Goal: Task Accomplishment & Management: Complete application form

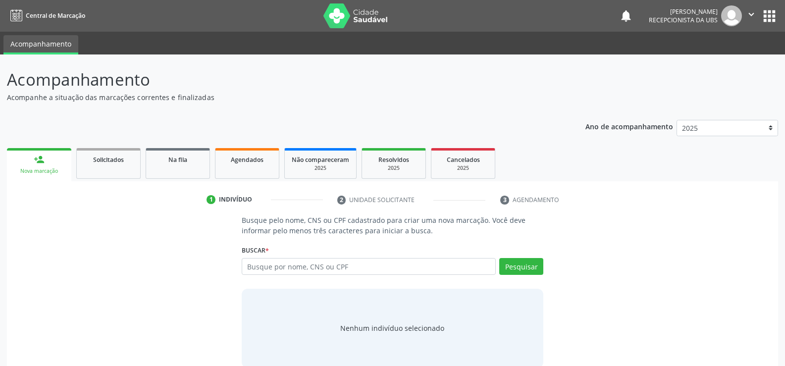
click at [352, 273] on input "text" at bounding box center [369, 266] width 254 height 17
click at [266, 268] on input "text" at bounding box center [369, 266] width 254 height 17
click at [266, 269] on input "text" at bounding box center [369, 266] width 254 height 17
type input "m"
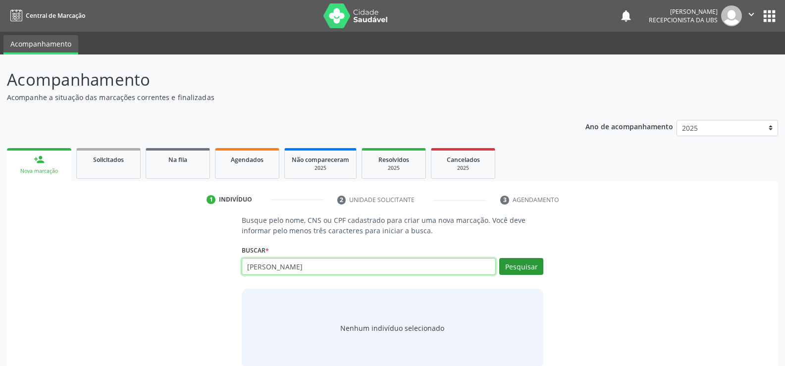
type input "maria mirelly barros dos santos"
click at [509, 265] on button "Pesquisar" at bounding box center [522, 266] width 44 height 17
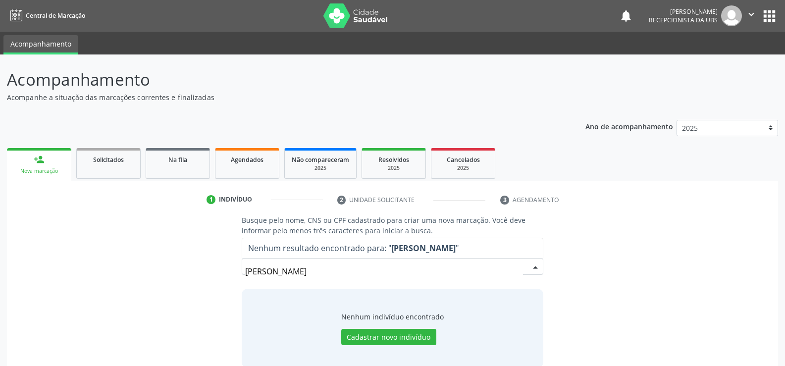
click at [279, 269] on input "maria mirelly barros dos santos" at bounding box center [384, 272] width 278 height 20
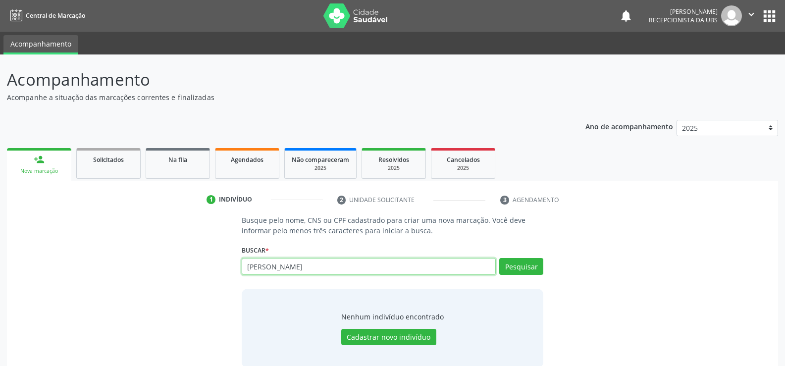
click at [353, 270] on input "maria mirelly barros dos santos" at bounding box center [369, 266] width 254 height 17
type input "m"
type input "898004012649401"
click at [521, 269] on button "Pesquisar" at bounding box center [522, 266] width 44 height 17
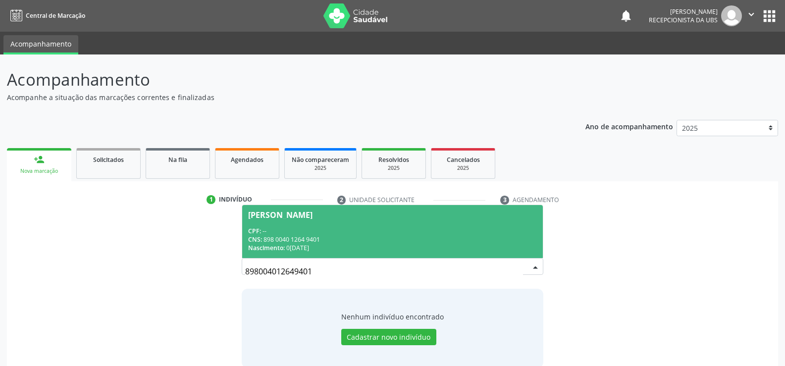
click at [284, 238] on div "CNS: 898 0040 1264 9401" at bounding box center [392, 239] width 289 height 8
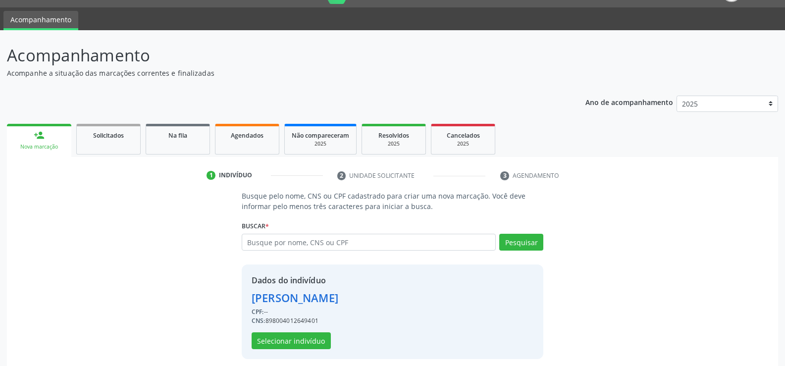
scroll to position [31, 0]
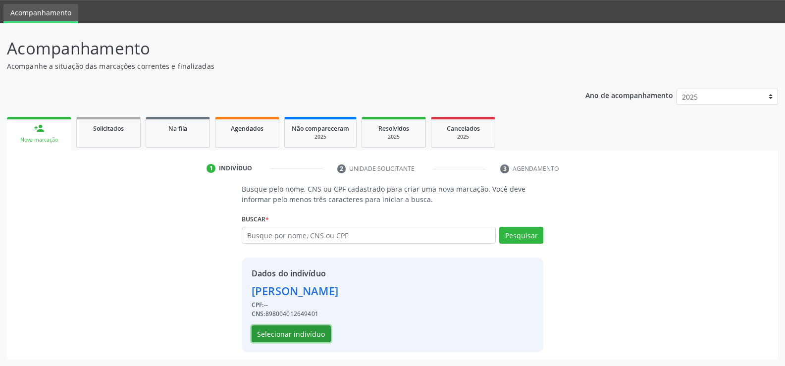
click at [307, 335] on button "Selecionar indivíduo" at bounding box center [291, 334] width 79 height 17
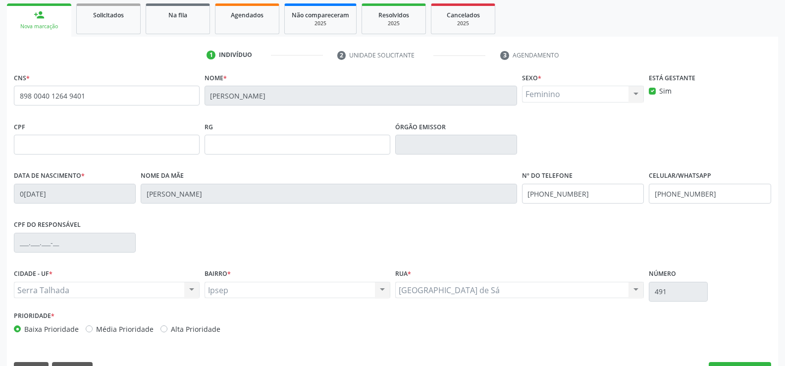
scroll to position [171, 0]
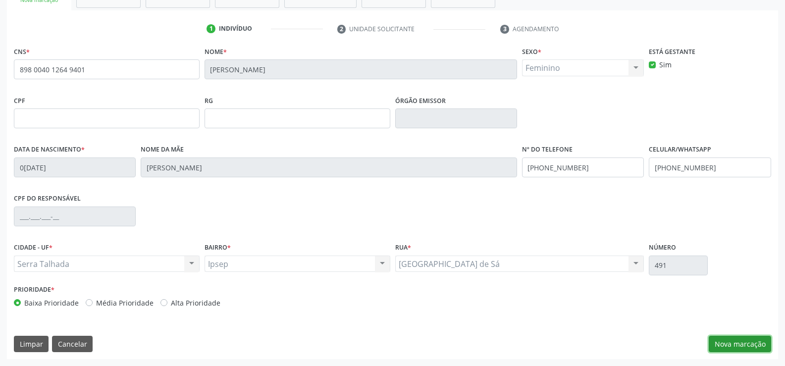
click at [751, 342] on button "Nova marcação" at bounding box center [740, 344] width 62 height 17
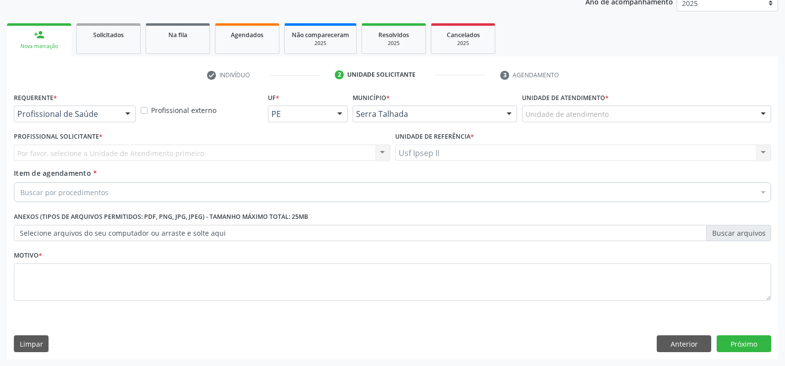
click at [138, 159] on div "Por favor, selecione a Unidade de Atendimento primeiro Nenhum resultado encontr…" at bounding box center [202, 153] width 377 height 17
click at [133, 153] on div "Por favor, selecione a Unidade de Atendimento primeiro Nenhum resultado encontr…" at bounding box center [202, 153] width 377 height 17
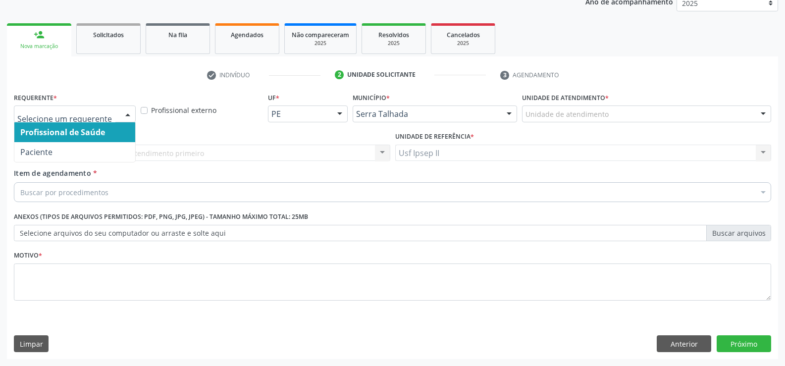
click at [125, 116] on div at bounding box center [127, 114] width 15 height 17
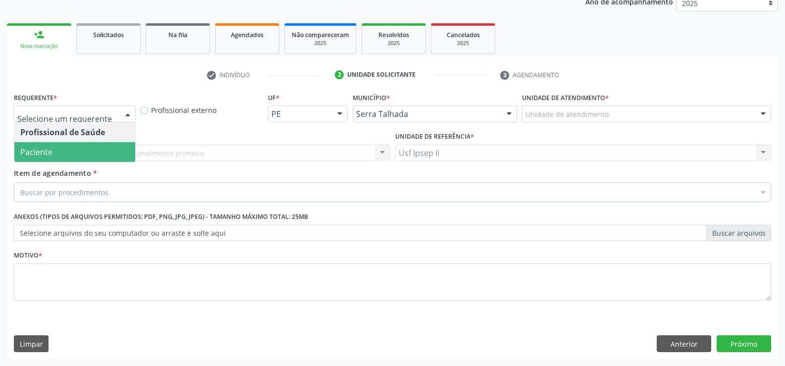
click at [64, 152] on span "Paciente" at bounding box center [74, 152] width 121 height 20
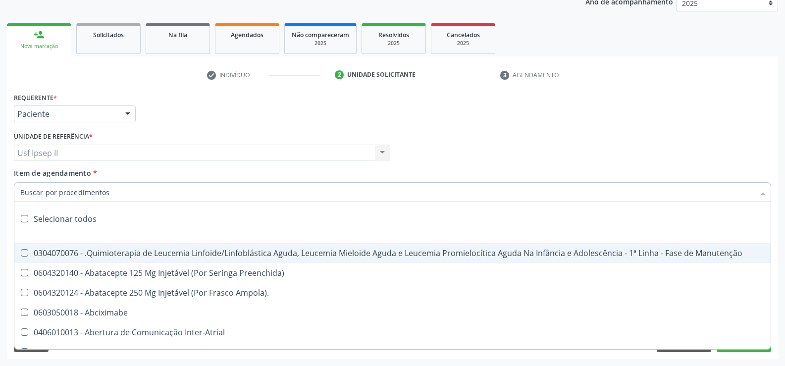
click at [78, 188] on input "Item de agendamento *" at bounding box center [387, 192] width 735 height 20
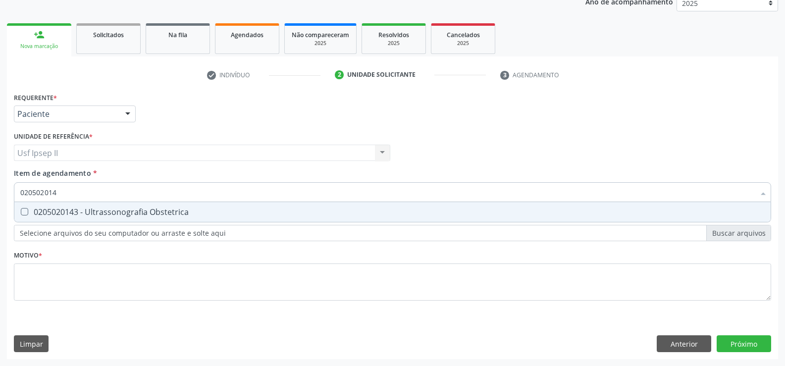
type input "0205020143"
click at [78, 209] on div "0205020143 - Ultrassonografia Obstetrica" at bounding box center [392, 212] width 745 height 8
checkbox Obstetrica "true"
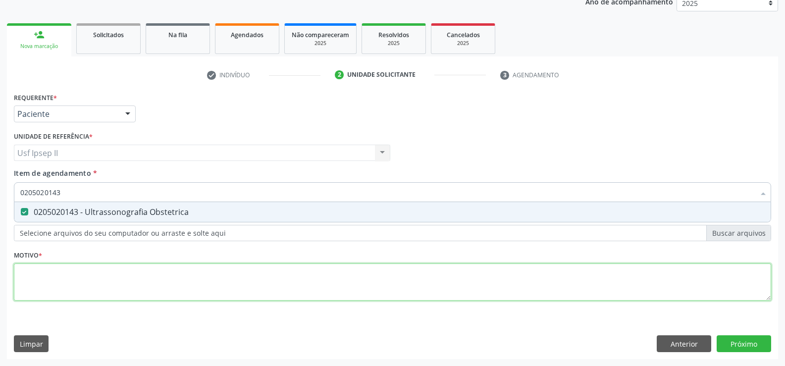
click at [65, 276] on div "Requerente * Paciente Profissional de Saúde Paciente Nenhum resultado encontrad…" at bounding box center [393, 202] width 758 height 224
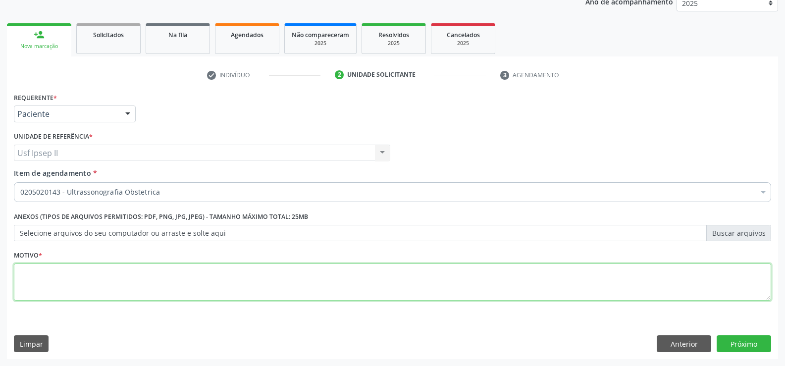
type textarea "."
type textarea "gestante"
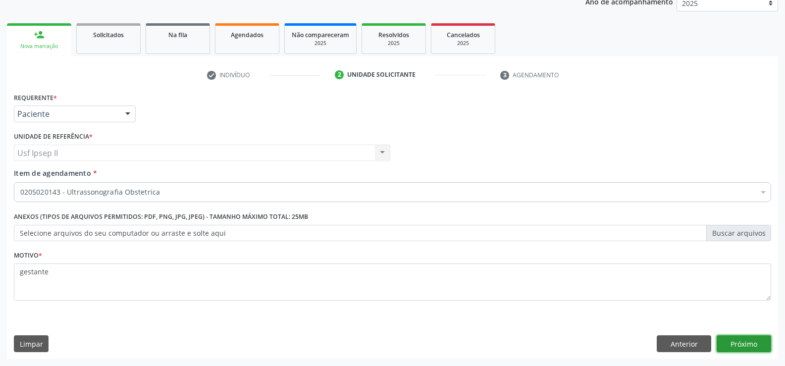
click at [759, 346] on button "Próximo" at bounding box center [744, 343] width 55 height 17
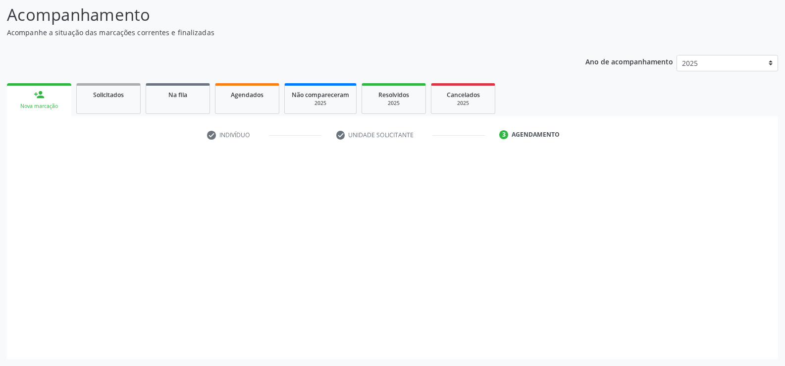
scroll to position [65, 0]
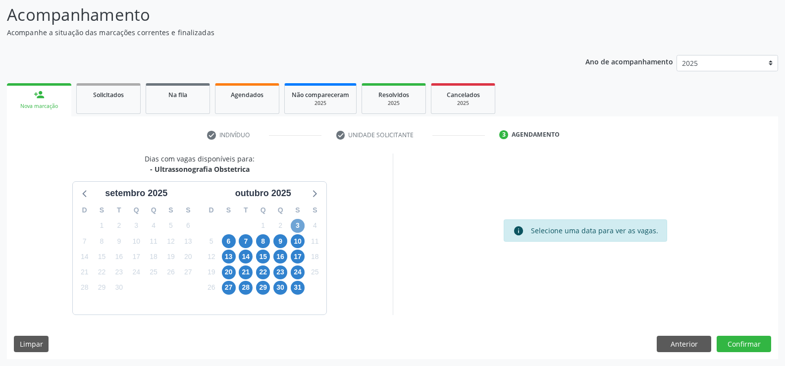
click at [293, 229] on span "3" at bounding box center [298, 226] width 14 height 14
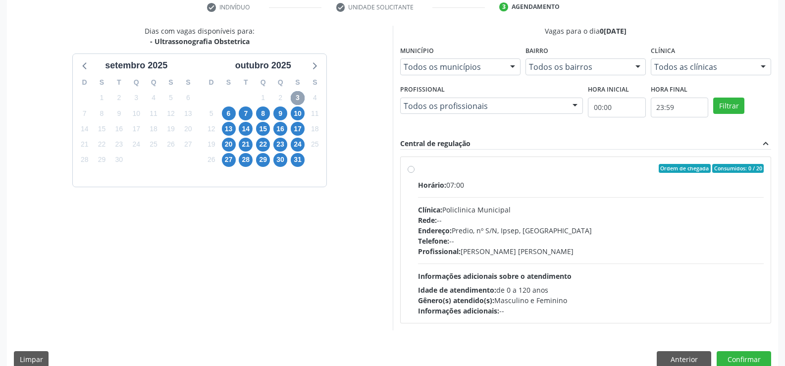
scroll to position [208, 0]
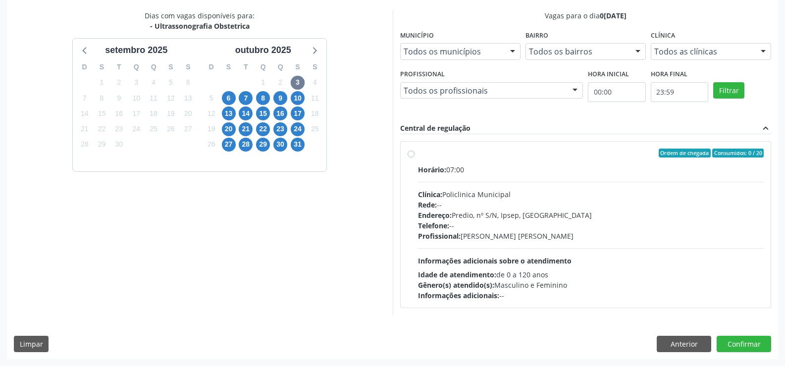
click at [418, 156] on label "Ordem de chegada Consumidos: 0 / 20 Horário: 07:00 Clínica: Policlinica Municip…" at bounding box center [591, 225] width 346 height 152
click at [410, 156] on input "Ordem de chegada Consumidos: 0 / 20 Horário: 07:00 Clínica: Policlinica Municip…" at bounding box center [411, 153] width 7 height 9
radio input "true"
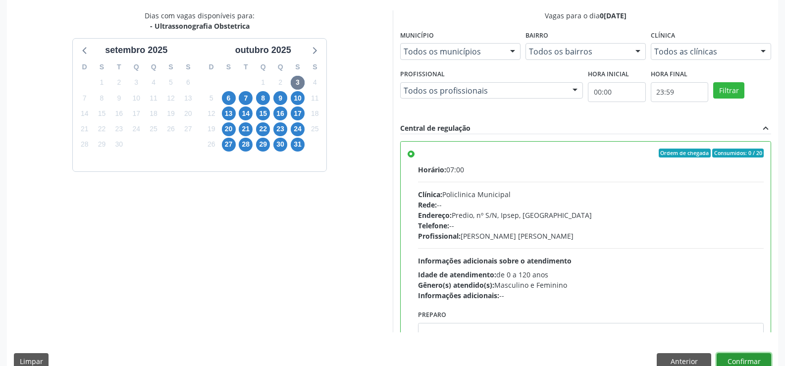
click at [730, 357] on button "Confirmar" at bounding box center [744, 361] width 55 height 17
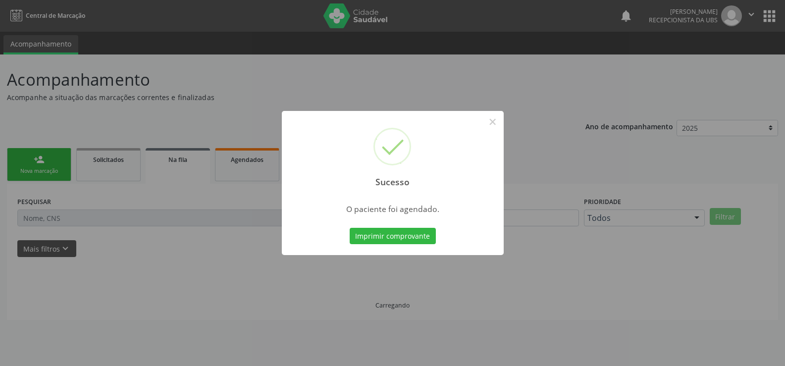
scroll to position [0, 0]
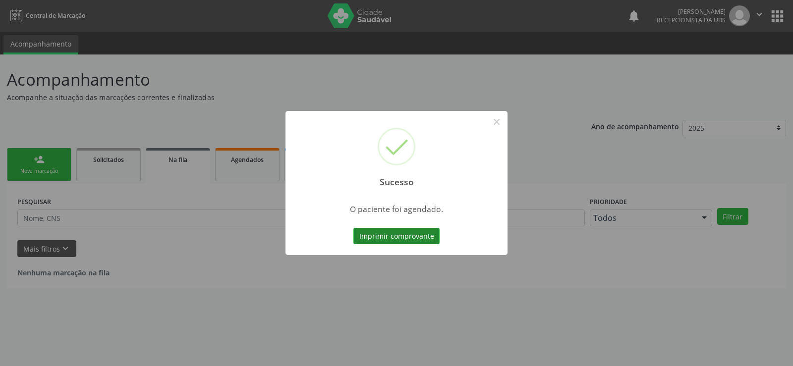
click at [382, 233] on button "Imprimir comprovante" at bounding box center [396, 236] width 86 height 17
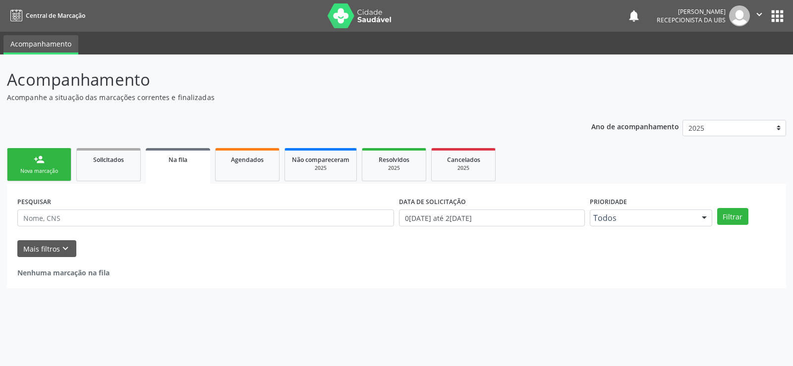
click at [59, 166] on link "person_add Nova marcação" at bounding box center [39, 164] width 64 height 33
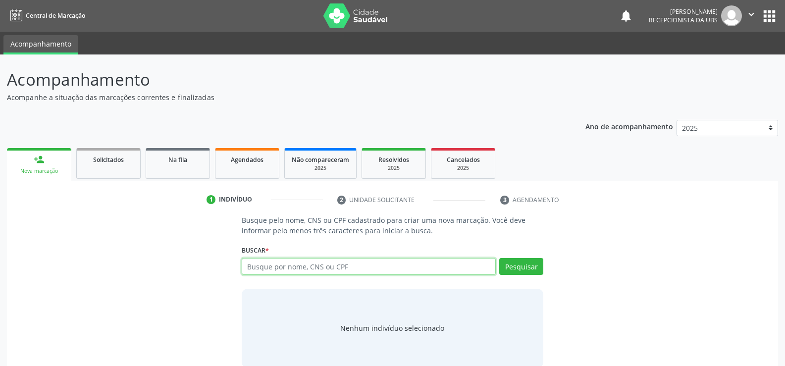
click at [328, 270] on input "text" at bounding box center [369, 266] width 254 height 17
click at [300, 272] on input "text" at bounding box center [369, 266] width 254 height 17
type input "carla raiane lima souza"
click at [526, 265] on button "Pesquisar" at bounding box center [522, 266] width 44 height 17
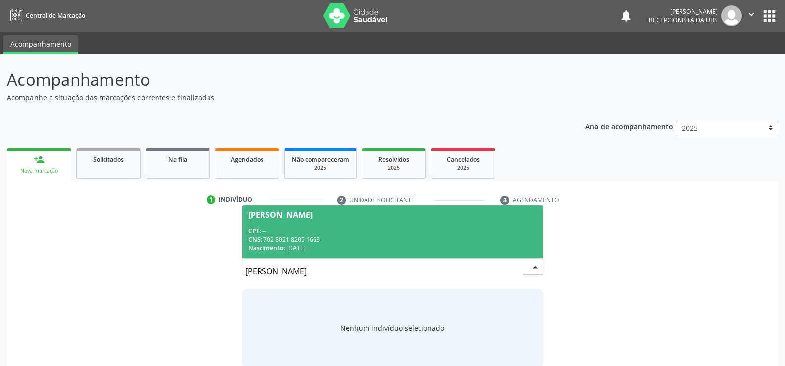
click at [280, 243] on div "CNS: 702 8021 8205 1663" at bounding box center [392, 239] width 289 height 8
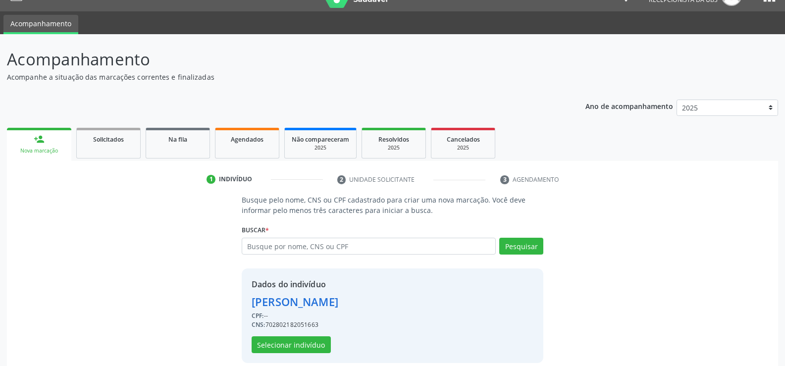
scroll to position [31, 0]
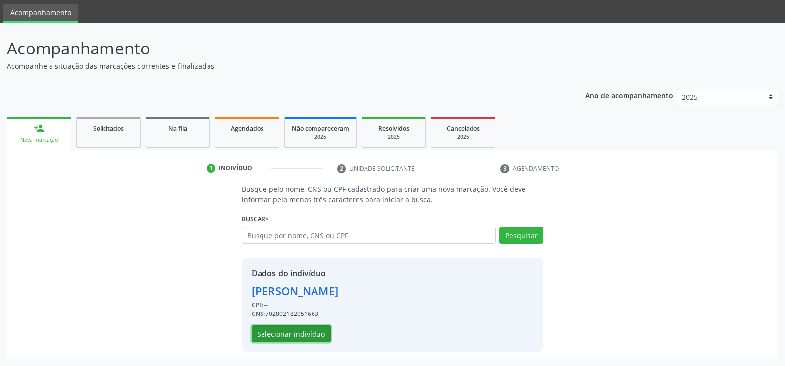
click at [296, 332] on button "Selecionar indivíduo" at bounding box center [291, 334] width 79 height 17
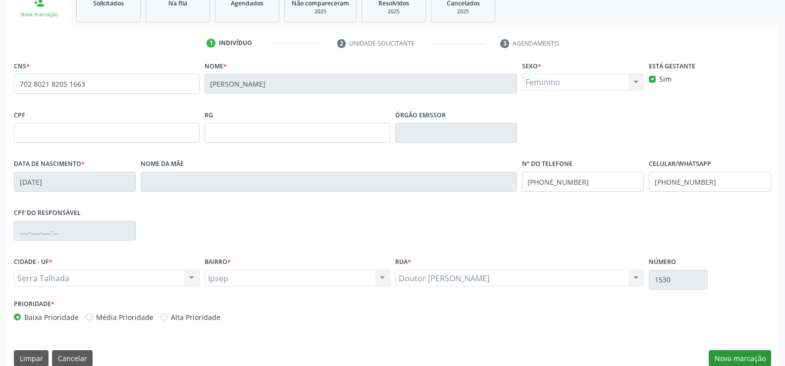
scroll to position [171, 0]
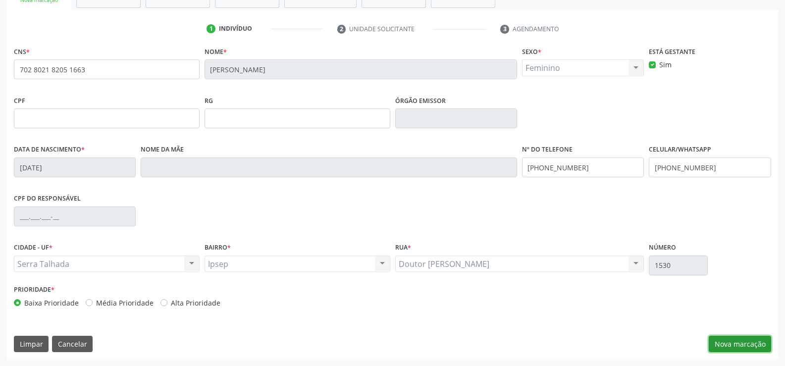
click at [759, 342] on button "Nova marcação" at bounding box center [740, 344] width 62 height 17
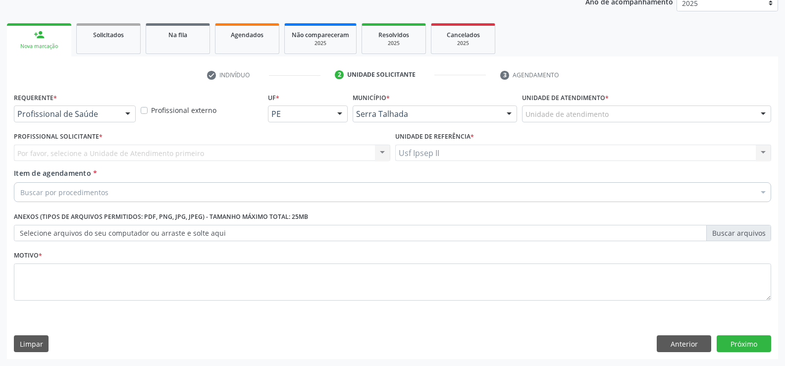
scroll to position [125, 0]
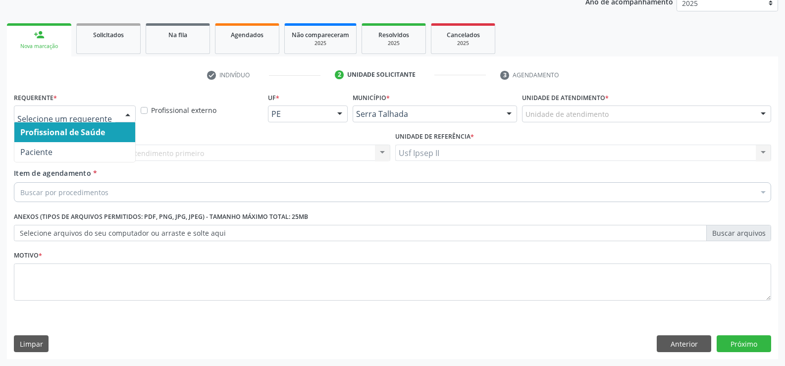
click at [121, 113] on div at bounding box center [127, 114] width 15 height 17
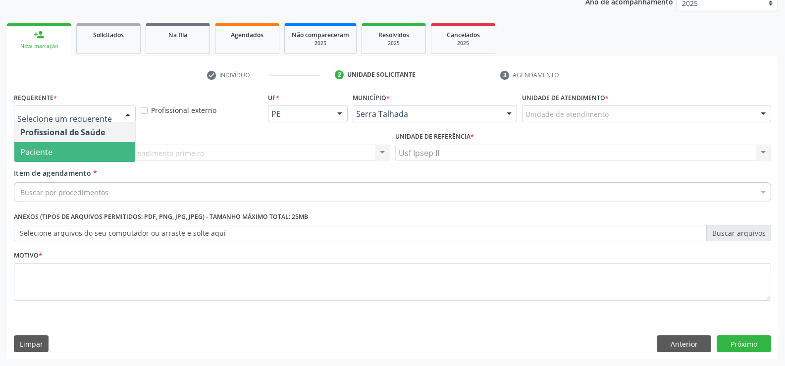
click at [56, 149] on span "Paciente" at bounding box center [74, 152] width 121 height 20
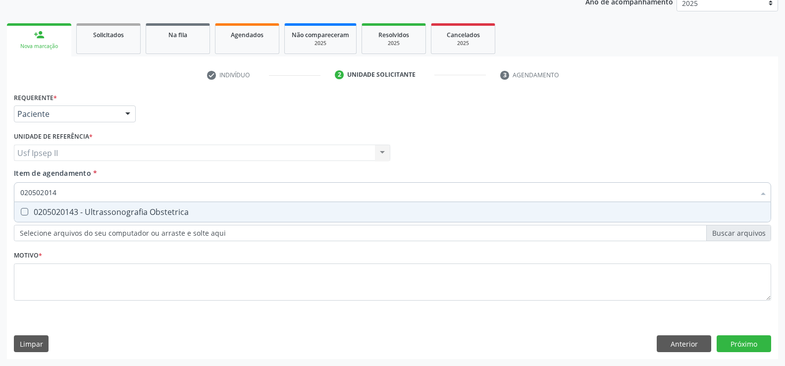
type input "0205020143"
click at [78, 208] on div "0205020143 - Ultrassonografia Obstetrica" at bounding box center [392, 212] width 745 height 8
checkbox Obstetrica "true"
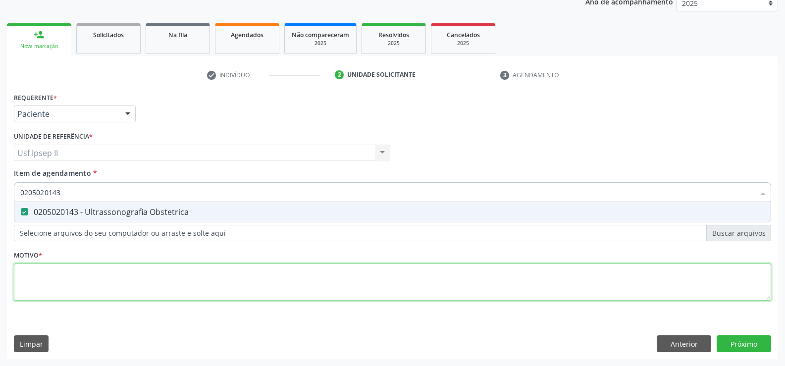
click at [66, 267] on div "Requerente * Paciente Profissional de Saúde Paciente Nenhum resultado encontrad…" at bounding box center [393, 202] width 758 height 224
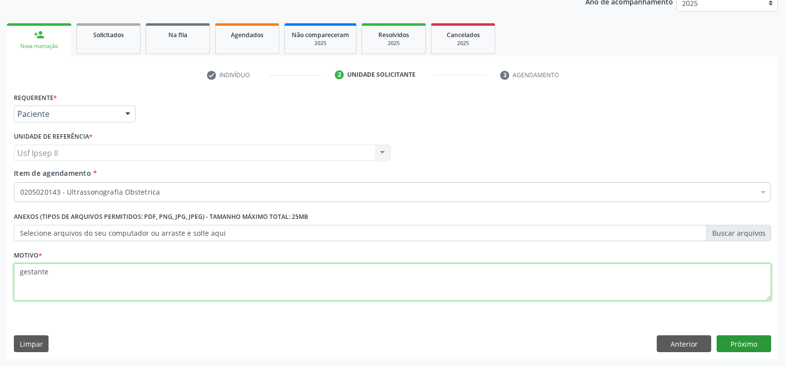
type textarea "gestante"
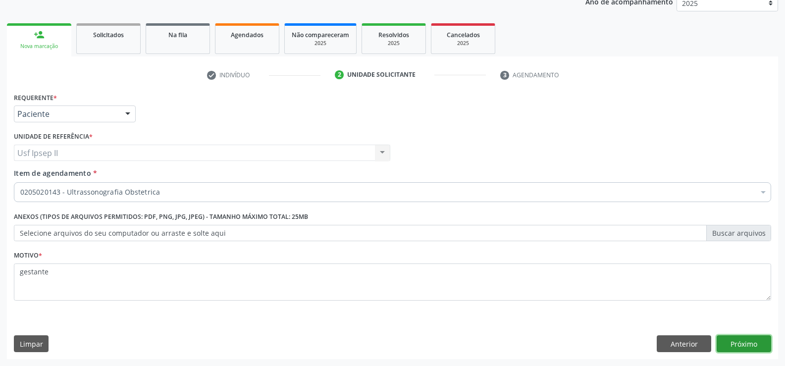
click at [731, 338] on button "Próximo" at bounding box center [744, 343] width 55 height 17
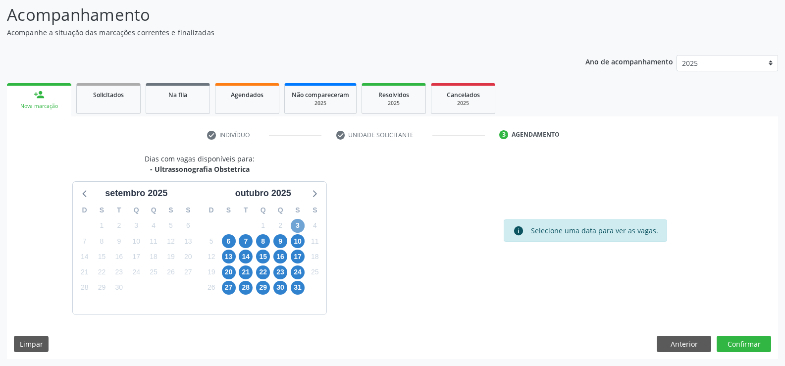
click at [301, 228] on span "3" at bounding box center [298, 226] width 14 height 14
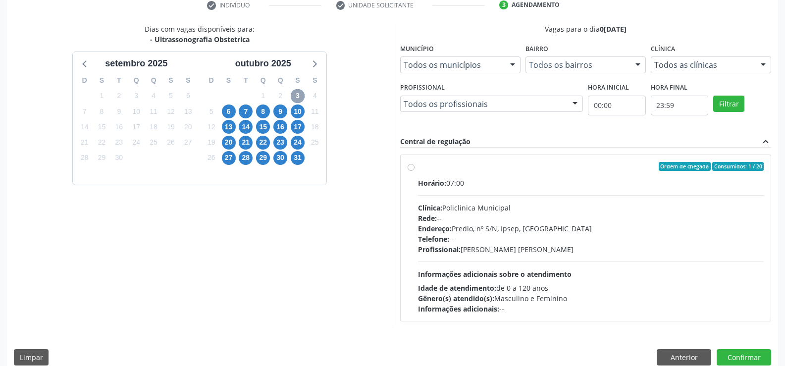
scroll to position [208, 0]
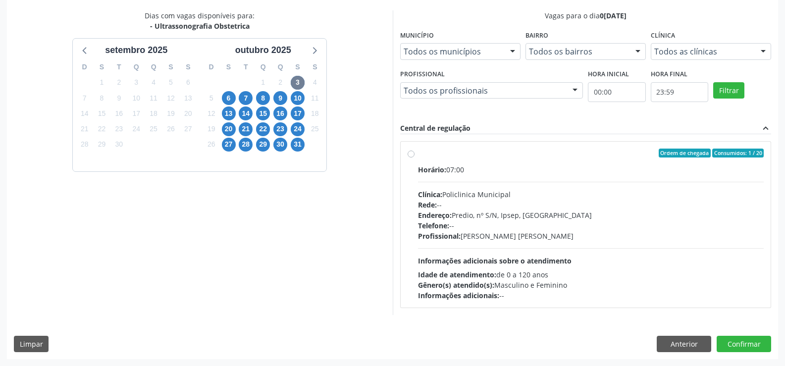
click at [418, 152] on label "Ordem de chegada Consumidos: 1 / 20 Horário: 07:00 Clínica: Policlinica Municip…" at bounding box center [591, 225] width 346 height 152
click at [411, 152] on input "Ordem de chegada Consumidos: 1 / 20 Horário: 07:00 Clínica: Policlinica Municip…" at bounding box center [411, 153] width 7 height 9
radio input "true"
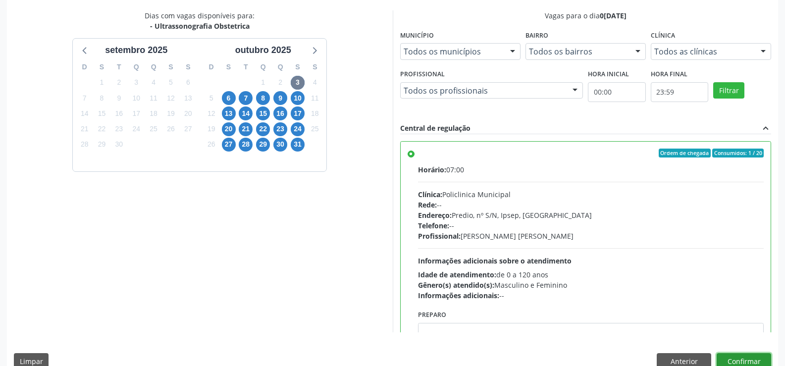
click at [737, 357] on button "Confirmar" at bounding box center [744, 361] width 55 height 17
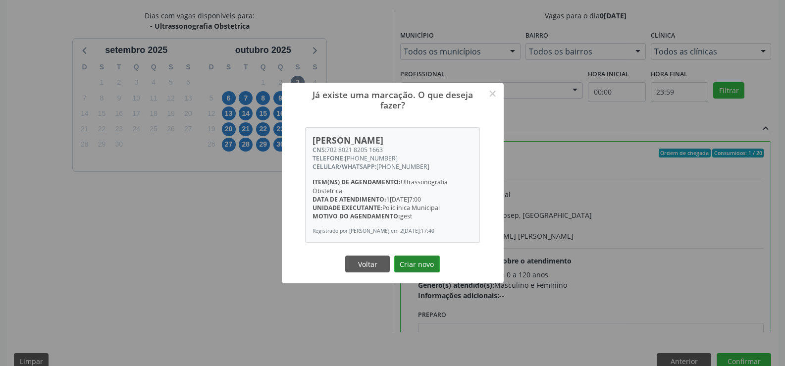
click at [427, 265] on button "Criar novo" at bounding box center [417, 264] width 46 height 17
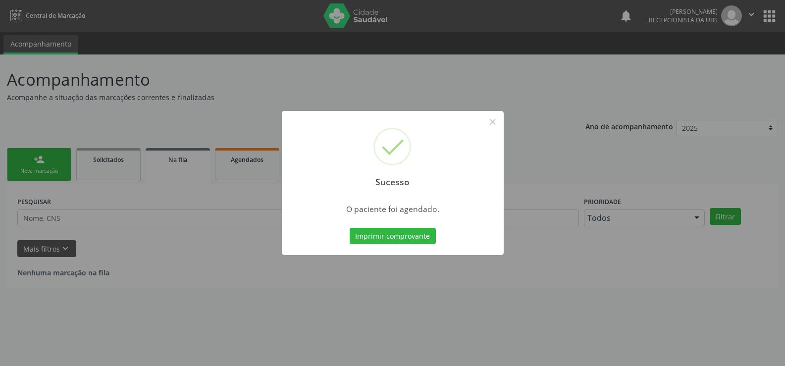
scroll to position [0, 0]
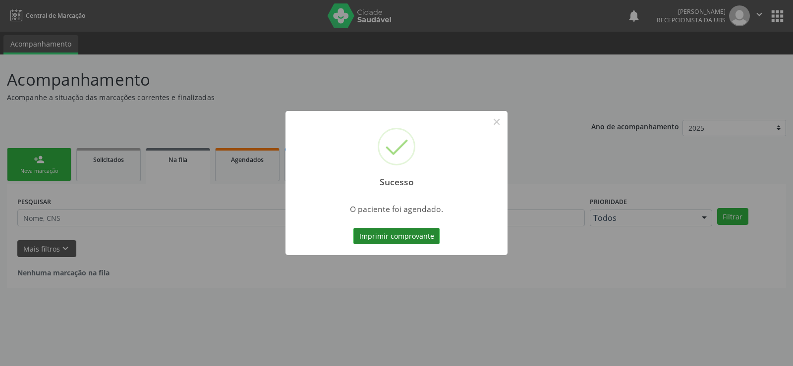
click at [413, 241] on button "Imprimir comprovante" at bounding box center [396, 236] width 86 height 17
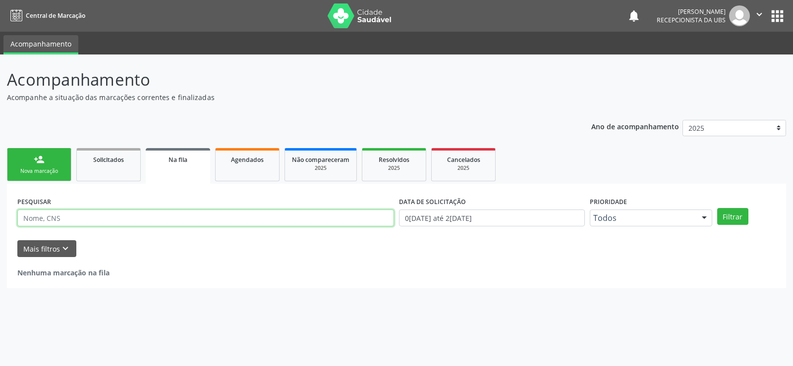
click at [65, 218] on input "text" at bounding box center [205, 218] width 377 height 17
click at [57, 174] on div "Nova marcação" at bounding box center [39, 170] width 50 height 7
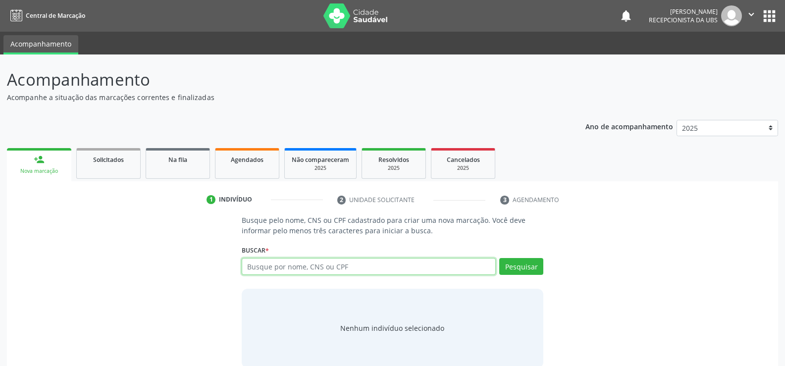
click at [310, 266] on input "text" at bounding box center [369, 266] width 254 height 17
click at [324, 272] on input "text" at bounding box center [369, 266] width 254 height 17
type input "704107118662875"
click at [508, 275] on div "Pesquisar" at bounding box center [520, 270] width 48 height 24
click at [521, 274] on button "Pesquisar" at bounding box center [522, 266] width 44 height 17
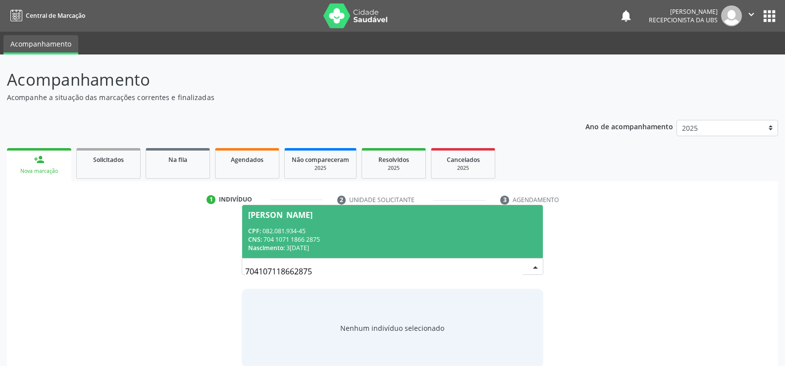
click at [287, 243] on div "CNS: 704 1071 1866 2875" at bounding box center [392, 239] width 289 height 8
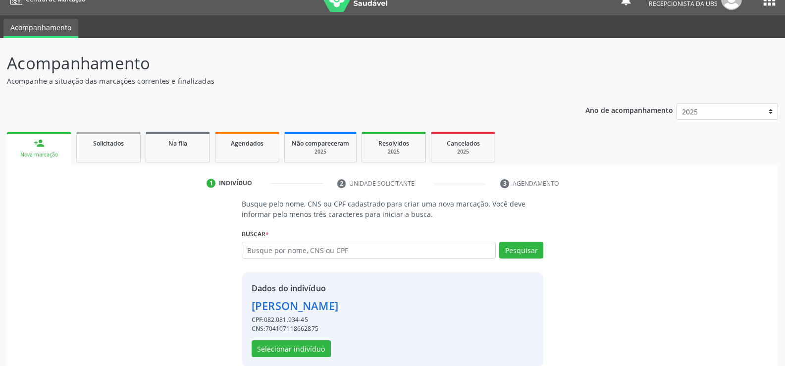
scroll to position [31, 0]
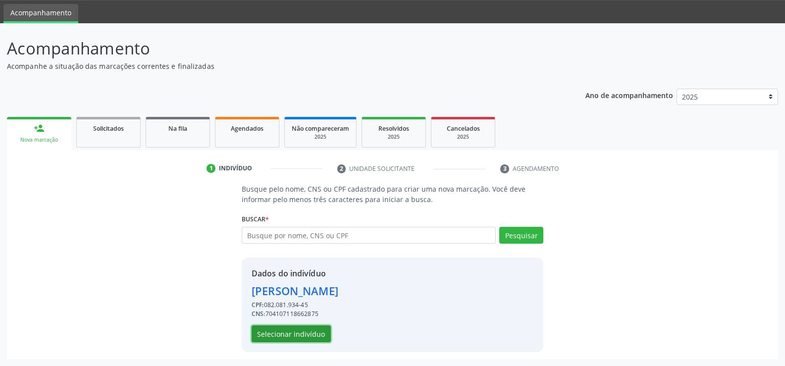
click at [275, 336] on button "Selecionar indivíduo" at bounding box center [291, 334] width 79 height 17
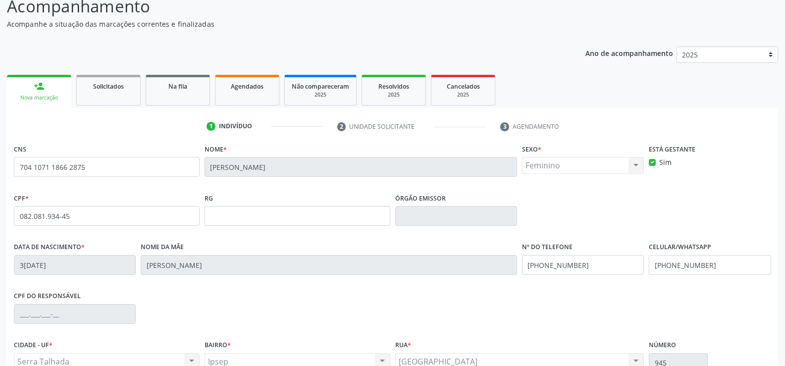
scroll to position [171, 0]
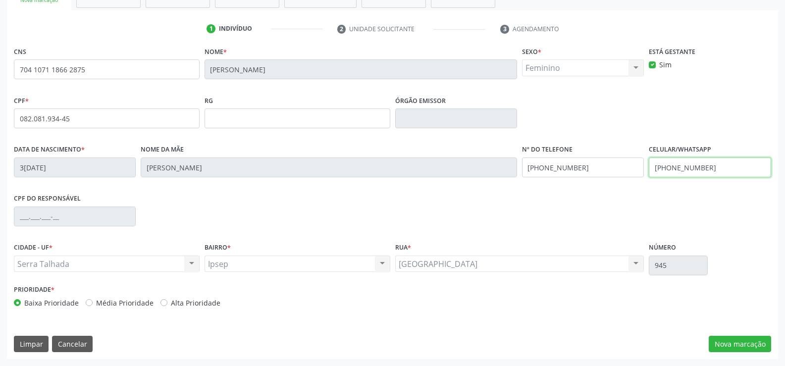
click at [726, 175] on input "(99) 99999-9999" at bounding box center [710, 168] width 122 height 20
type input "("
type input "(87) 99634-5875"
click at [740, 344] on button "Nova marcação" at bounding box center [740, 344] width 62 height 17
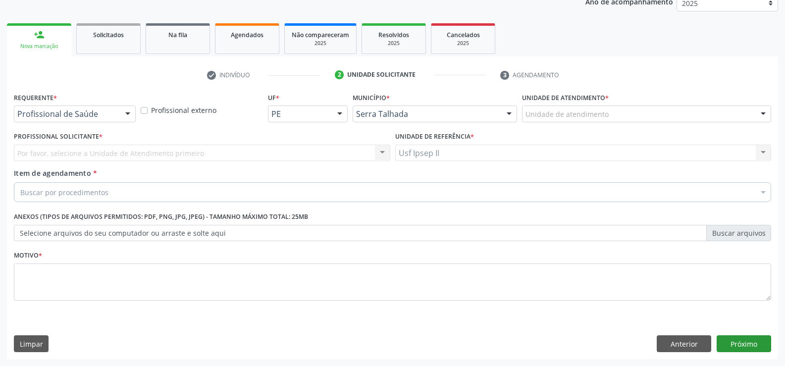
scroll to position [125, 0]
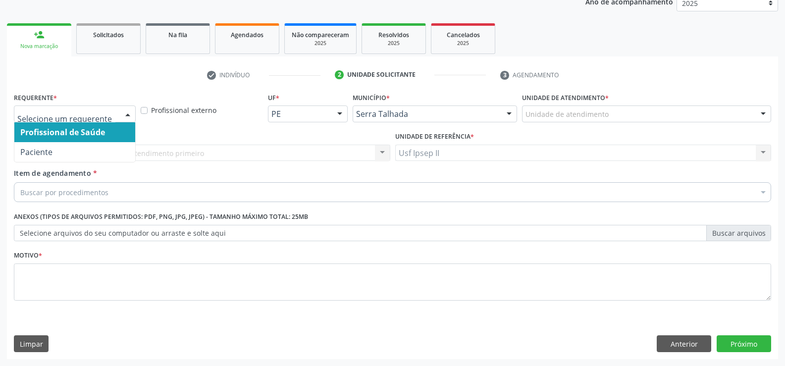
click at [121, 117] on div at bounding box center [127, 114] width 15 height 17
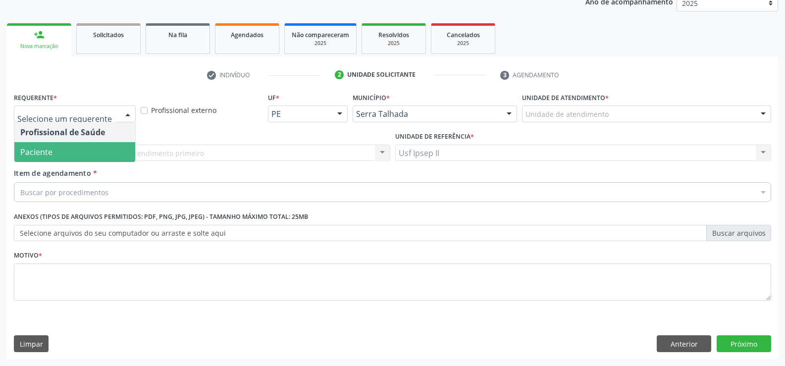
click at [65, 154] on span "Paciente" at bounding box center [74, 152] width 121 height 20
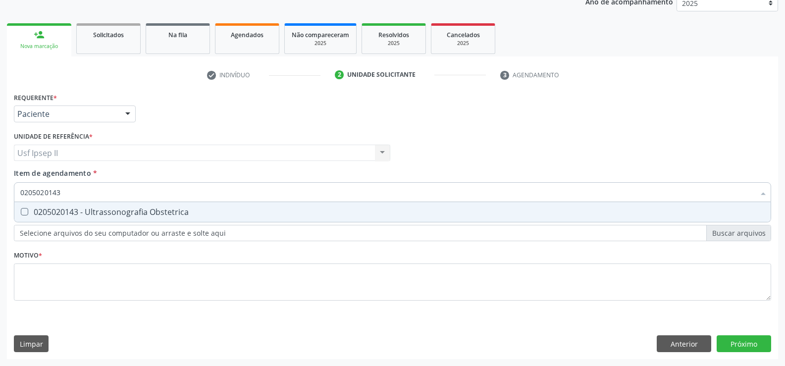
type input "0205020143"
click at [37, 260] on div "Requerente * Paciente Profissional de Saúde Paciente Nenhum resultado encontrad…" at bounding box center [393, 202] width 758 height 224
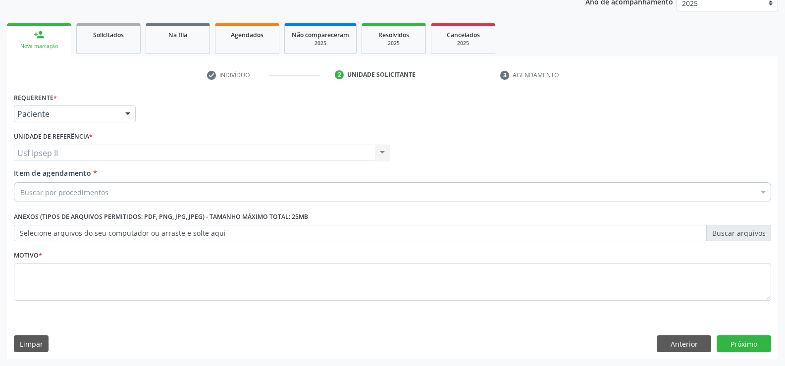
click at [37, 265] on span "0604320140 - Abatacepte 125 Mg Injetável (Por Seringa Preenchida)" at bounding box center [405, 273] width 783 height 20
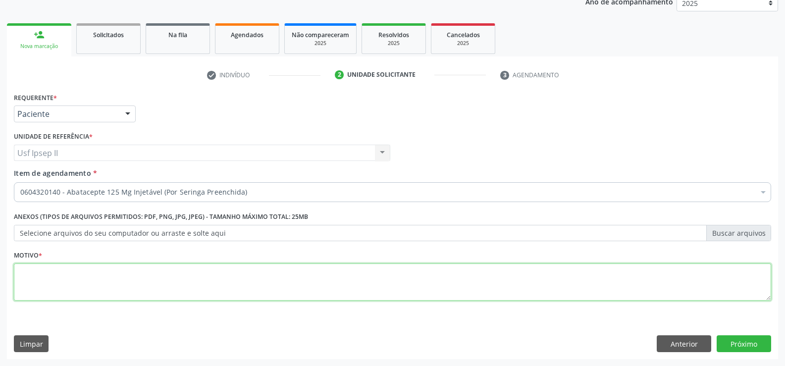
click at [21, 287] on textarea at bounding box center [393, 283] width 758 height 38
type textarea "gestante"
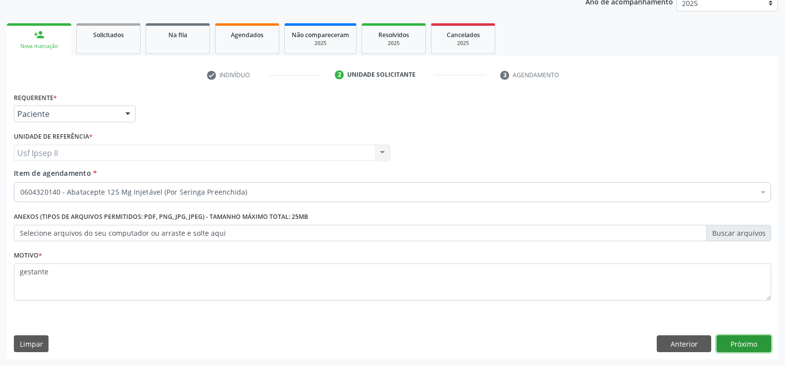
click at [745, 350] on button "Próximo" at bounding box center [744, 343] width 55 height 17
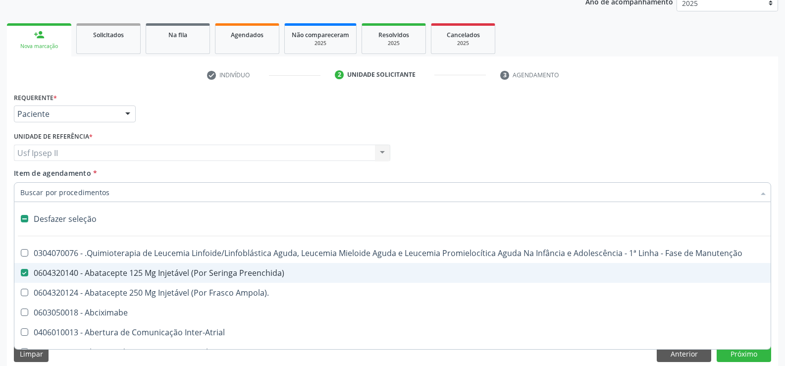
click at [24, 272] on Preenchida\) at bounding box center [24, 272] width 7 height 7
click at [21, 272] on Preenchida\) "checkbox" at bounding box center [17, 273] width 6 height 6
checkbox Preenchida\) "false"
click at [47, 193] on input "Item de agendamento *" at bounding box center [387, 192] width 735 height 20
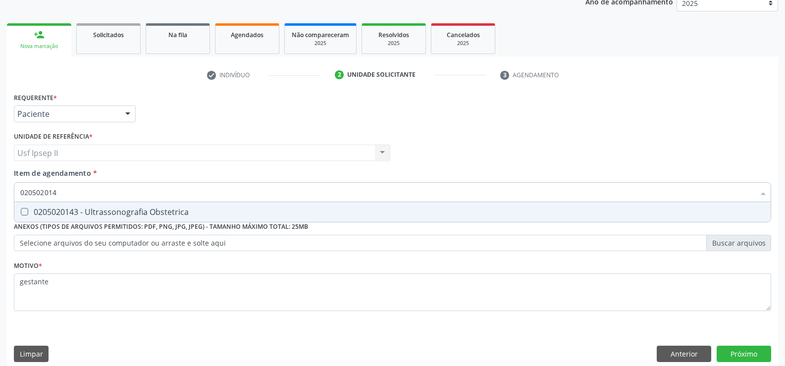
type input "0205020143"
click at [88, 215] on div "0205020143 - Ultrassonografia Obstetrica" at bounding box center [392, 212] width 745 height 8
checkbox Obstetrica "true"
click at [747, 360] on button "Próximo" at bounding box center [744, 354] width 55 height 17
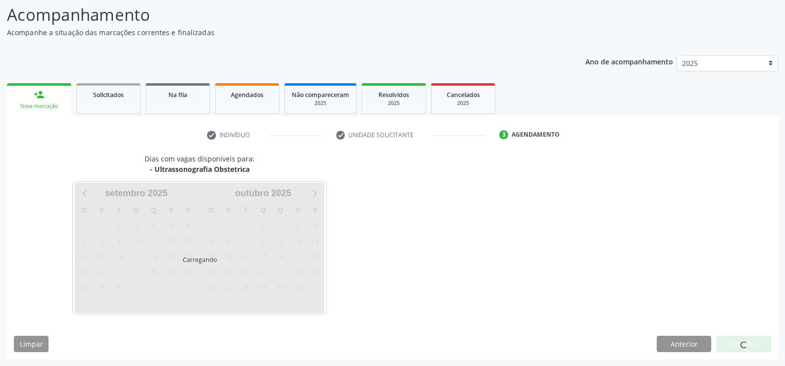
scroll to position [65, 0]
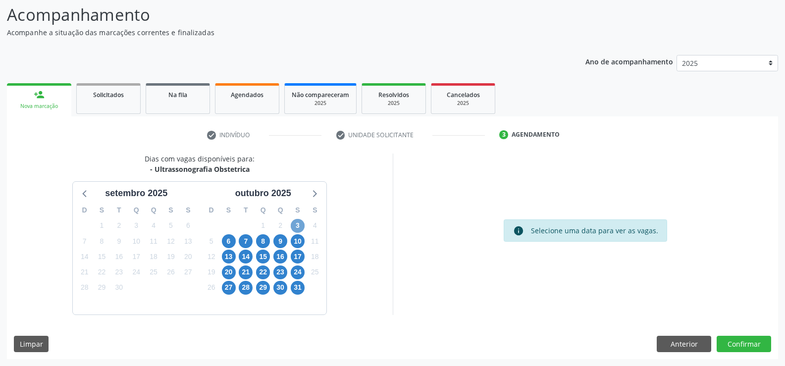
click at [294, 226] on span "3" at bounding box center [298, 226] width 14 height 14
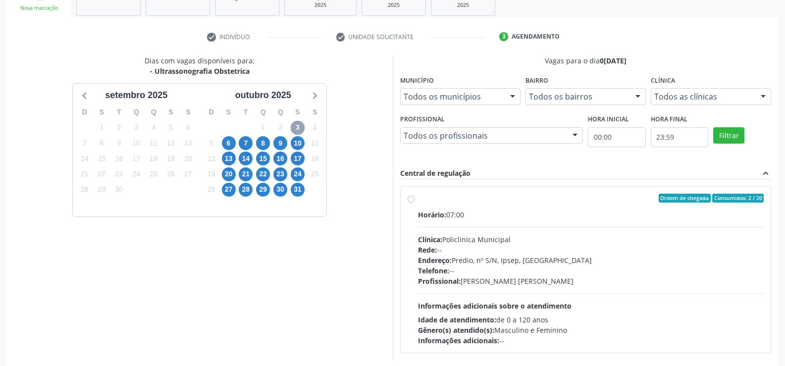
scroll to position [164, 0]
click at [418, 199] on label "Ordem de chegada Consumidos: 2 / 20 Horário: 07:00 Clínica: Policlinica Municip…" at bounding box center [591, 269] width 346 height 152
click at [412, 199] on input "Ordem de chegada Consumidos: 2 / 20 Horário: 07:00 Clínica: Policlinica Municip…" at bounding box center [411, 197] width 7 height 9
radio input "true"
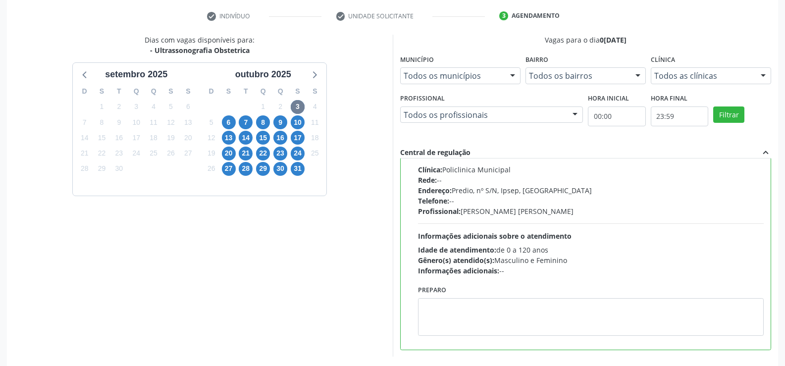
scroll to position [226, 0]
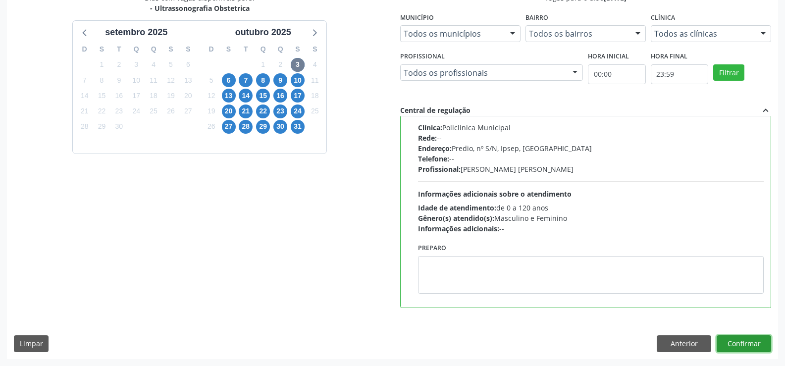
click at [757, 345] on button "Confirmar" at bounding box center [744, 343] width 55 height 17
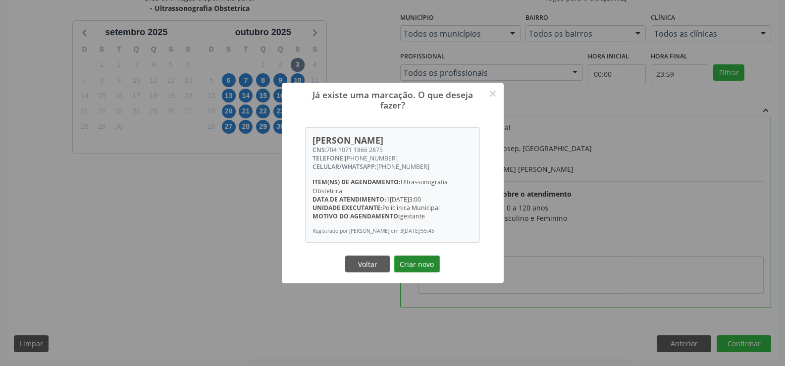
click at [431, 262] on button "Criar novo" at bounding box center [417, 264] width 46 height 17
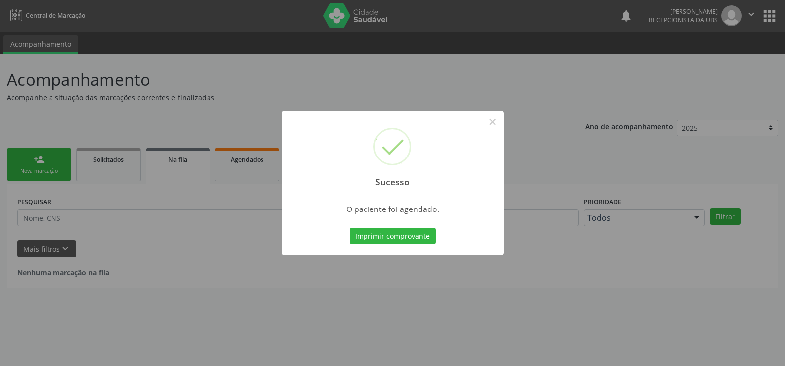
scroll to position [0, 0]
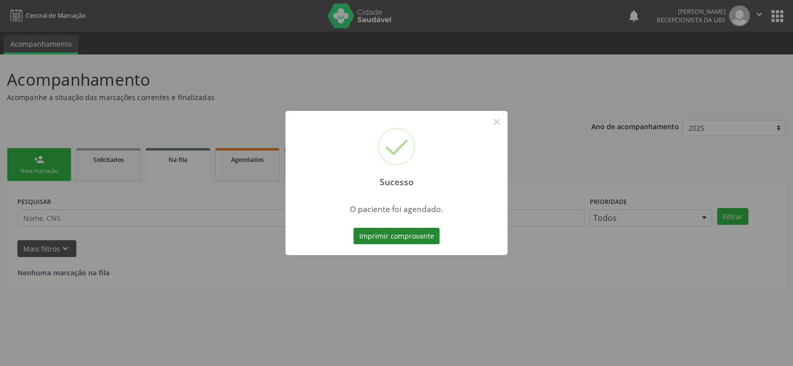
click at [411, 241] on button "Imprimir comprovante" at bounding box center [396, 236] width 86 height 17
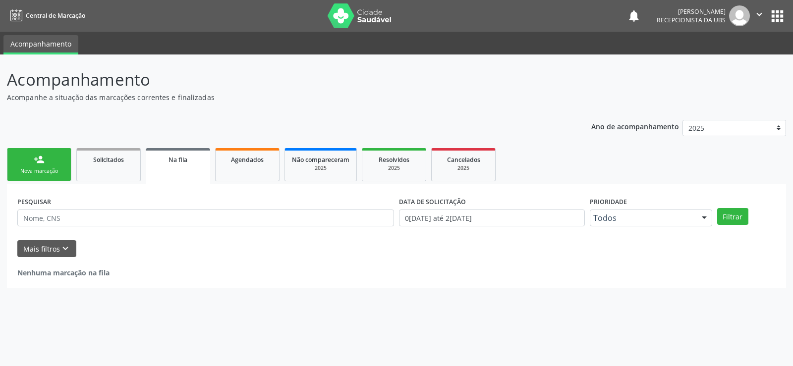
click at [46, 165] on link "person_add Nova marcação" at bounding box center [39, 164] width 64 height 33
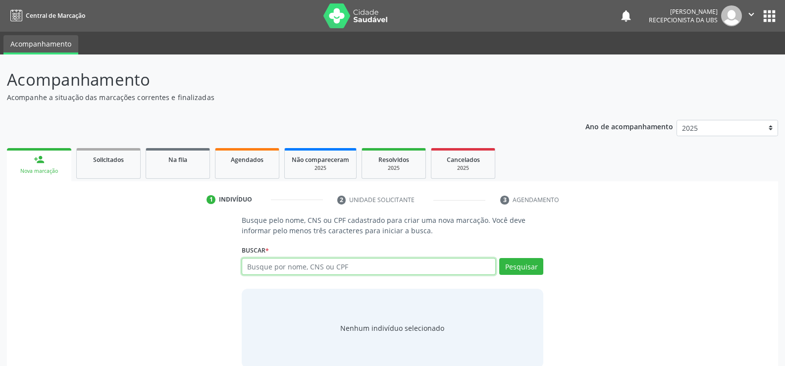
click at [261, 271] on input "text" at bounding box center [369, 266] width 254 height 17
type input "702801157233965"
click at [512, 265] on button "Pesquisar" at bounding box center [522, 266] width 44 height 17
type input "702801157233965"
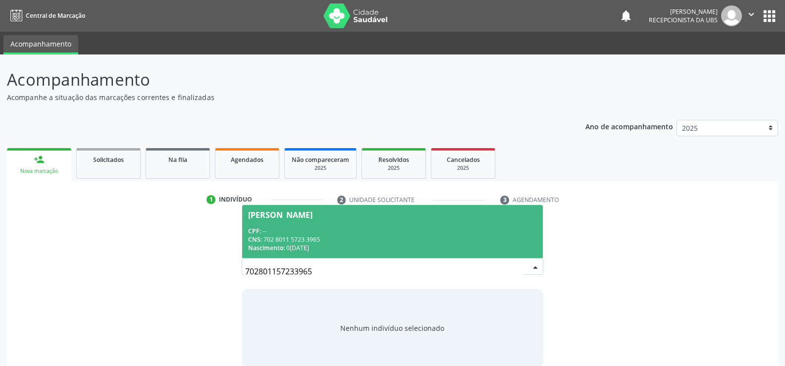
click at [311, 243] on div "CNS: 702 8011 5723 3965" at bounding box center [392, 239] width 289 height 8
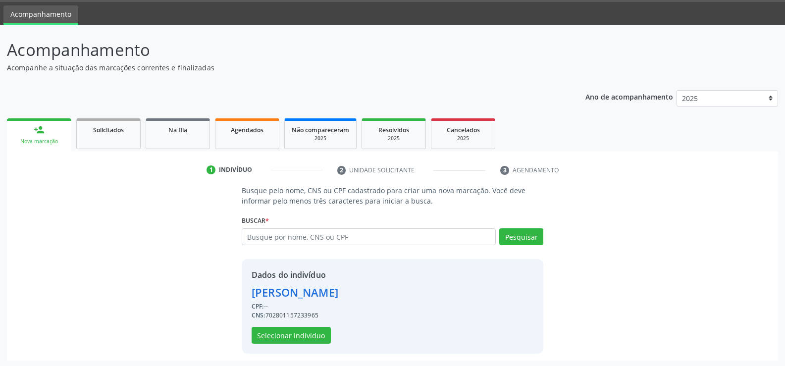
scroll to position [31, 0]
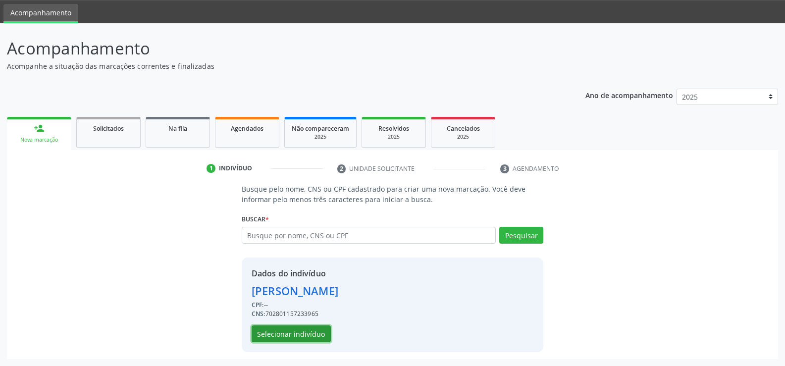
click at [286, 337] on button "Selecionar indivíduo" at bounding box center [291, 334] width 79 height 17
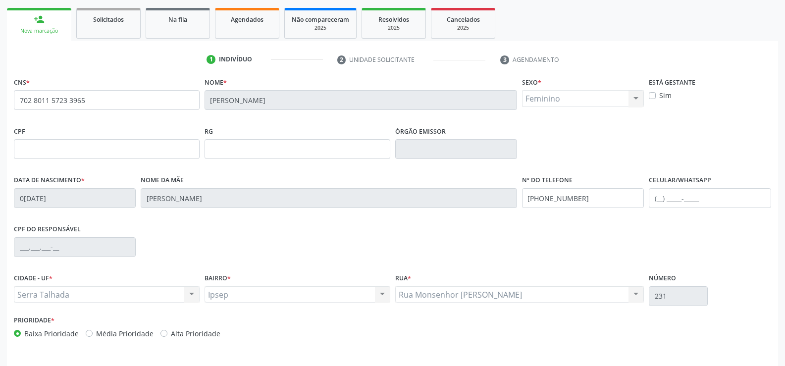
scroll to position [171, 0]
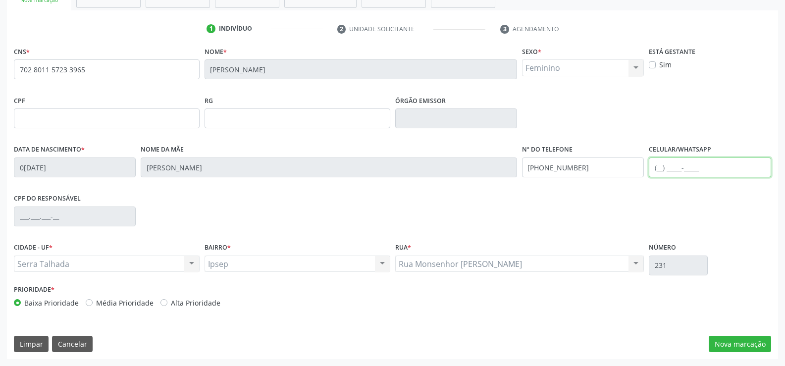
click at [682, 169] on input "text" at bounding box center [710, 168] width 122 height 20
type input "[PHONE_NUMBER]"
click at [718, 338] on button "Nova marcação" at bounding box center [740, 344] width 62 height 17
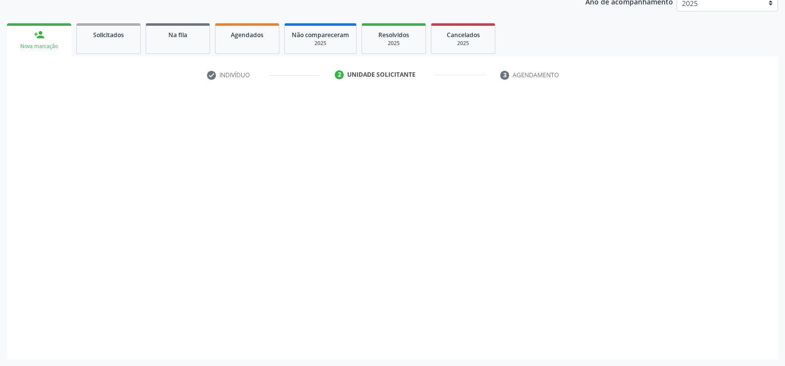
scroll to position [125, 0]
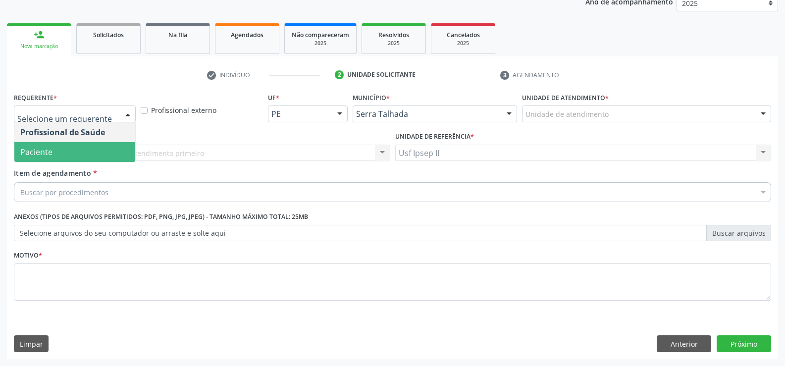
click at [61, 158] on span "Paciente" at bounding box center [74, 152] width 121 height 20
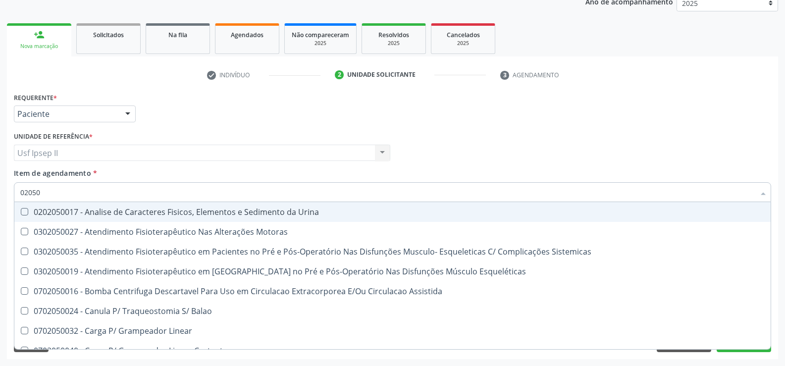
type input "020502"
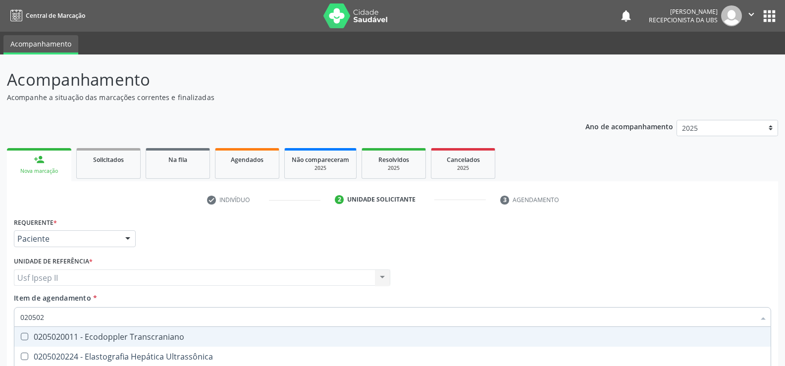
scroll to position [125, 0]
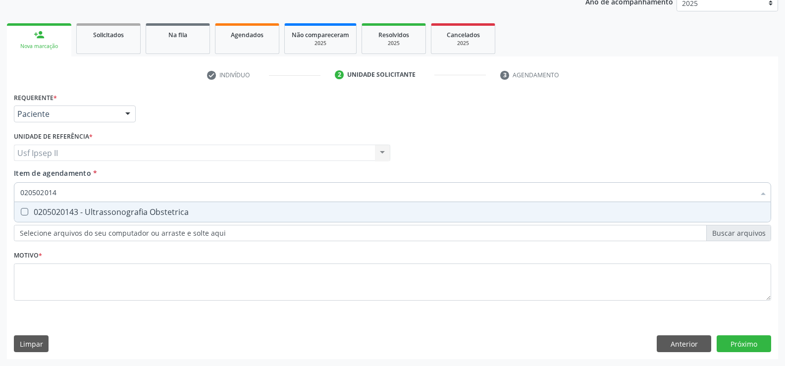
type input "0205020143"
click at [154, 204] on span "0205020143 - Ultrassonografia Obstetrica" at bounding box center [392, 212] width 757 height 20
checkbox Obstetrica "true"
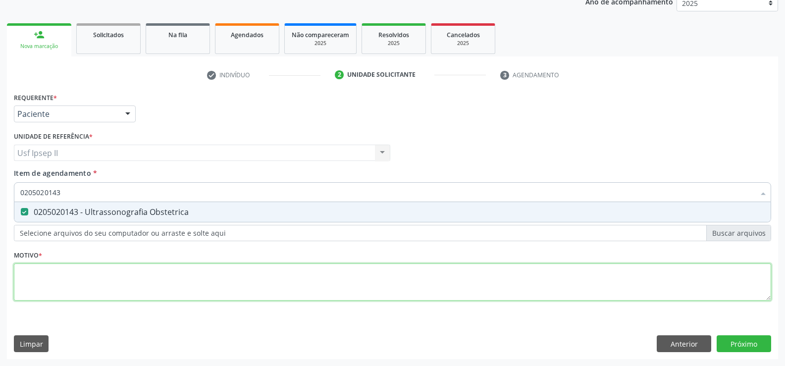
click at [55, 276] on div "Requerente * Paciente Profissional de Saúde Paciente Nenhum resultado encontrad…" at bounding box center [393, 202] width 758 height 224
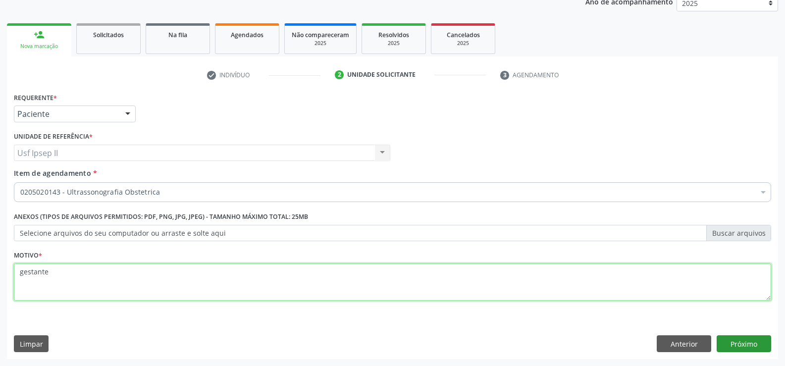
type textarea "gestante"
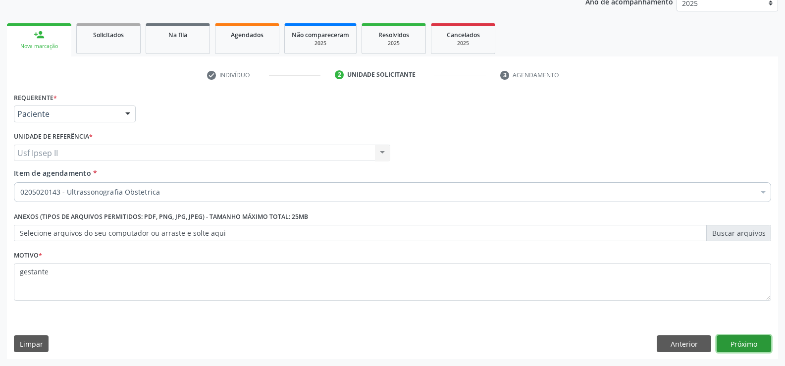
click at [746, 345] on button "Próximo" at bounding box center [744, 343] width 55 height 17
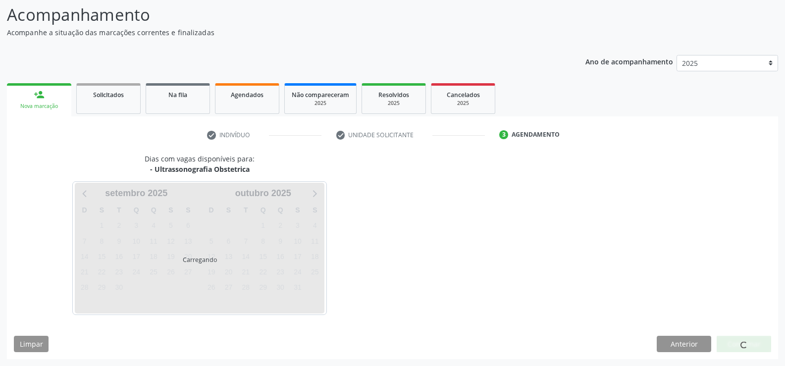
scroll to position [65, 0]
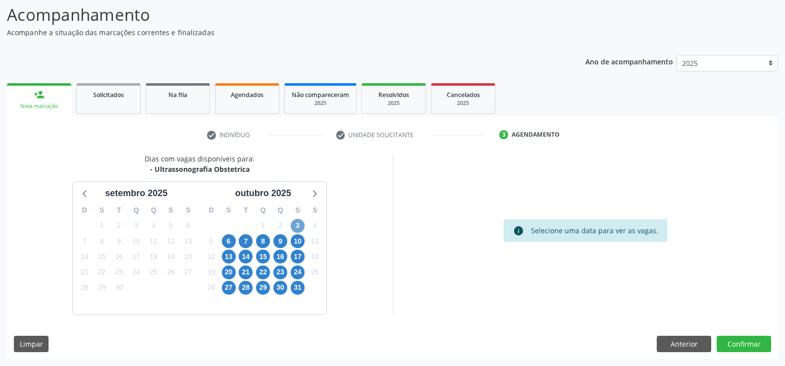
click at [297, 224] on span "3" at bounding box center [298, 226] width 14 height 14
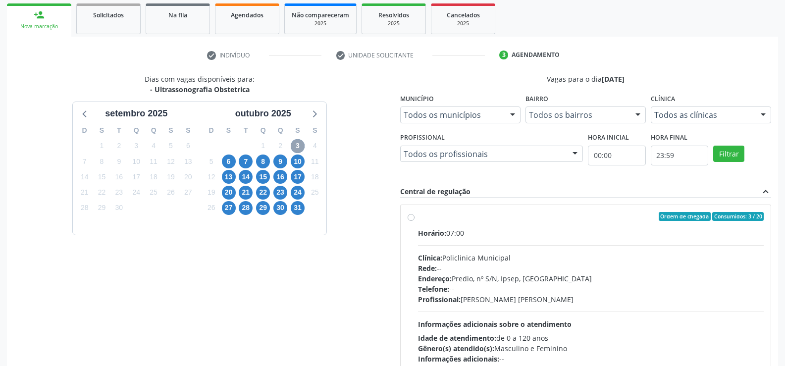
scroll to position [164, 0]
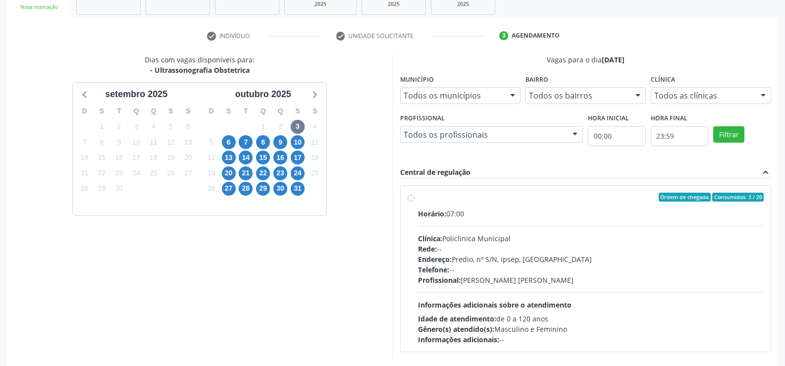
click at [408, 193] on div "Ordem de chegada Consumidos: 3 / 20 Horário: 07:00 Clínica: Policlinica Municip…" at bounding box center [586, 269] width 357 height 152
radio input "true"
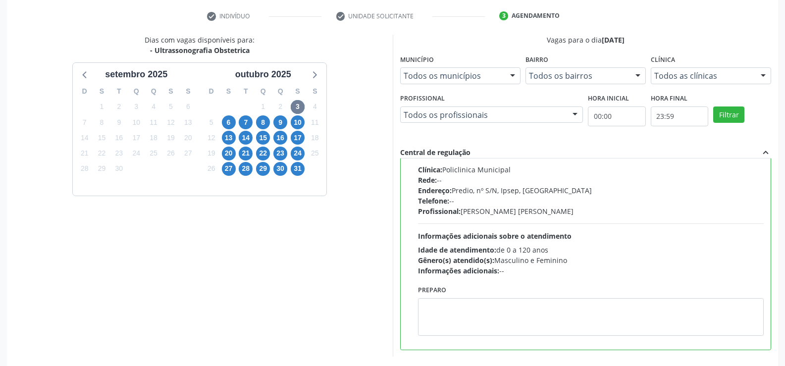
scroll to position [226, 0]
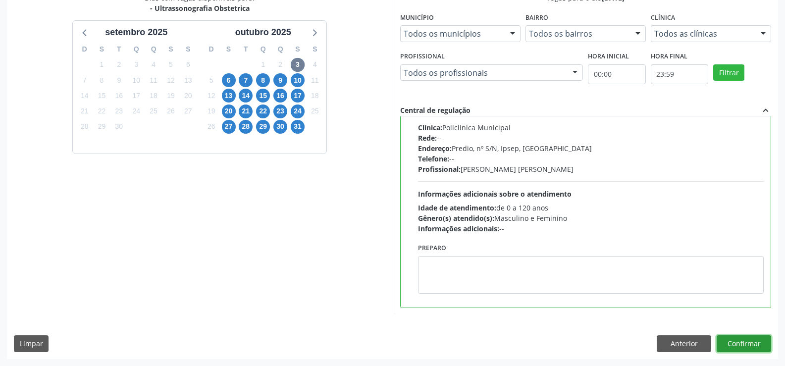
click at [745, 340] on button "Confirmar" at bounding box center [744, 343] width 55 height 17
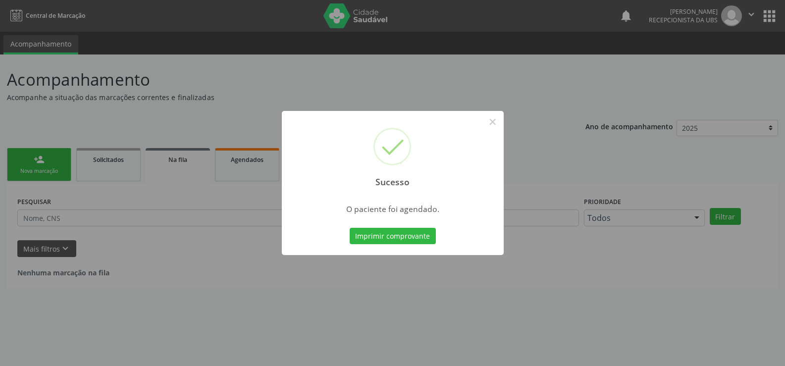
scroll to position [0, 0]
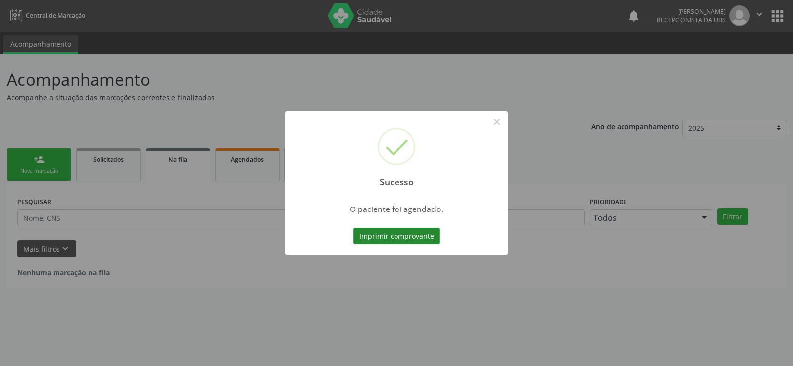
click at [419, 238] on button "Imprimir comprovante" at bounding box center [396, 236] width 86 height 17
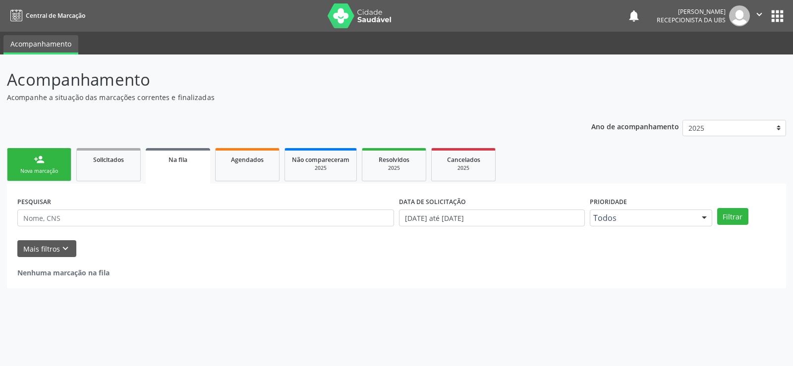
click at [33, 172] on div "Nova marcação" at bounding box center [39, 170] width 50 height 7
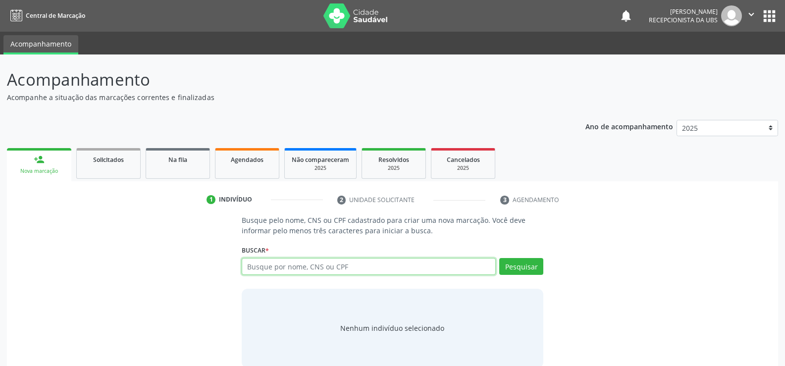
click at [310, 272] on input "text" at bounding box center [369, 266] width 254 height 17
type input "700006160359708"
click at [511, 273] on button "Pesquisar" at bounding box center [522, 266] width 44 height 17
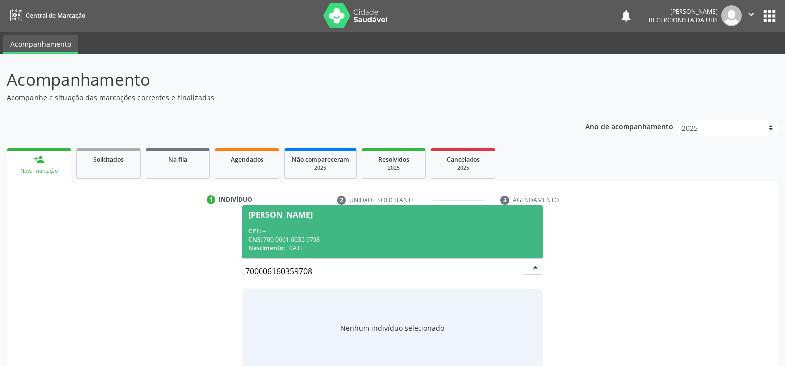
click at [285, 246] on span "Nascimento:" at bounding box center [266, 248] width 37 height 8
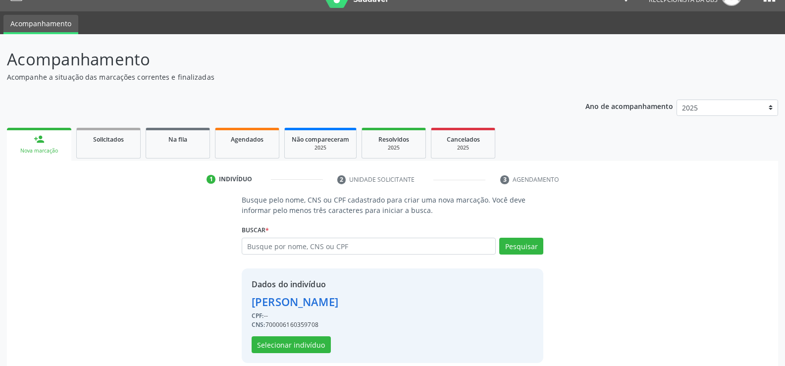
scroll to position [31, 0]
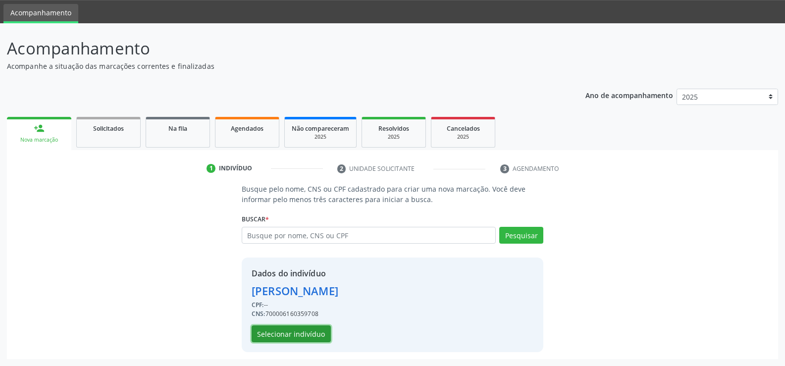
click at [308, 332] on button "Selecionar indivíduo" at bounding box center [291, 334] width 79 height 17
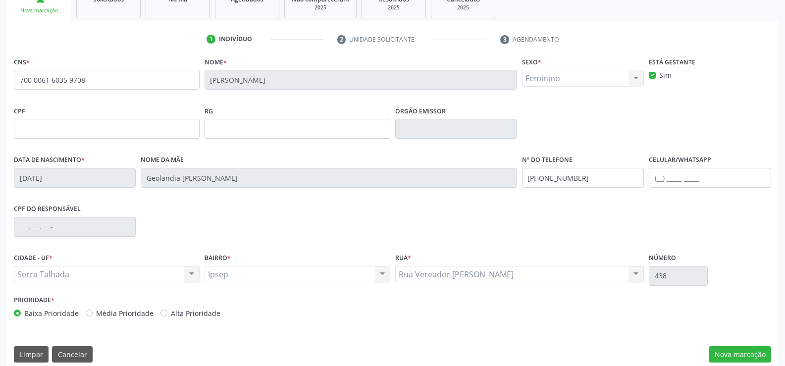
scroll to position [171, 0]
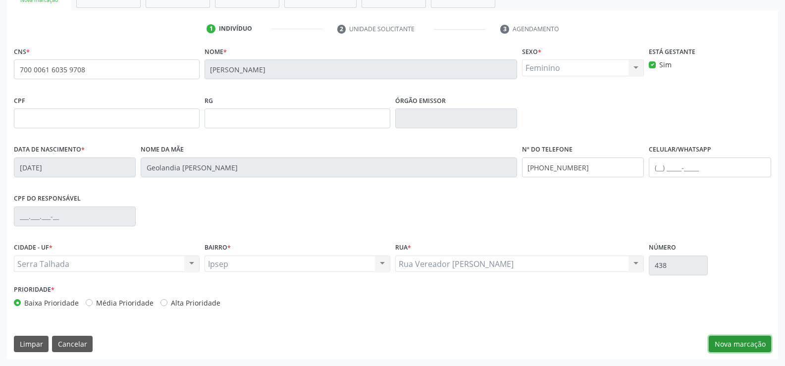
click at [730, 339] on button "Nova marcação" at bounding box center [740, 344] width 62 height 17
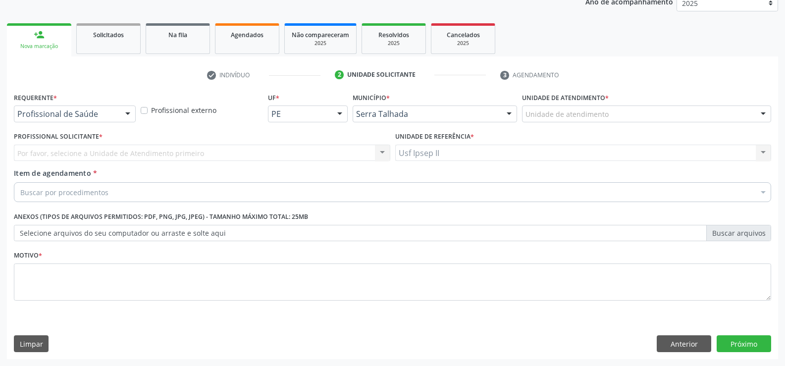
scroll to position [125, 0]
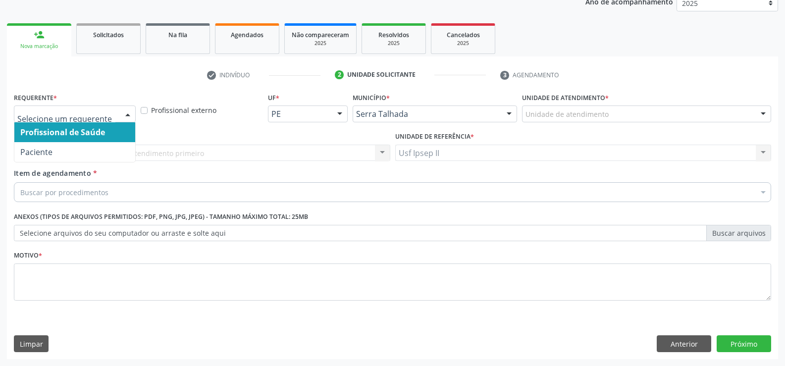
click at [118, 118] on div at bounding box center [75, 114] width 122 height 17
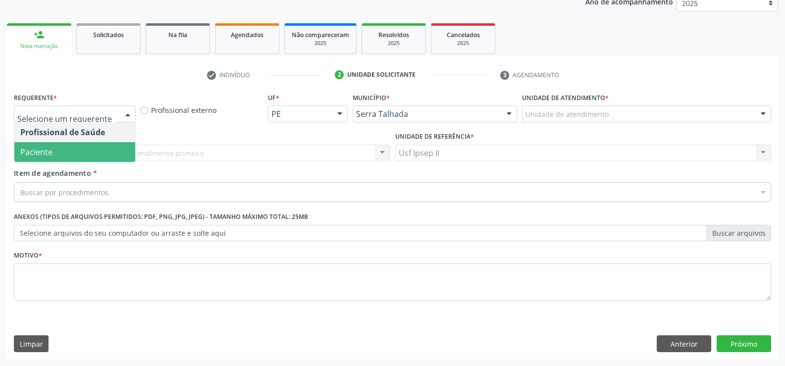
click at [79, 148] on span "Paciente" at bounding box center [74, 152] width 121 height 20
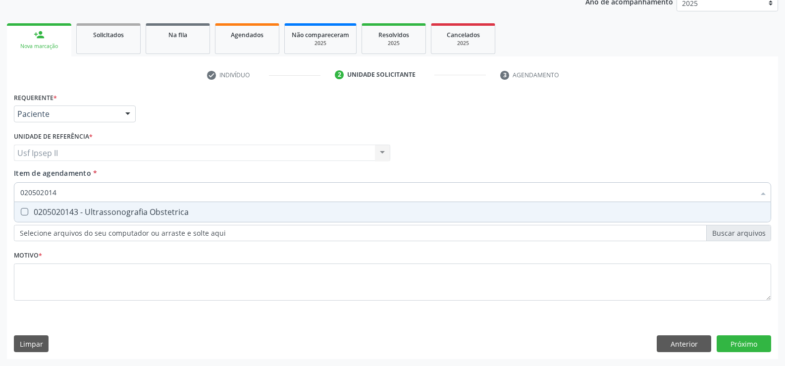
type input "0205020143"
click at [80, 210] on div "0205020143 - Ultrassonografia Obstetrica" at bounding box center [392, 212] width 745 height 8
checkbox Obstetrica "true"
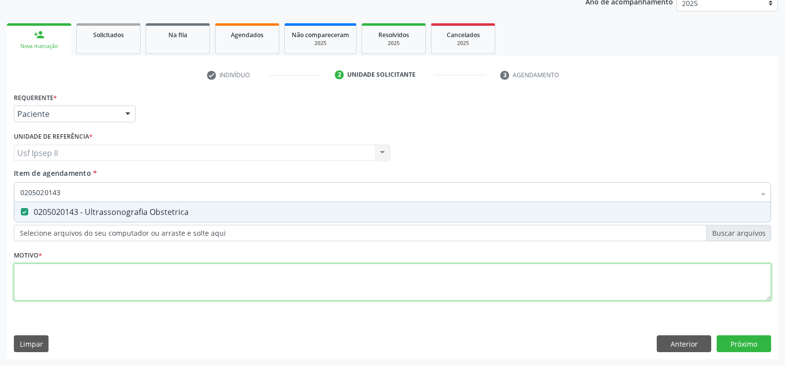
click at [67, 273] on div "Requerente * Paciente Profissional de Saúde Paciente Nenhum resultado encontrad…" at bounding box center [393, 202] width 758 height 224
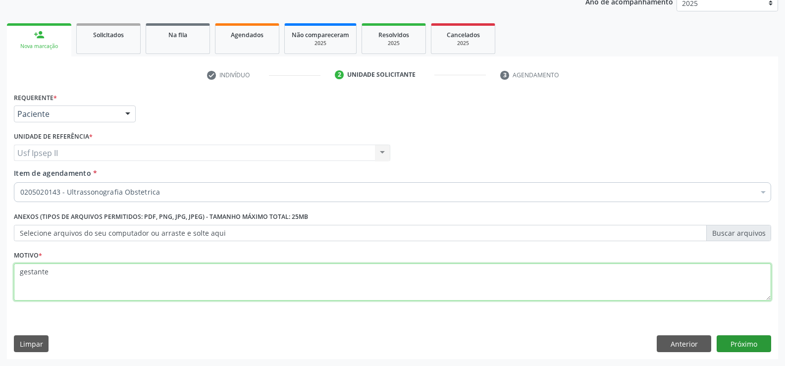
type textarea "gestante"
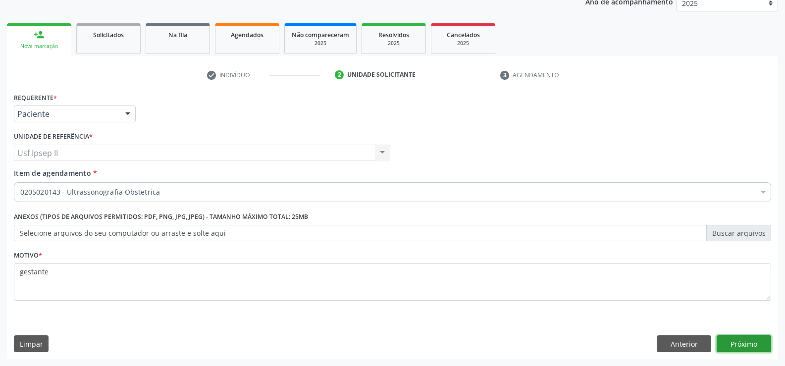
click at [763, 348] on button "Próximo" at bounding box center [744, 343] width 55 height 17
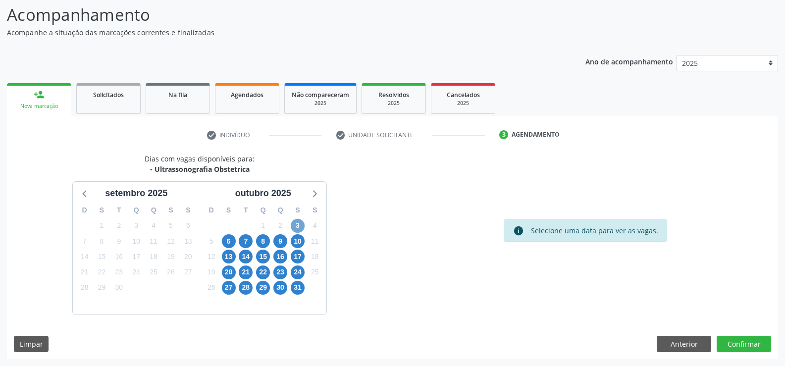
click at [297, 224] on span "3" at bounding box center [298, 226] width 14 height 14
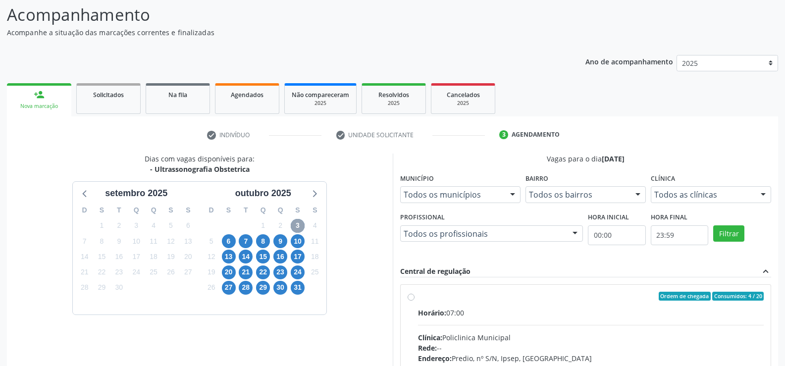
scroll to position [114, 0]
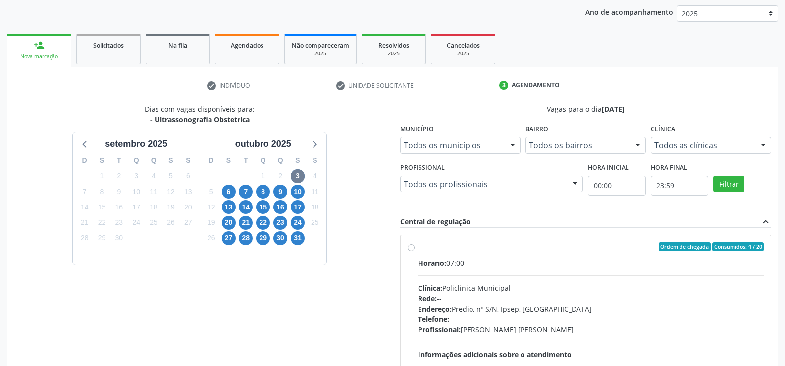
click at [418, 249] on label "Ordem de chegada Consumidos: 4 / 20 Horário: 07:00 Clínica: Policlinica Municip…" at bounding box center [591, 318] width 346 height 152
click at [414, 249] on input "Ordem de chegada Consumidos: 4 / 20 Horário: 07:00 Clínica: Policlinica Municip…" at bounding box center [411, 246] width 7 height 9
radio input "true"
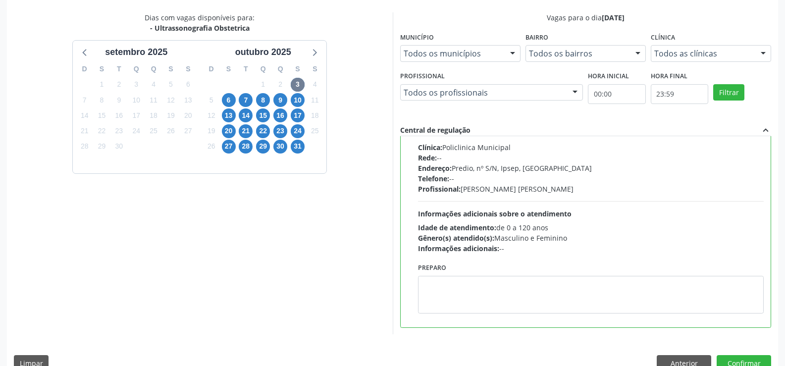
scroll to position [214, 0]
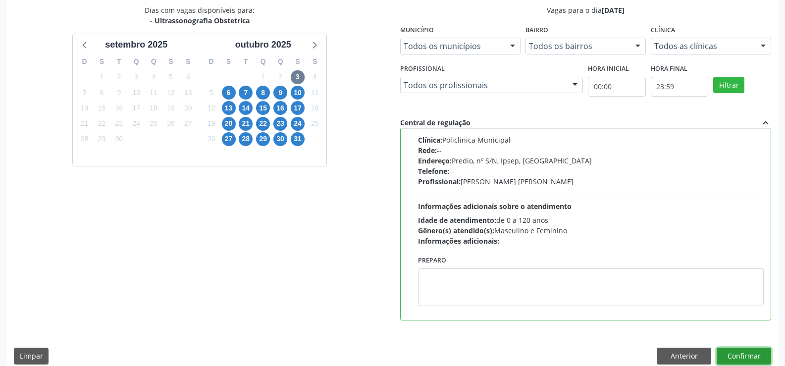
click at [762, 353] on button "Confirmar" at bounding box center [744, 356] width 55 height 17
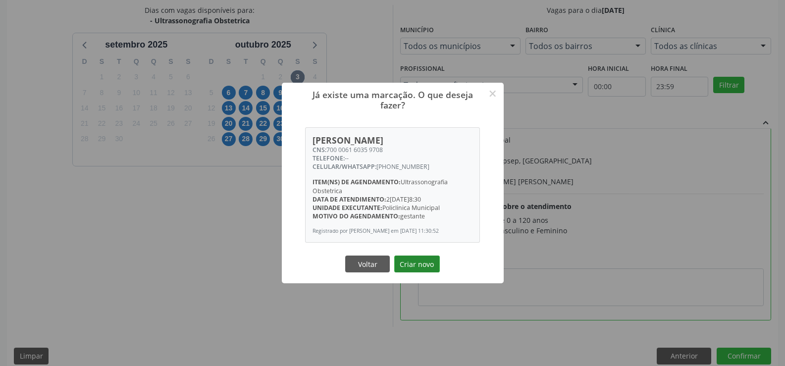
click at [428, 266] on button "Criar novo" at bounding box center [417, 264] width 46 height 17
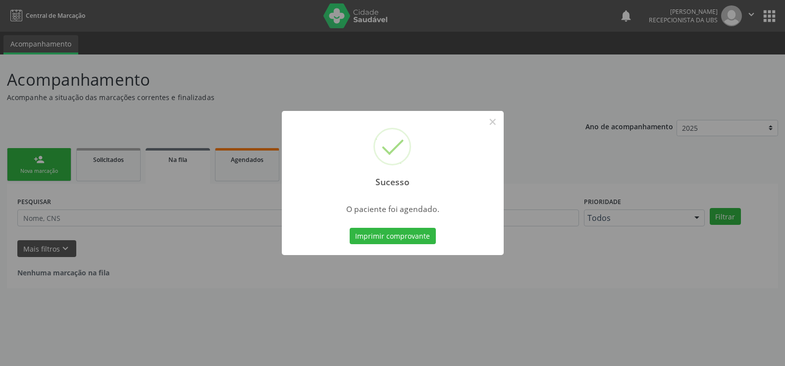
scroll to position [0, 0]
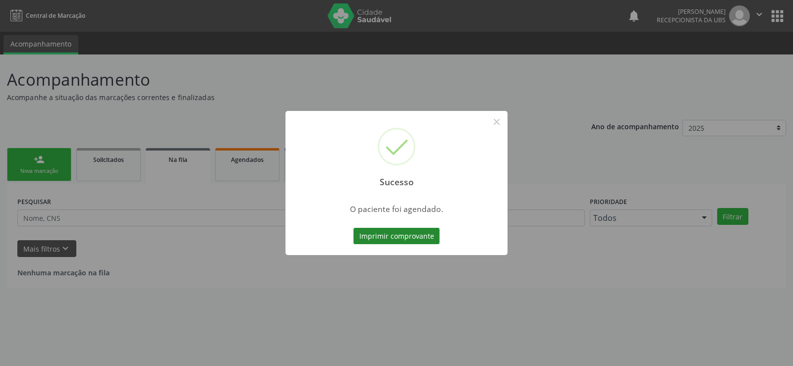
click at [406, 236] on button "Imprimir comprovante" at bounding box center [396, 236] width 86 height 17
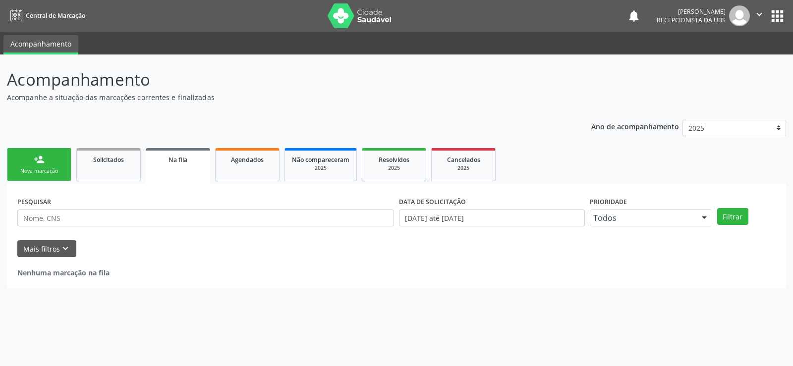
click at [65, 162] on link "person_add Nova marcação" at bounding box center [39, 164] width 64 height 33
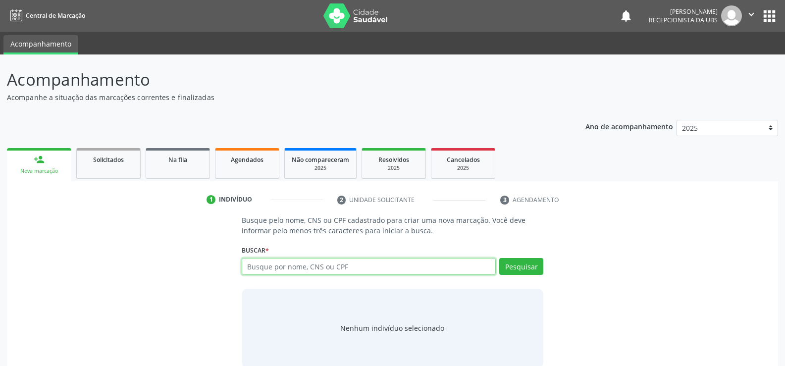
click at [330, 271] on input "text" at bounding box center [369, 266] width 254 height 17
type input "702300108800316"
click at [532, 264] on button "Pesquisar" at bounding box center [522, 266] width 44 height 17
type input "702300108800316"
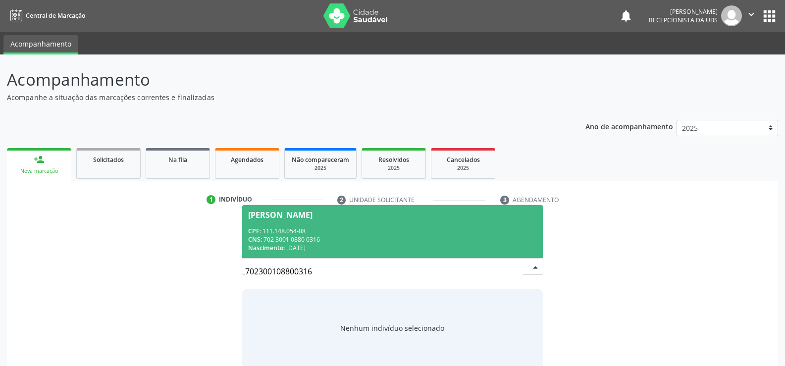
click at [296, 243] on div "CNS: 702 3001 0880 0316" at bounding box center [392, 239] width 289 height 8
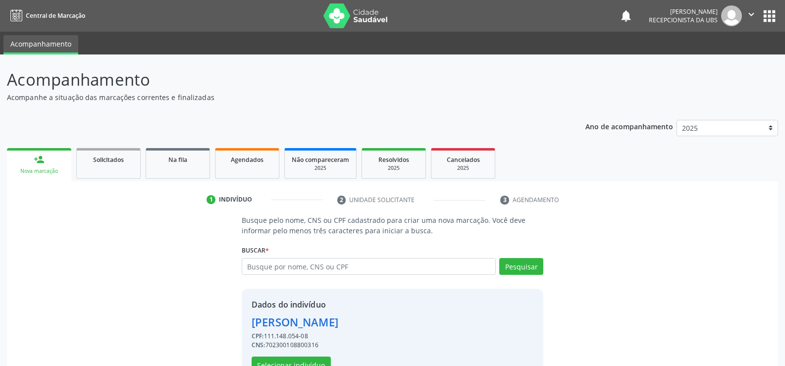
scroll to position [31, 0]
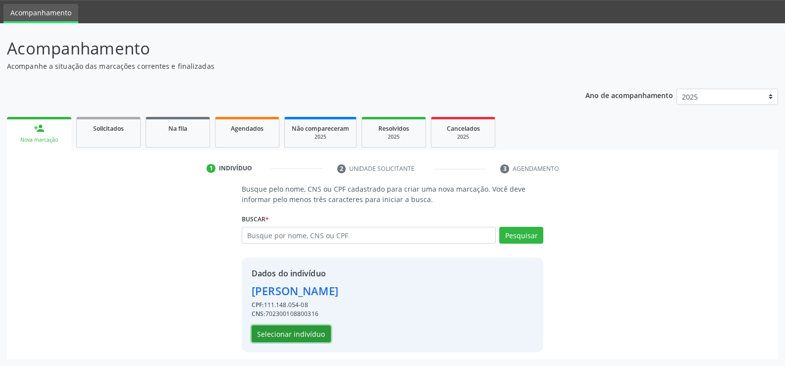
click at [282, 336] on button "Selecionar indivíduo" at bounding box center [291, 334] width 79 height 17
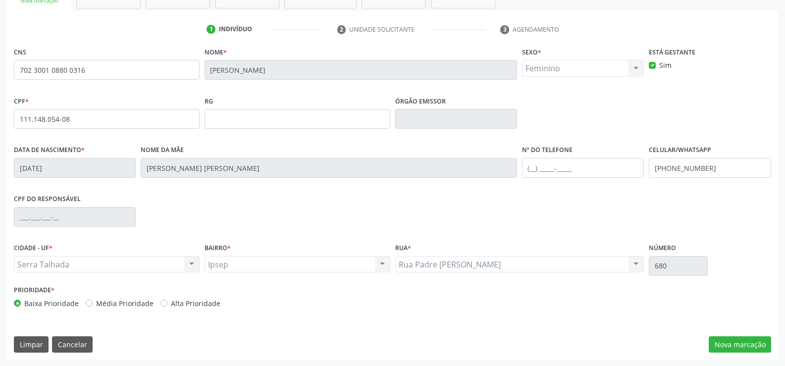
scroll to position [171, 0]
click at [744, 339] on button "Nova marcação" at bounding box center [740, 344] width 62 height 17
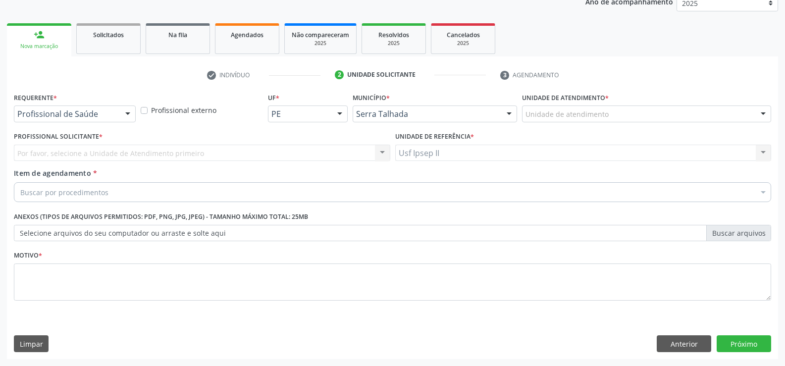
scroll to position [125, 0]
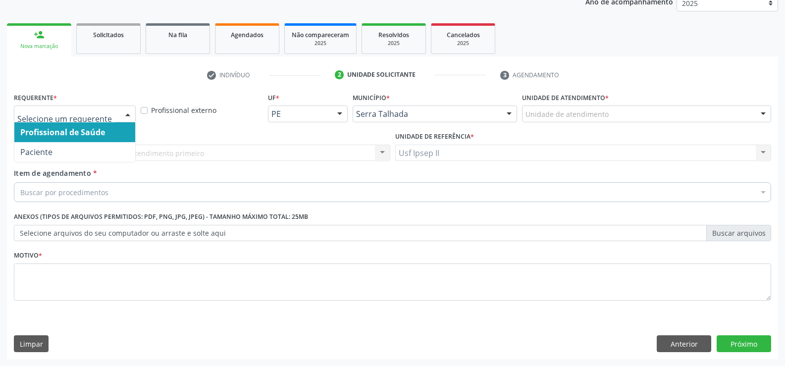
click at [133, 113] on div at bounding box center [127, 114] width 15 height 17
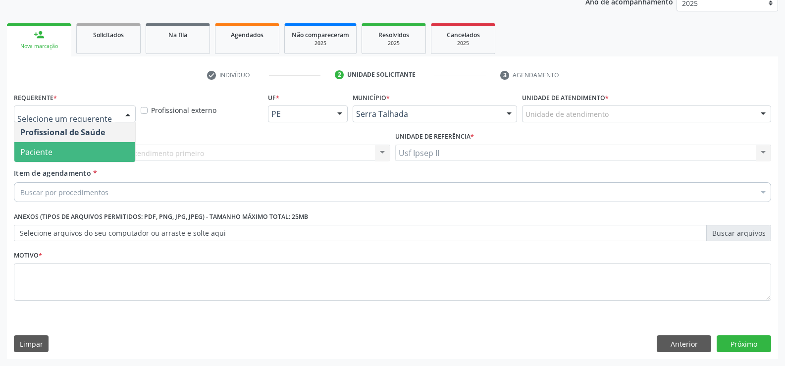
click at [78, 149] on span "Paciente" at bounding box center [74, 152] width 121 height 20
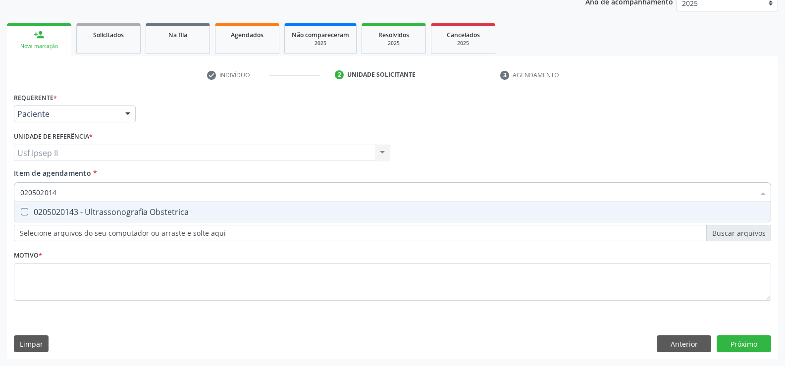
type input "0205020143"
click at [130, 214] on div "0205020143 - Ultrassonografia Obstetrica" at bounding box center [392, 212] width 745 height 8
checkbox Obstetrica "true"
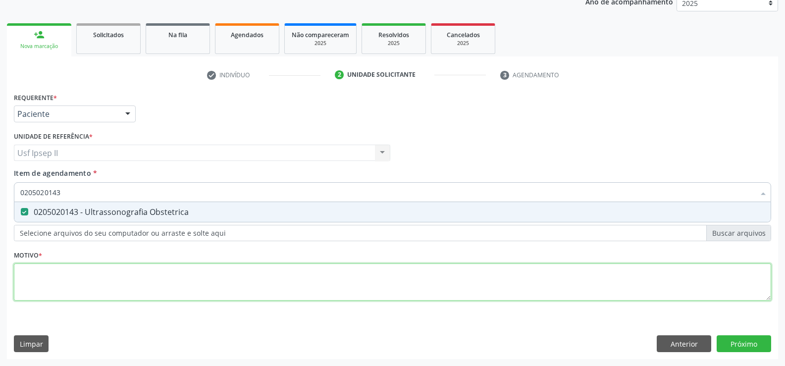
click at [35, 279] on div "Requerente * Paciente Profissional de Saúde Paciente Nenhum resultado encontrad…" at bounding box center [393, 202] width 758 height 224
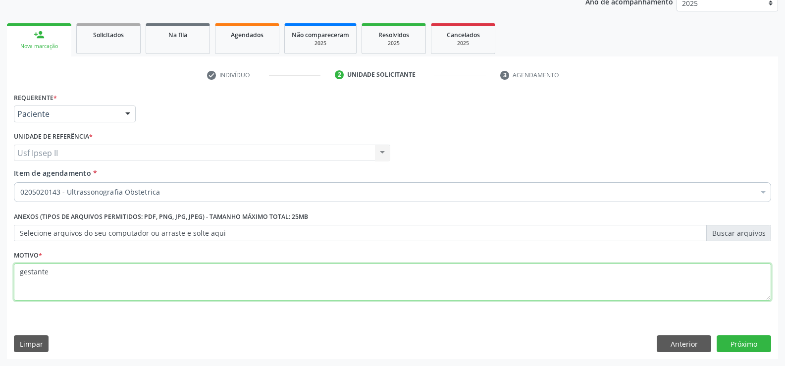
type textarea "gestante"
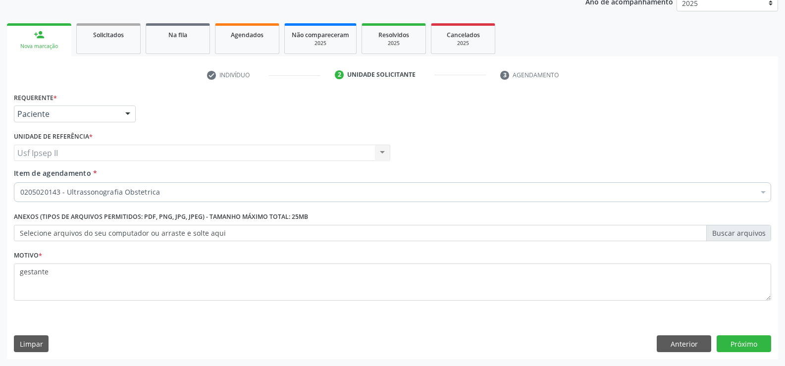
click at [746, 334] on div "Requerente * Paciente Profissional de Saúde Paciente Nenhum resultado encontrad…" at bounding box center [393, 224] width 772 height 269
click at [740, 347] on button "Próximo" at bounding box center [744, 343] width 55 height 17
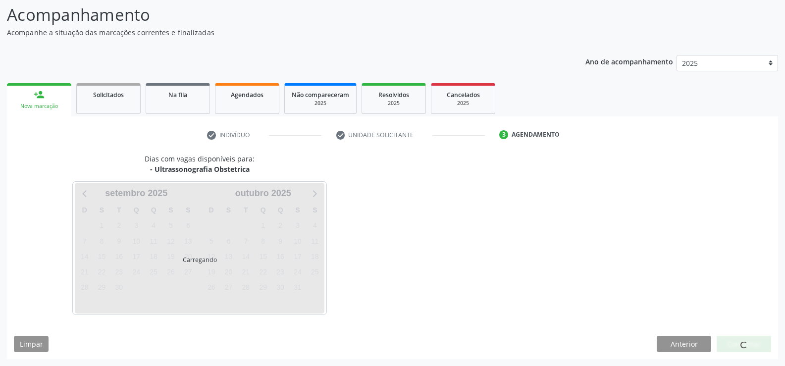
scroll to position [65, 0]
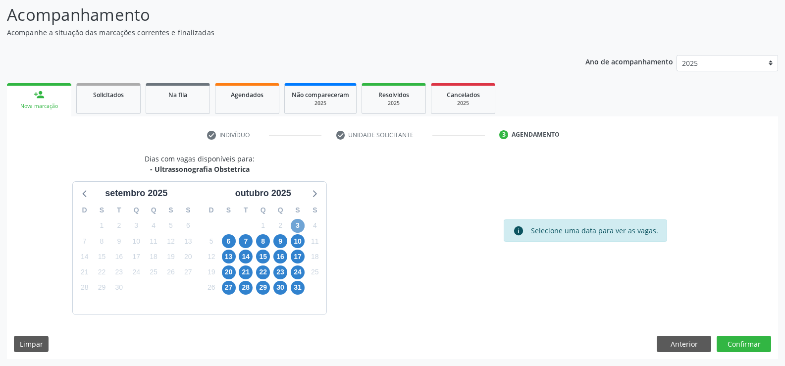
click at [300, 222] on span "3" at bounding box center [298, 226] width 14 height 14
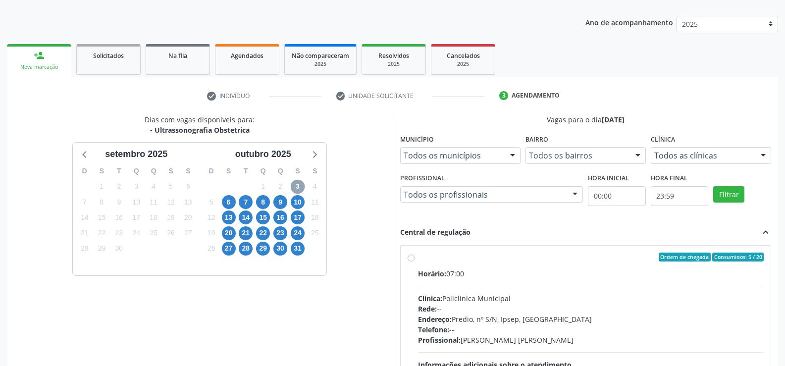
scroll to position [164, 0]
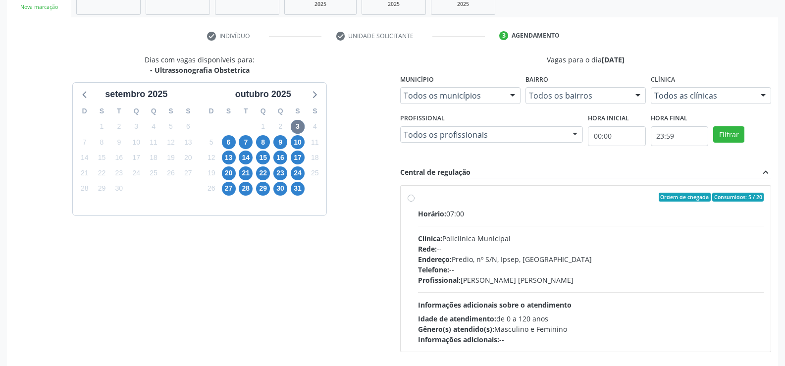
click at [418, 200] on label "Ordem de chegada Consumidos: 5 / 20 Horário: 07:00 Clínica: Policlinica Municip…" at bounding box center [591, 269] width 346 height 152
click at [414, 200] on input "Ordem de chegada Consumidos: 5 / 20 Horário: 07:00 Clínica: Policlinica Municip…" at bounding box center [411, 197] width 7 height 9
radio input "true"
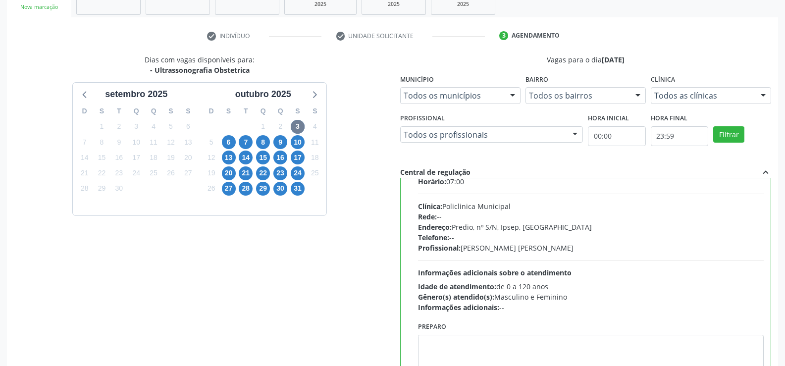
scroll to position [49, 0]
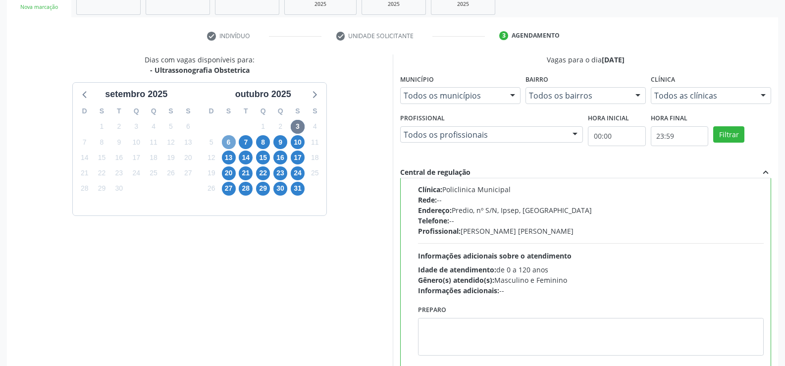
click at [232, 144] on span "6" at bounding box center [229, 142] width 14 height 14
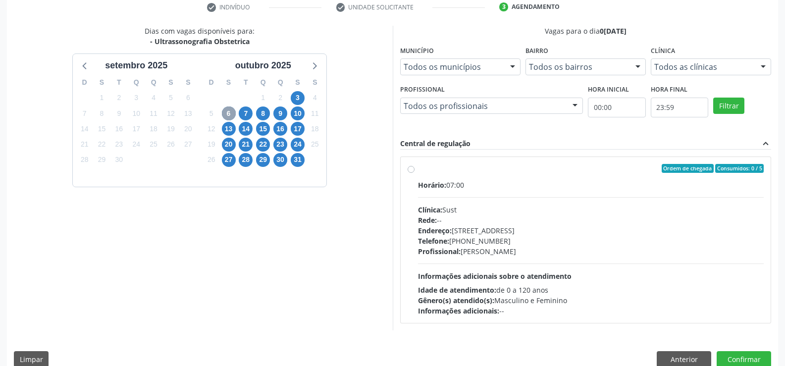
scroll to position [208, 0]
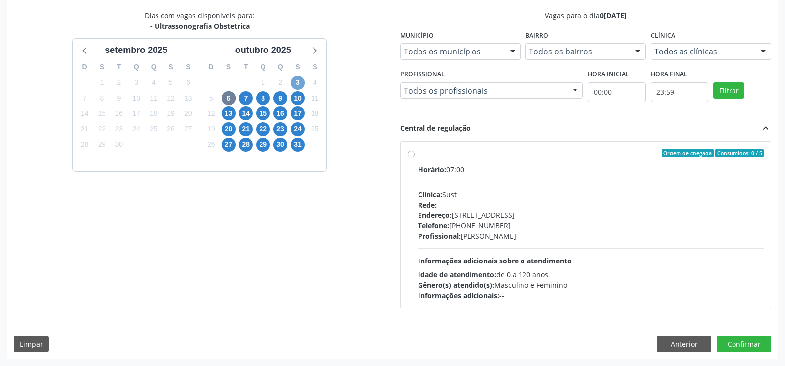
click at [298, 84] on span "3" at bounding box center [298, 83] width 14 height 14
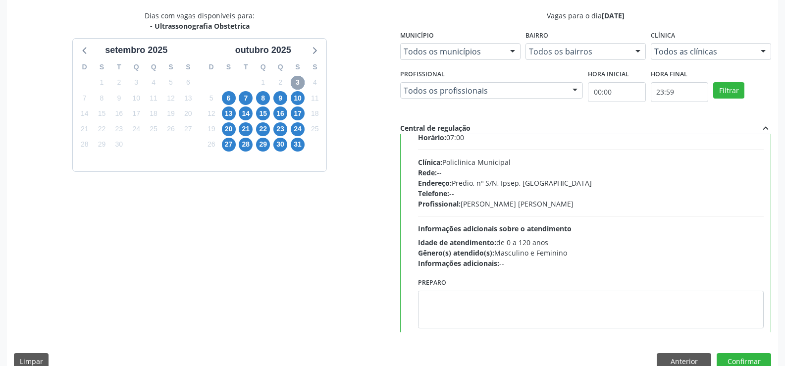
scroll to position [49, 0]
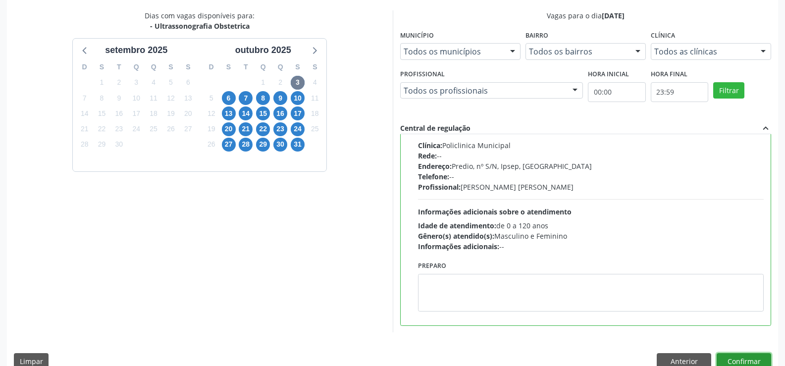
click at [745, 353] on button "Confirmar" at bounding box center [744, 361] width 55 height 17
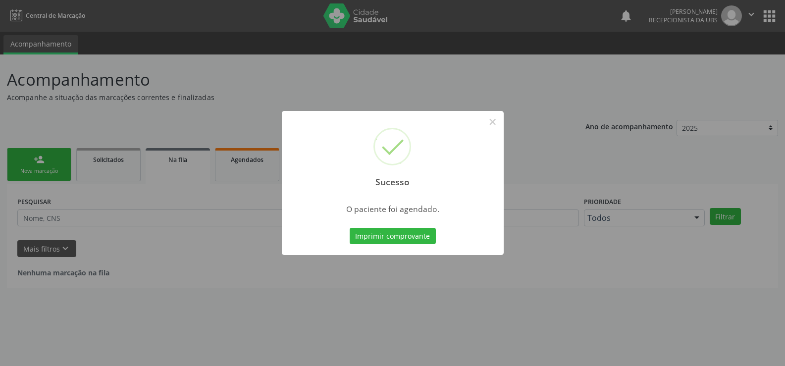
scroll to position [0, 0]
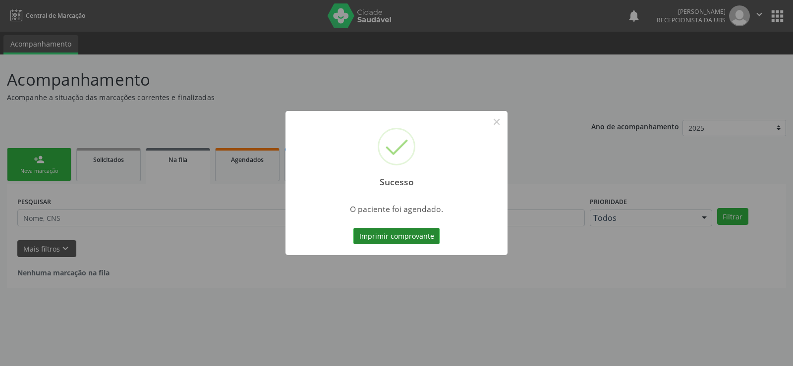
click at [395, 232] on button "Imprimir comprovante" at bounding box center [396, 236] width 86 height 17
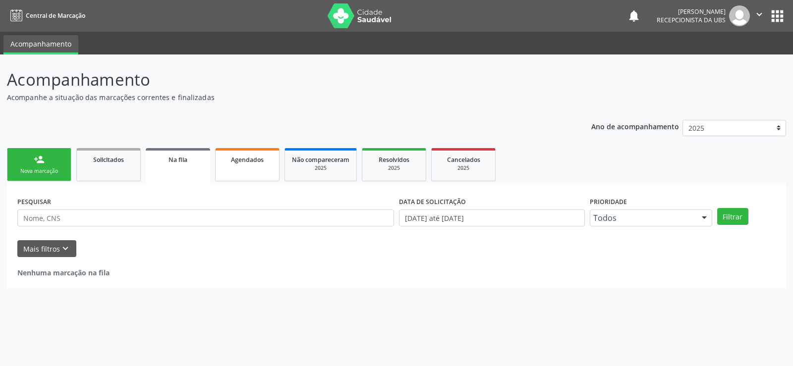
click at [244, 166] on link "Agendados" at bounding box center [247, 164] width 64 height 33
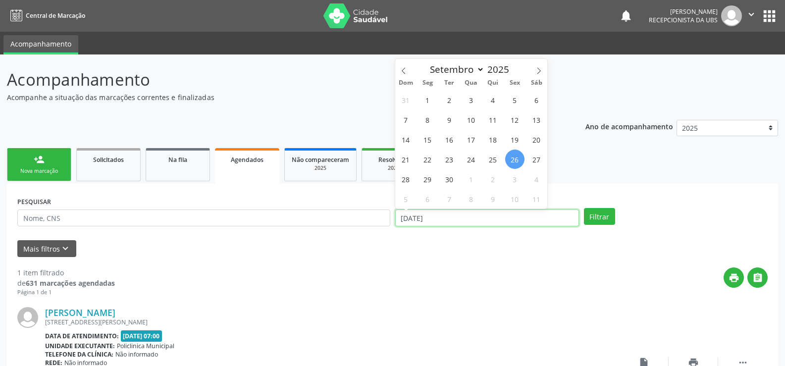
click at [455, 219] on input "[DATE]" at bounding box center [487, 218] width 184 height 17
click at [538, 68] on icon at bounding box center [539, 70] width 7 height 7
select select "9"
click at [511, 103] on span "3" at bounding box center [514, 99] width 19 height 19
type input "[DATE]"
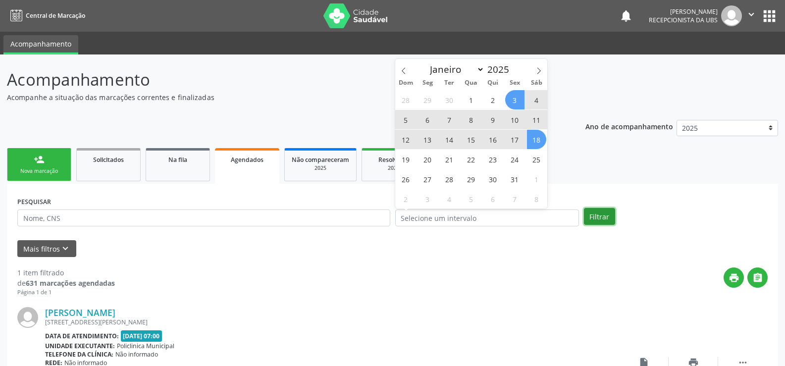
click at [593, 214] on button "Filtrar" at bounding box center [599, 216] width 31 height 17
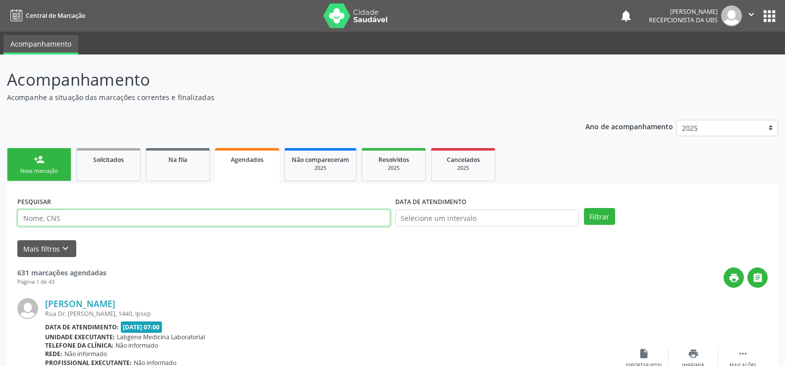
paste input "702 3001 0880 0316"
type input "702 3001 0880 0316"
click at [245, 161] on span "Agendados" at bounding box center [247, 160] width 33 height 8
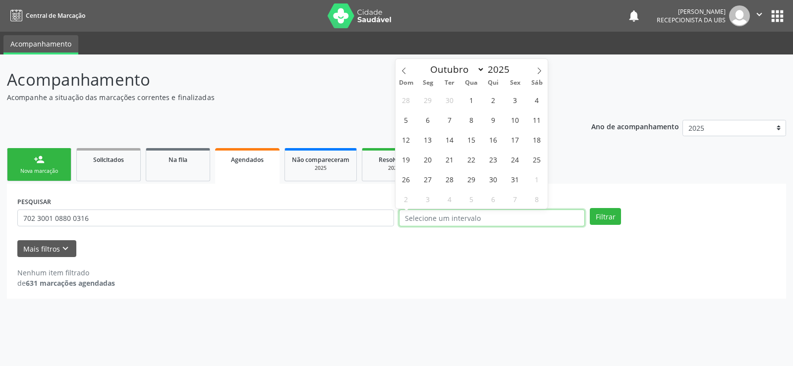
click at [492, 217] on input "text" at bounding box center [492, 218] width 186 height 17
click at [518, 104] on span "3" at bounding box center [514, 99] width 19 height 19
type input "[DATE]"
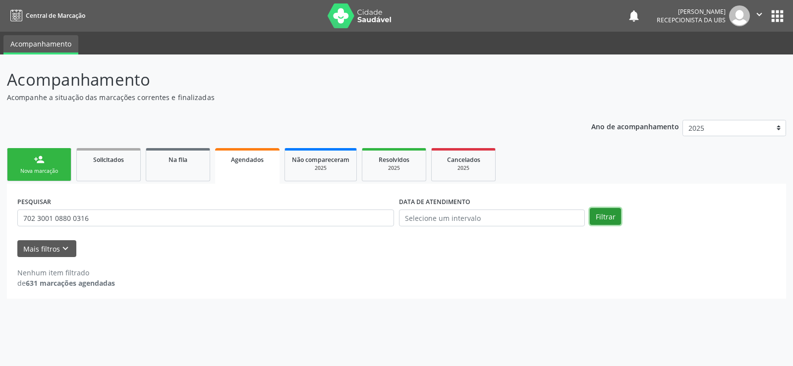
click at [610, 223] on button "Filtrar" at bounding box center [605, 216] width 31 height 17
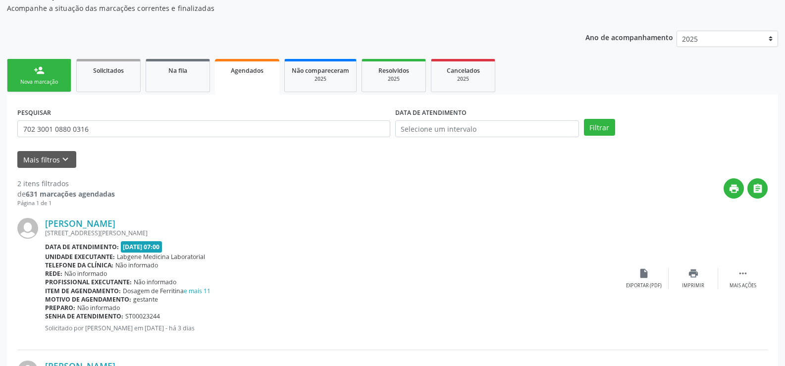
scroll to position [99, 0]
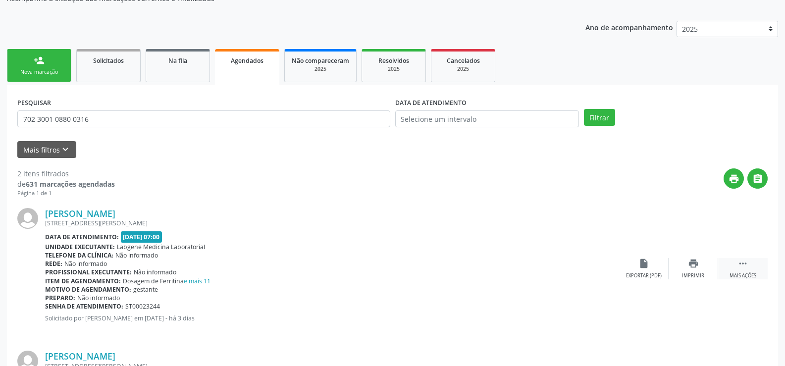
click at [749, 265] on div " Mais ações" at bounding box center [744, 268] width 50 height 21
click at [692, 270] on div "edit Editar" at bounding box center [694, 268] width 50 height 21
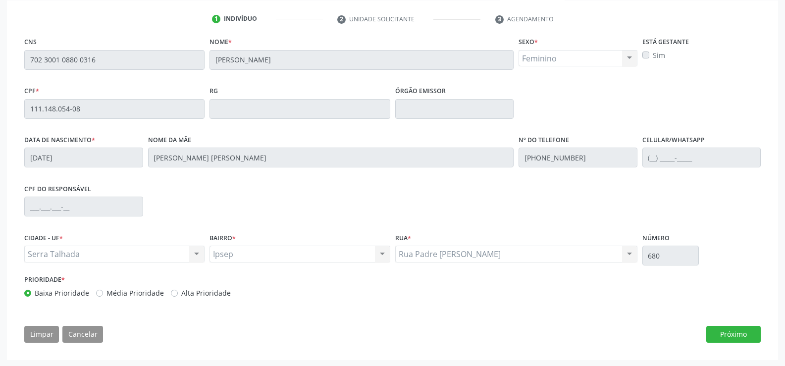
scroll to position [184, 0]
click at [726, 335] on button "Próximo" at bounding box center [734, 333] width 55 height 17
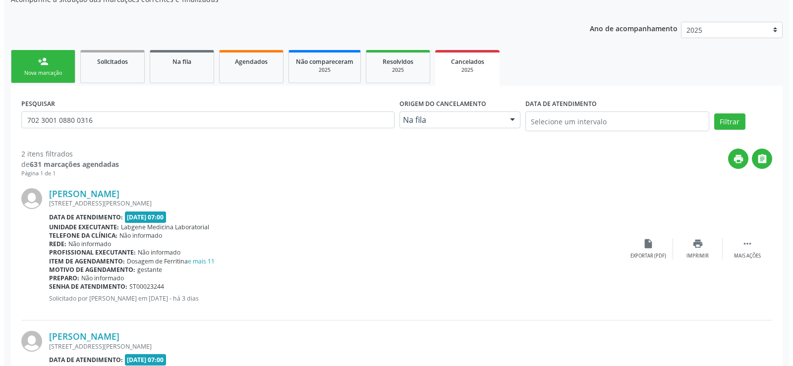
scroll to position [99, 0]
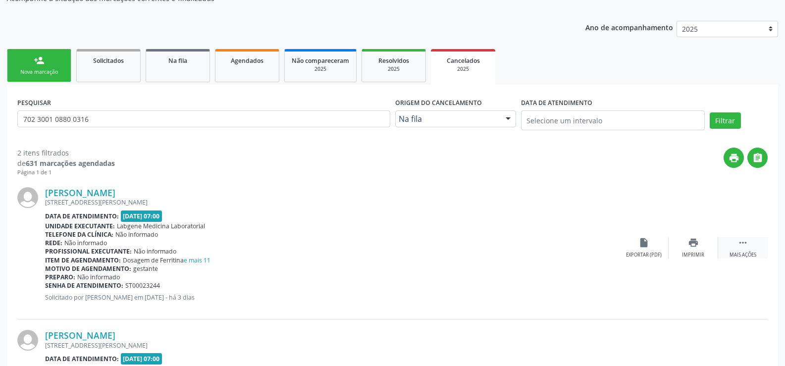
click at [747, 245] on icon "" at bounding box center [743, 242] width 11 height 11
click at [648, 246] on icon "cancel" at bounding box center [644, 242] width 11 height 11
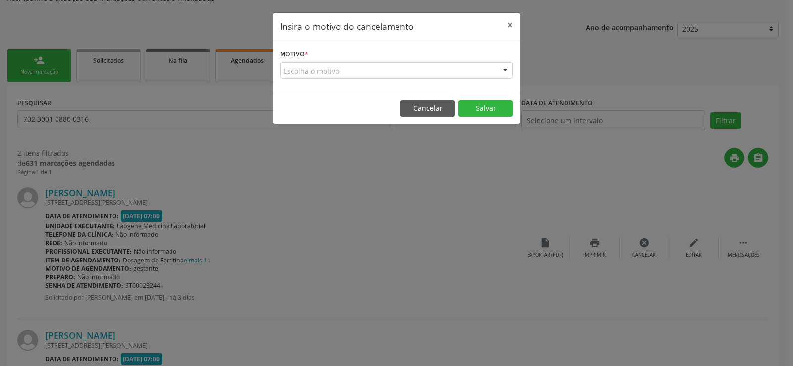
click at [501, 70] on div at bounding box center [505, 71] width 15 height 17
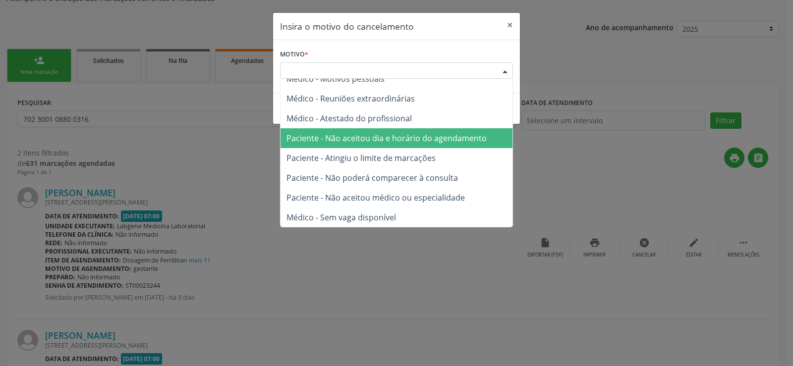
scroll to position [50, 0]
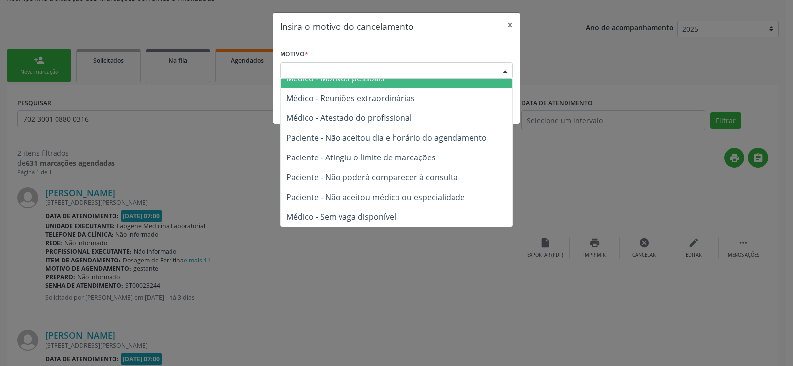
click at [358, 68] on div "Escolha o motivo" at bounding box center [396, 70] width 233 height 17
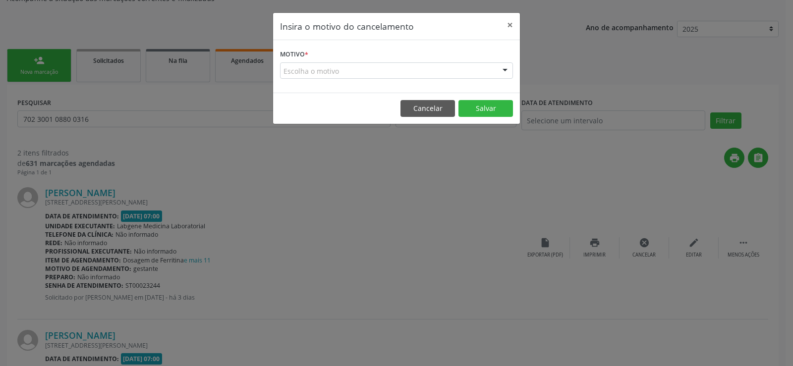
click at [513, 84] on div "Motivo * Escolha o motivo Outro Médico - Participação em eventos (ex: congresso…" at bounding box center [396, 66] width 247 height 53
click at [351, 74] on div "Escolha o motivo" at bounding box center [396, 70] width 233 height 17
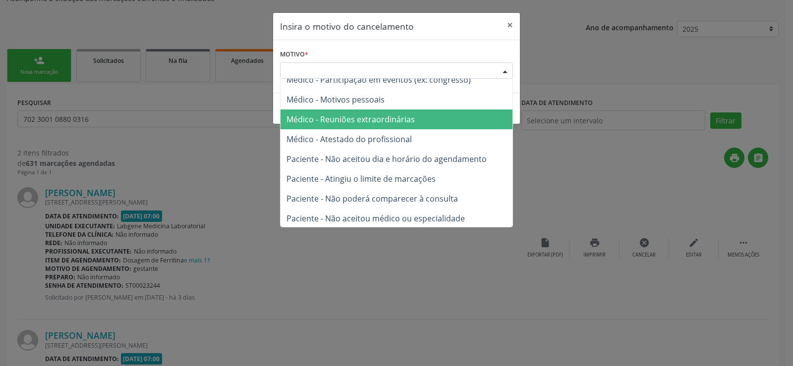
scroll to position [0, 0]
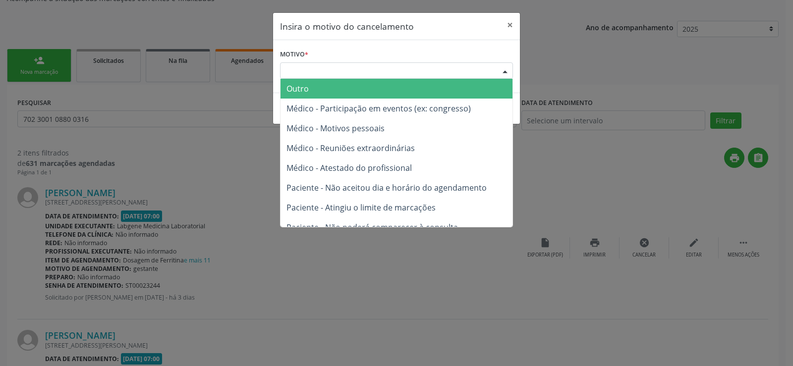
click at [330, 93] on span "Outro" at bounding box center [396, 89] width 232 height 20
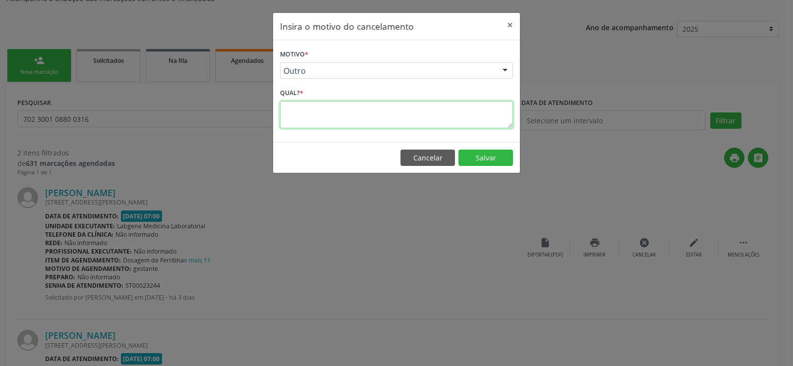
click at [328, 110] on textarea at bounding box center [396, 114] width 233 height 27
type textarea "errado"
click at [471, 157] on button "Salvar" at bounding box center [485, 158] width 55 height 17
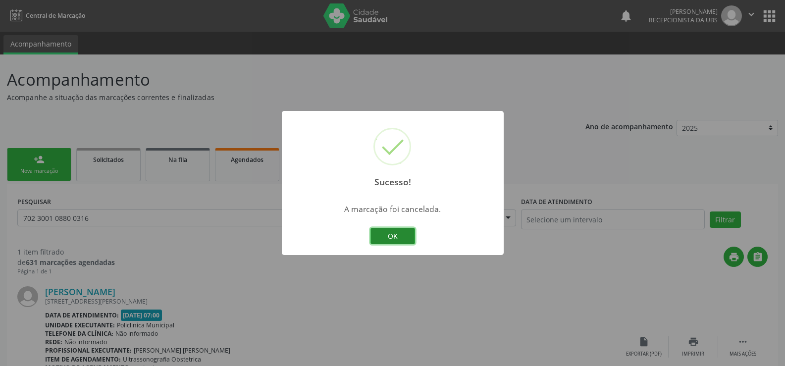
click at [409, 239] on button "OK" at bounding box center [393, 236] width 45 height 17
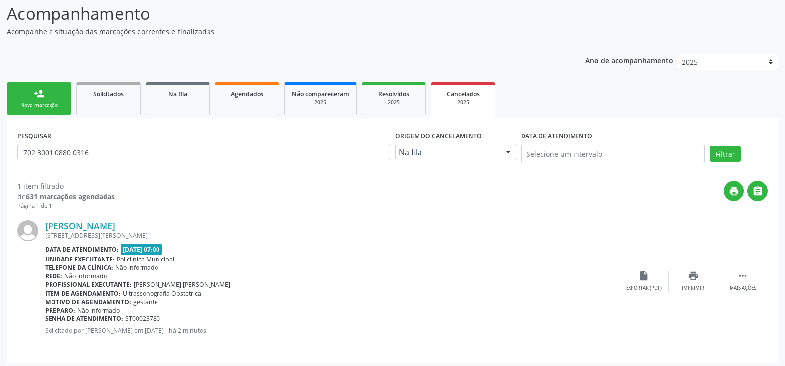
scroll to position [69, 0]
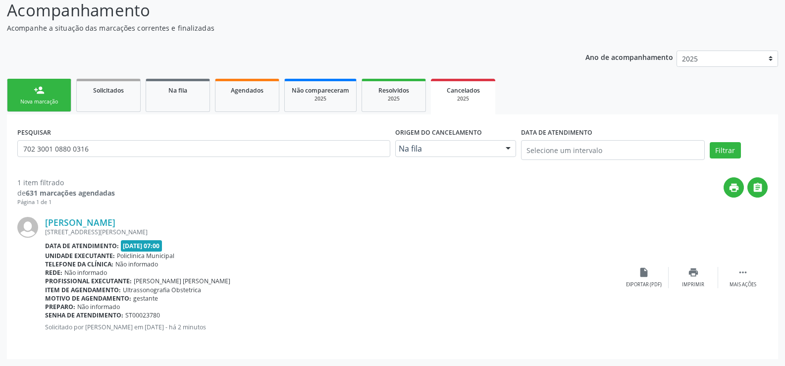
click at [37, 104] on div "Nova marcação" at bounding box center [39, 101] width 50 height 7
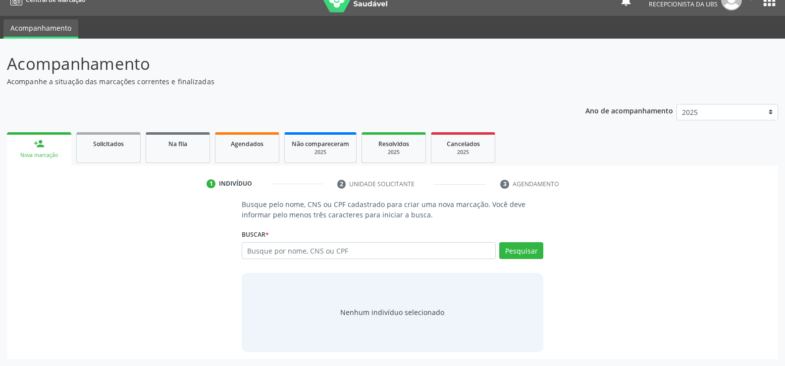
scroll to position [16, 0]
paste input "702 3001 0880 0316"
type input "702 3001 0880 0316"
click at [522, 251] on button "Pesquisar" at bounding box center [522, 250] width 44 height 17
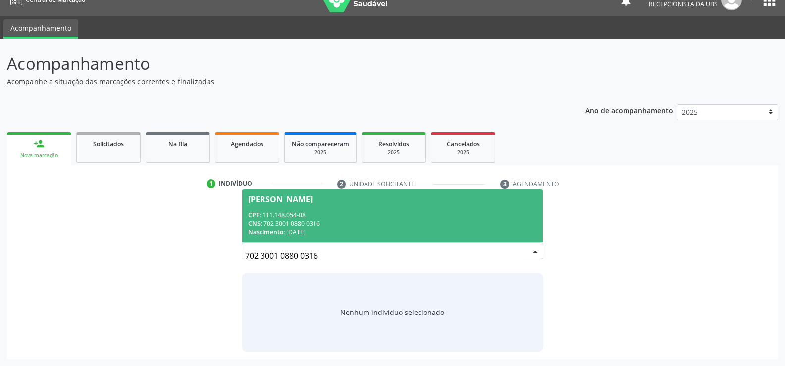
click at [291, 226] on div "CNS: 702 3001 0880 0316" at bounding box center [392, 224] width 289 height 8
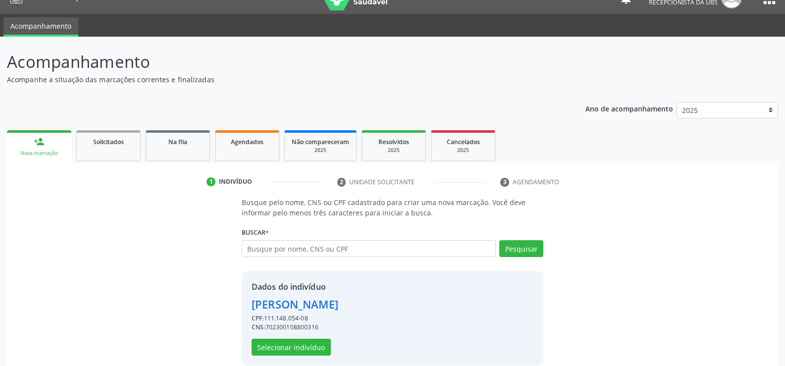
scroll to position [31, 0]
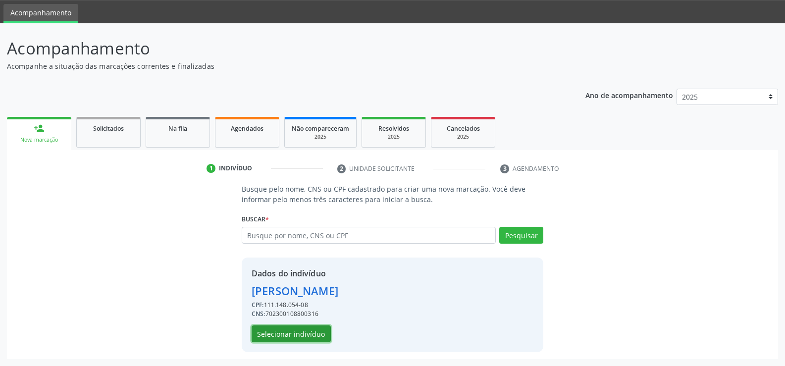
click at [302, 330] on button "Selecionar indivíduo" at bounding box center [291, 334] width 79 height 17
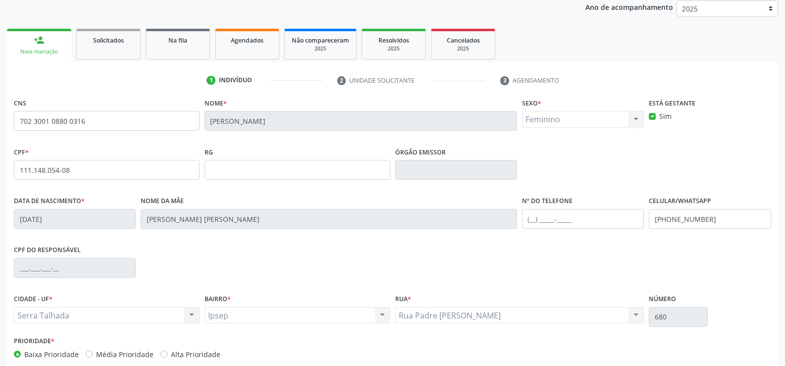
scroll to position [171, 0]
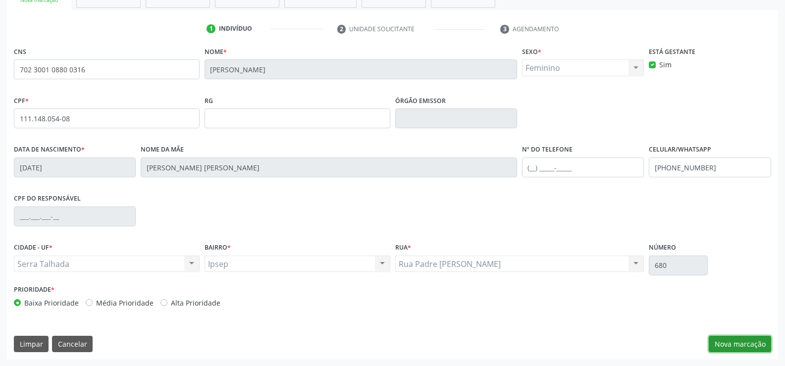
click at [735, 336] on button "Nova marcação" at bounding box center [740, 344] width 62 height 17
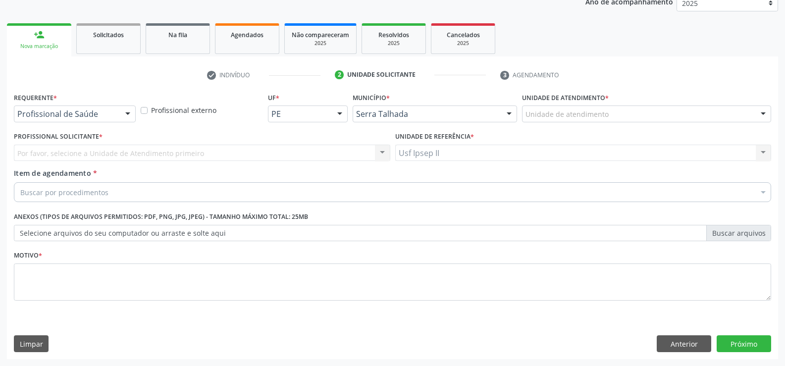
scroll to position [125, 0]
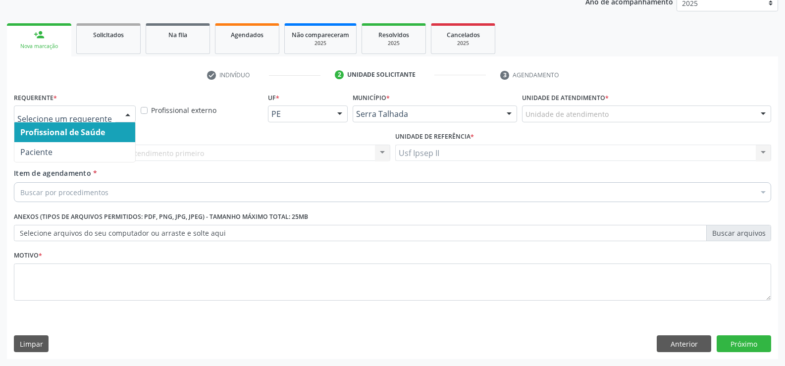
click at [123, 114] on div at bounding box center [127, 114] width 15 height 17
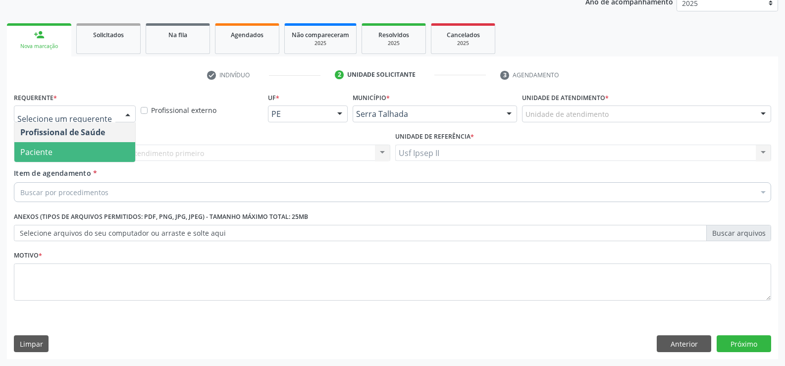
click at [56, 151] on span "Paciente" at bounding box center [74, 152] width 121 height 20
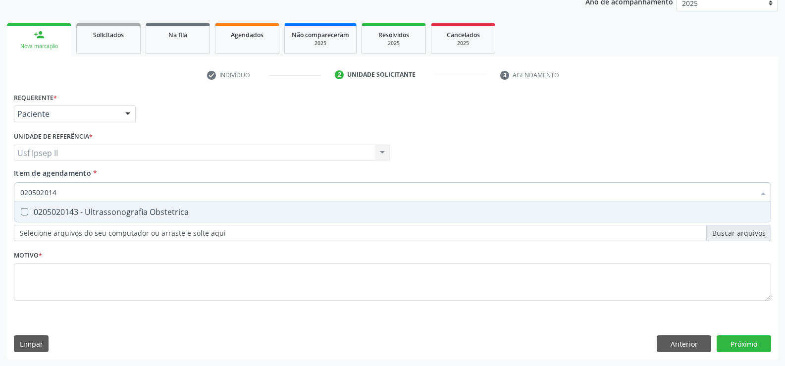
type input "0205020143"
click at [66, 219] on span "0205020143 - Ultrassonografia Obstetrica" at bounding box center [392, 212] width 757 height 20
checkbox Obstetrica "true"
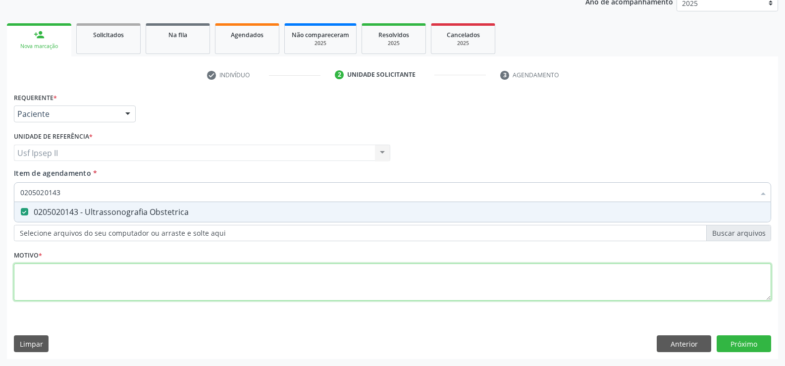
click at [38, 269] on div "Requerente * Paciente Profissional de Saúde Paciente Nenhum resultado encontrad…" at bounding box center [393, 202] width 758 height 224
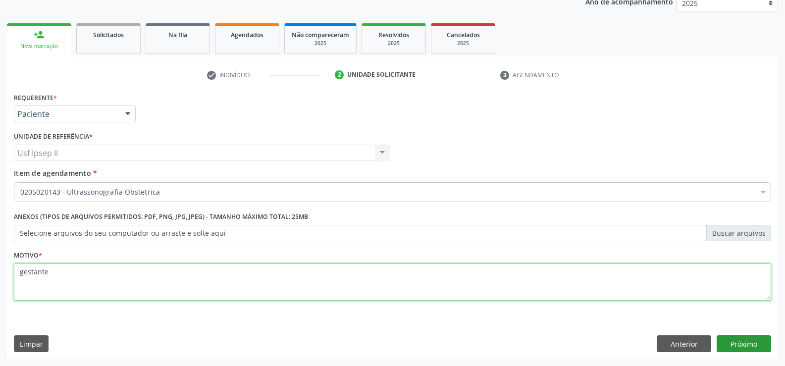
type textarea "gestante"
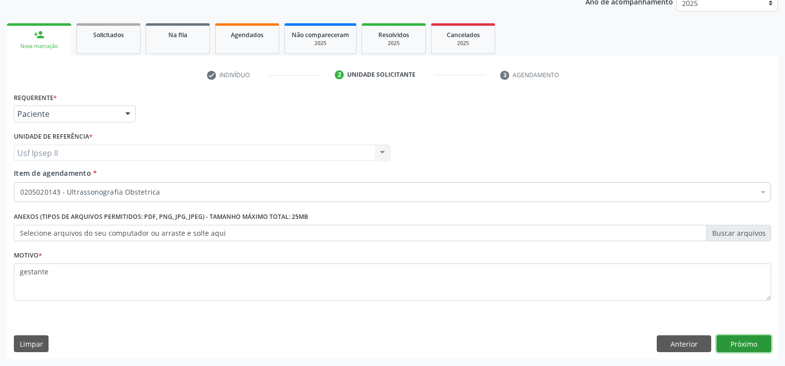
click at [758, 345] on button "Próximo" at bounding box center [744, 343] width 55 height 17
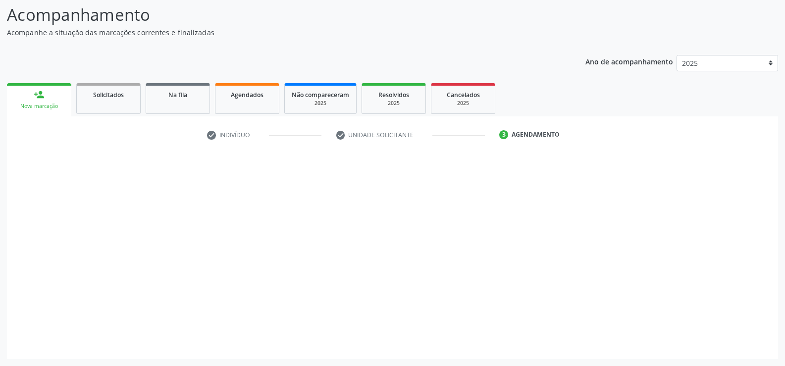
scroll to position [65, 0]
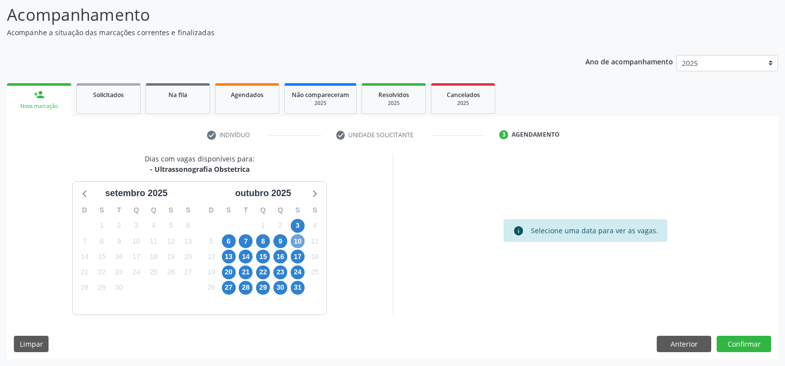
click at [296, 240] on span "10" at bounding box center [298, 241] width 14 height 14
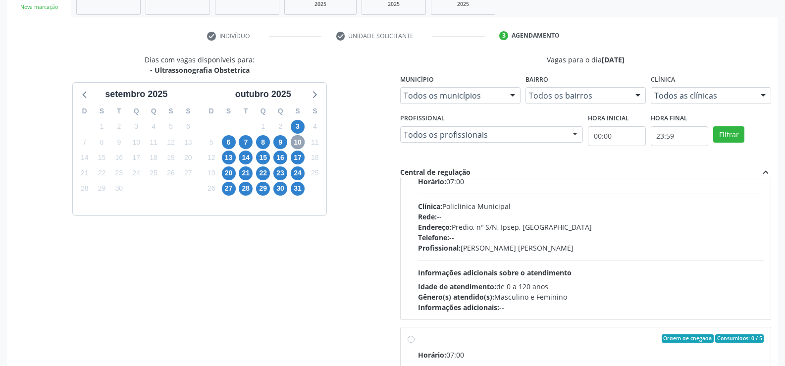
scroll to position [50, 0]
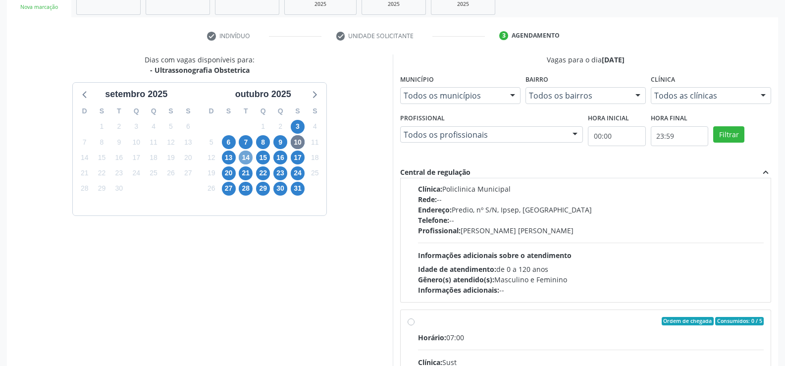
click at [250, 157] on span "14" at bounding box center [246, 158] width 14 height 14
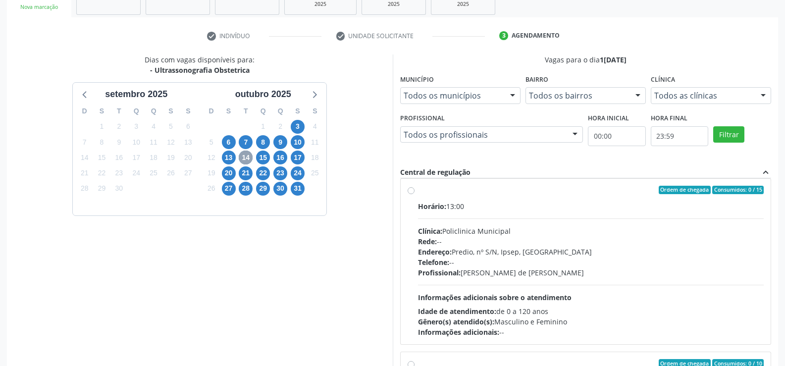
scroll to position [198, 0]
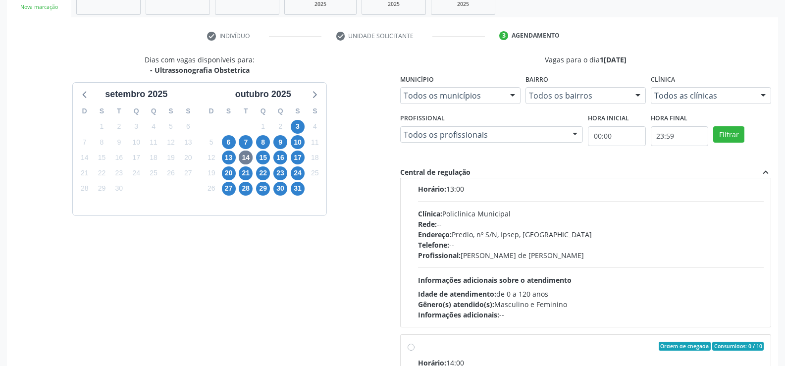
click at [411, 196] on div "Ordem de chegada Consumidos: 0 / 15 Horário: 13:00 Clínica: Policlinica Municip…" at bounding box center [586, 244] width 357 height 152
radio input "true"
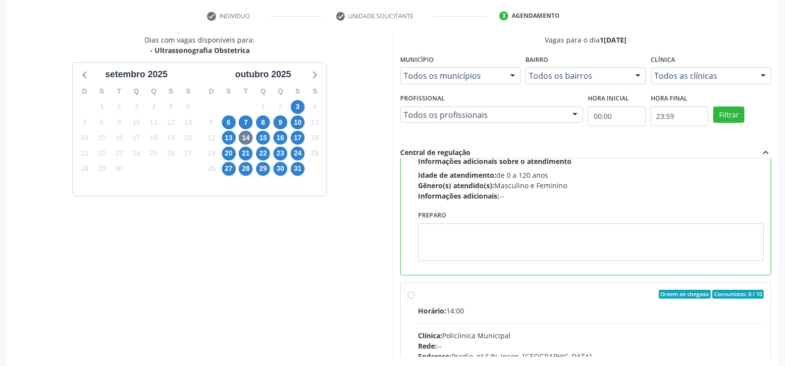
scroll to position [226, 0]
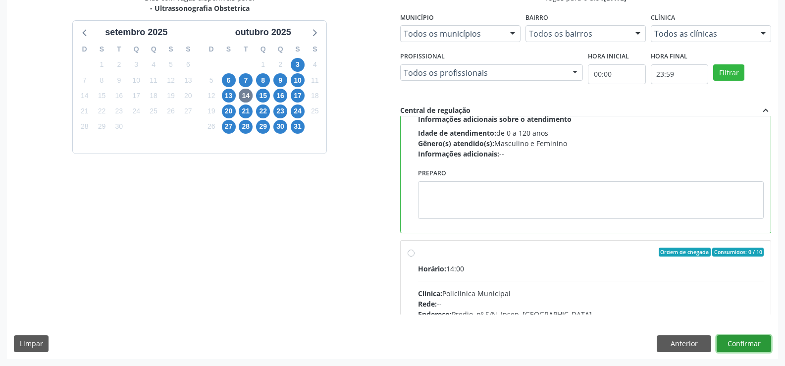
click at [762, 343] on button "Confirmar" at bounding box center [744, 343] width 55 height 17
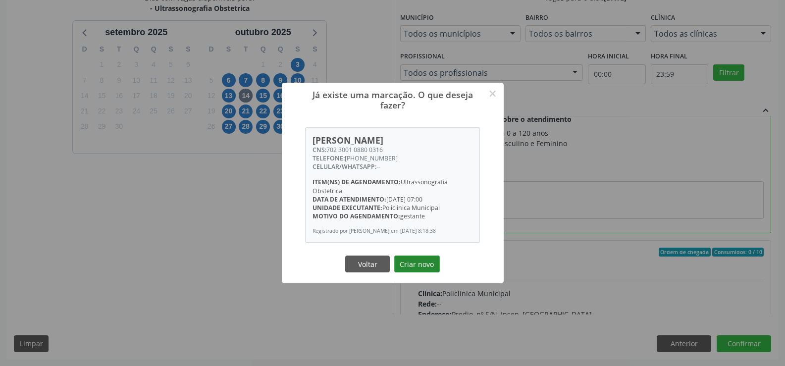
click at [427, 264] on button "Criar novo" at bounding box center [417, 264] width 46 height 17
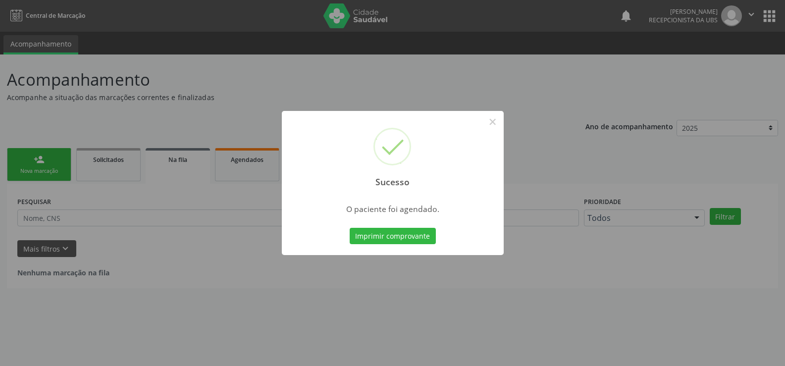
scroll to position [0, 0]
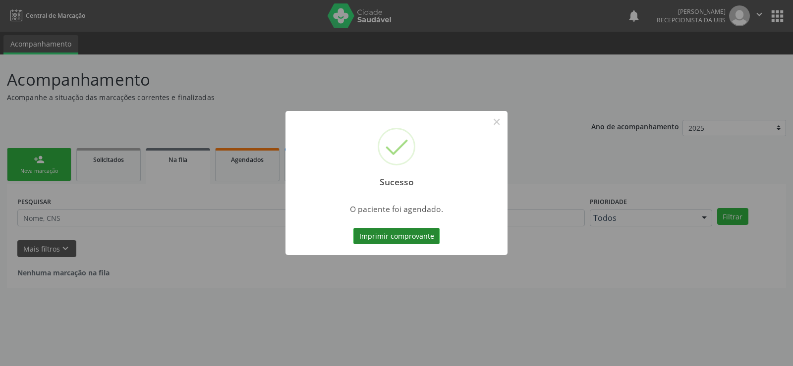
click at [413, 228] on button "Imprimir comprovante" at bounding box center [396, 236] width 86 height 17
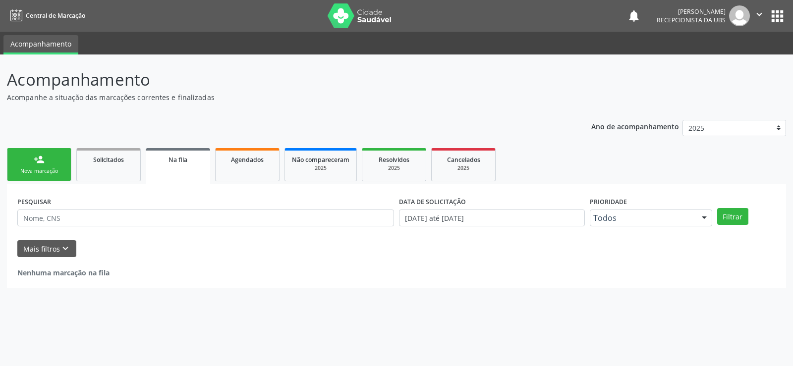
click at [50, 159] on link "person_add Nova marcação" at bounding box center [39, 164] width 64 height 33
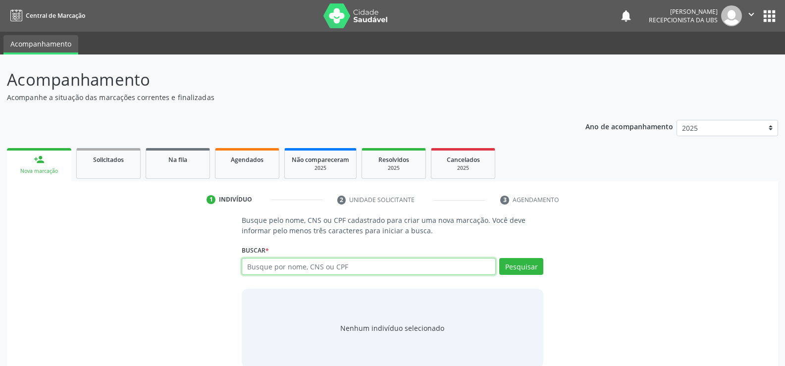
click at [263, 262] on input "text" at bounding box center [369, 266] width 254 height 17
type input "898002919191529"
click at [520, 271] on button "Pesquisar" at bounding box center [522, 266] width 44 height 17
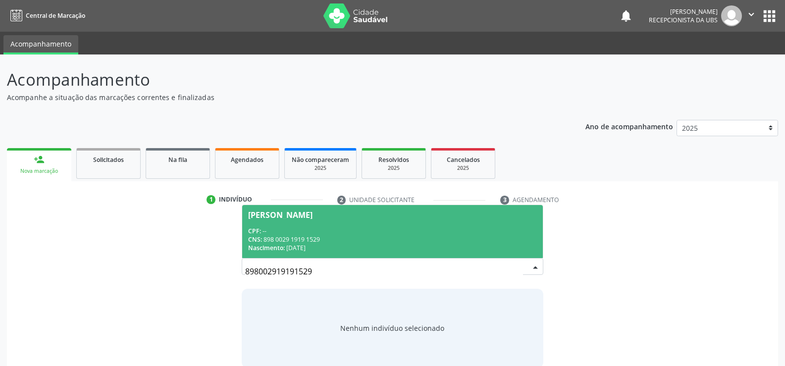
click at [262, 222] on span "[PERSON_NAME] CPF: -- CNS: 898 0029 1919 1529 Nascimento: 2[DATE]" at bounding box center [392, 231] width 301 height 53
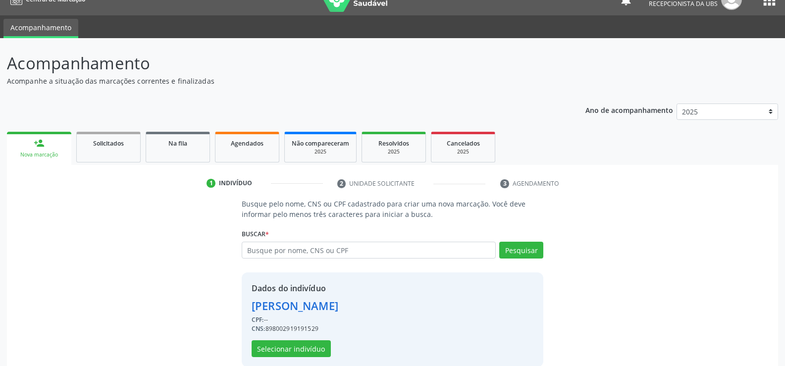
scroll to position [31, 0]
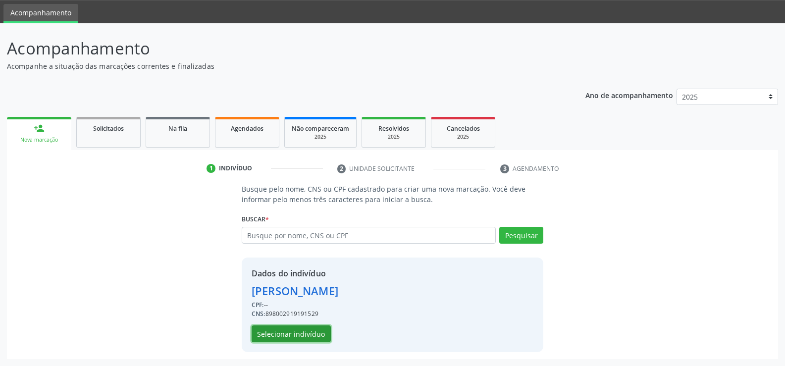
click at [292, 331] on button "Selecionar indivíduo" at bounding box center [291, 334] width 79 height 17
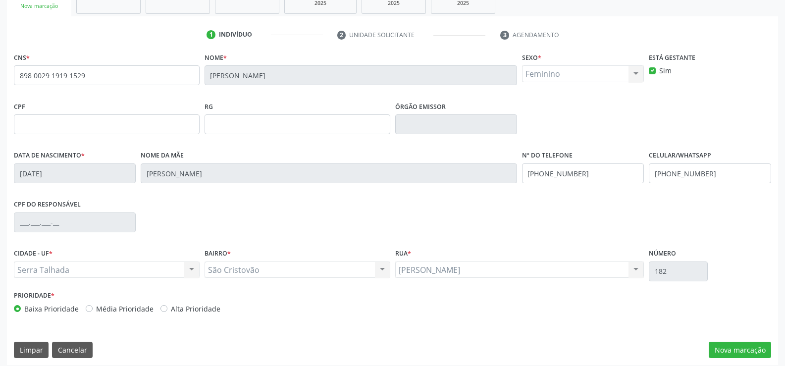
scroll to position [171, 0]
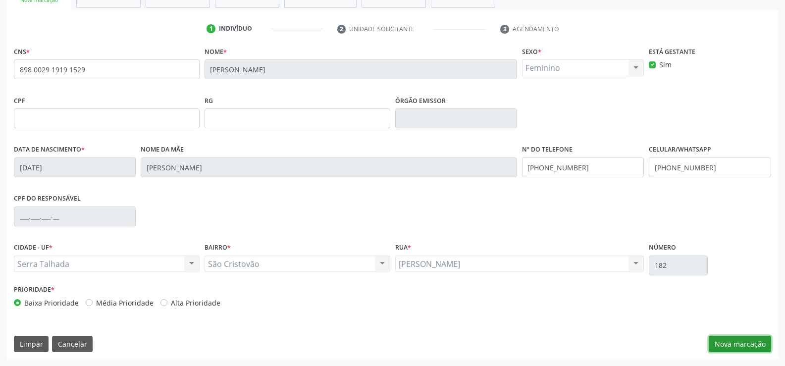
click at [726, 336] on button "Nova marcação" at bounding box center [740, 344] width 62 height 17
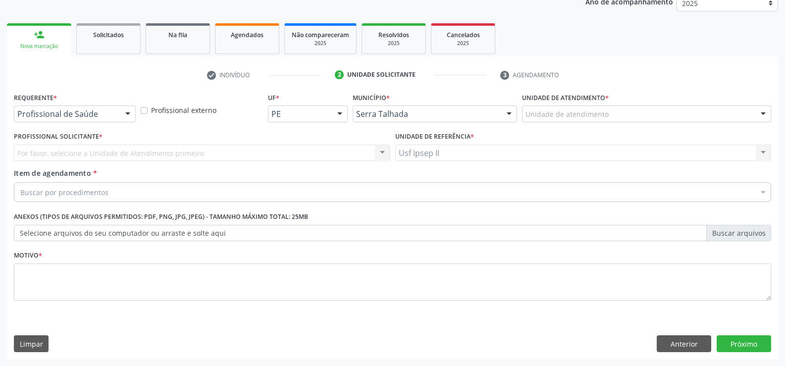
scroll to position [125, 0]
click at [128, 117] on div at bounding box center [127, 114] width 15 height 17
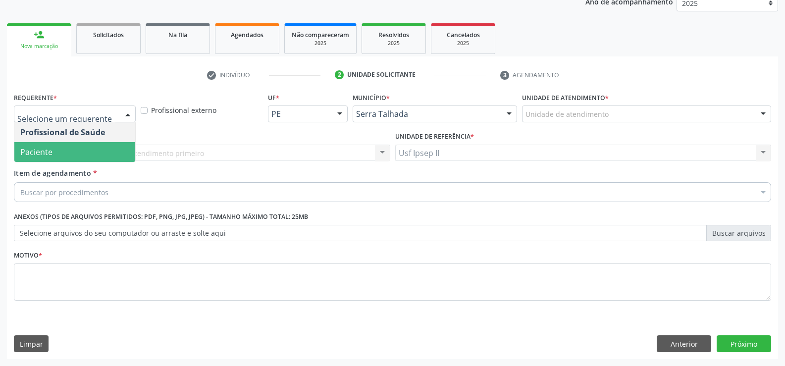
click at [67, 158] on span "Paciente" at bounding box center [74, 152] width 121 height 20
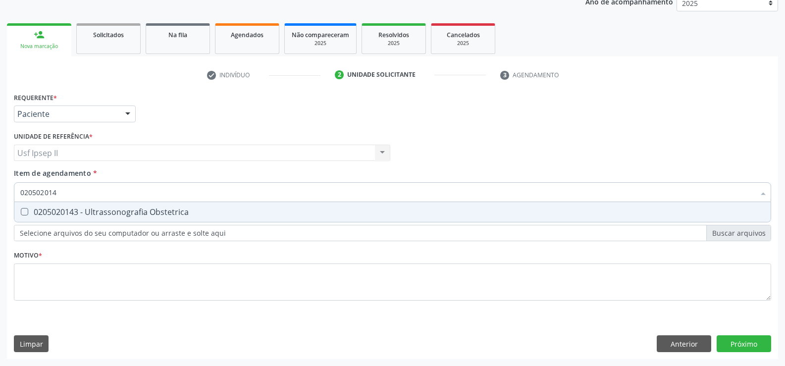
type input "0205020143"
click at [142, 215] on div "0205020143 - Ultrassonografia Obstetrica" at bounding box center [392, 212] width 745 height 8
checkbox Obstetrica "true"
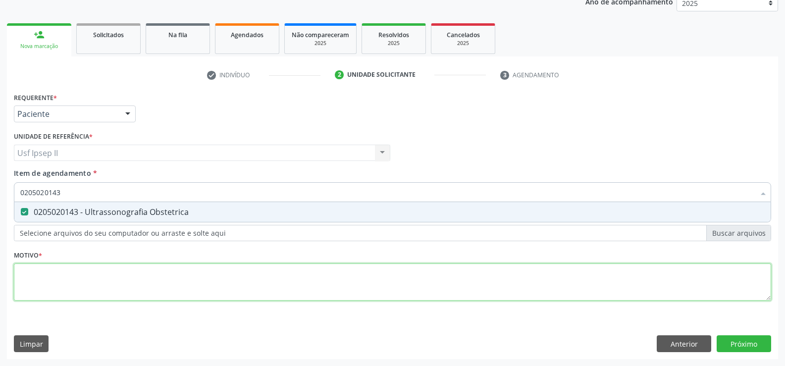
click at [106, 283] on div "Requerente * Paciente Profissional de Saúde Paciente Nenhum resultado encontrad…" at bounding box center [393, 202] width 758 height 224
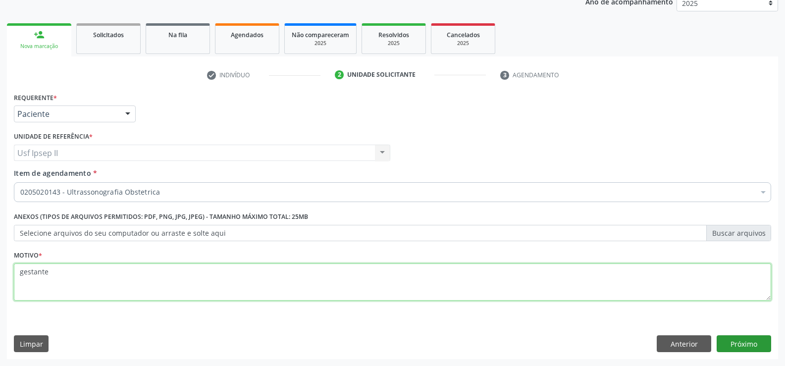
type textarea "gestante"
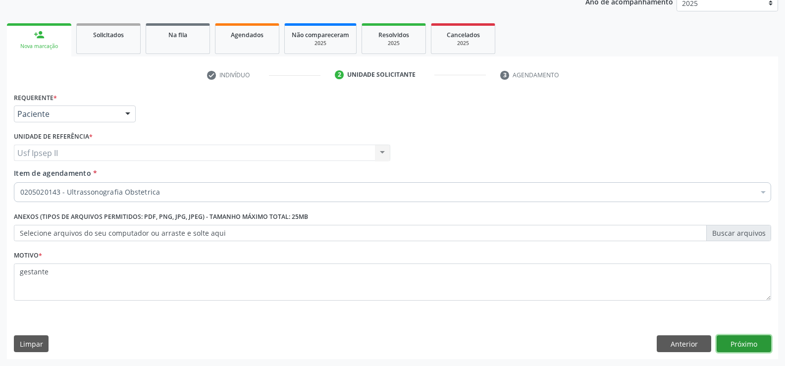
click at [762, 335] on button "Próximo" at bounding box center [744, 343] width 55 height 17
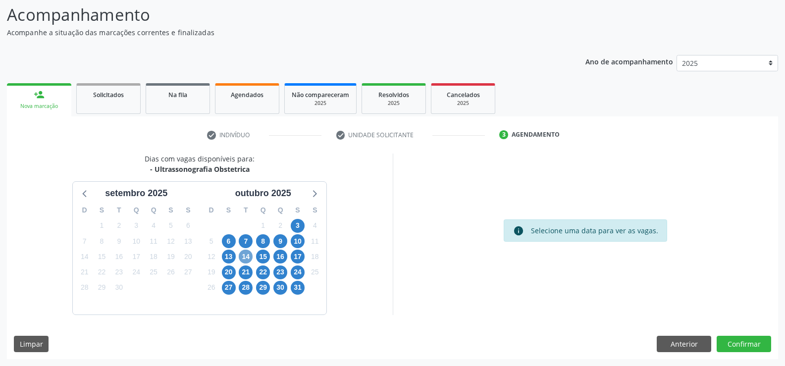
click at [249, 251] on span "14" at bounding box center [246, 257] width 14 height 14
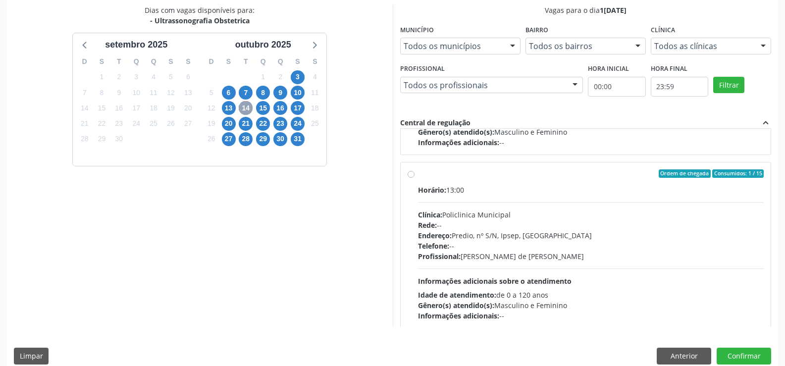
scroll to position [149, 0]
click at [406, 173] on div "Ordem de chegada Consumidos: 1 / 15 Horário: 13:00 Clínica: Policlinica Municip…" at bounding box center [586, 245] width 371 height 166
radio input "true"
click at [728, 352] on button "Confirmar" at bounding box center [744, 356] width 55 height 17
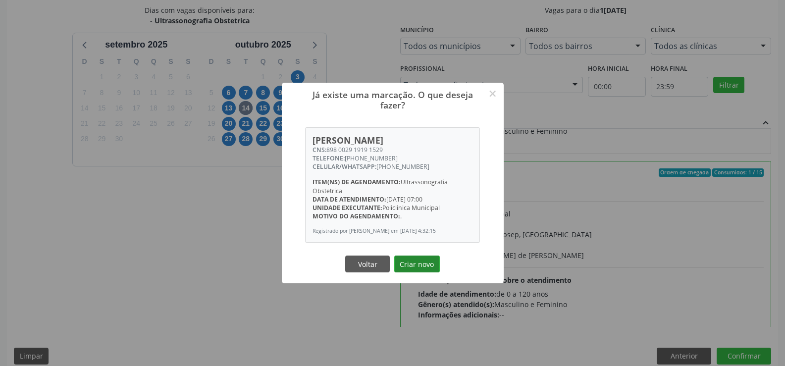
click at [420, 273] on button "Criar novo" at bounding box center [417, 264] width 46 height 17
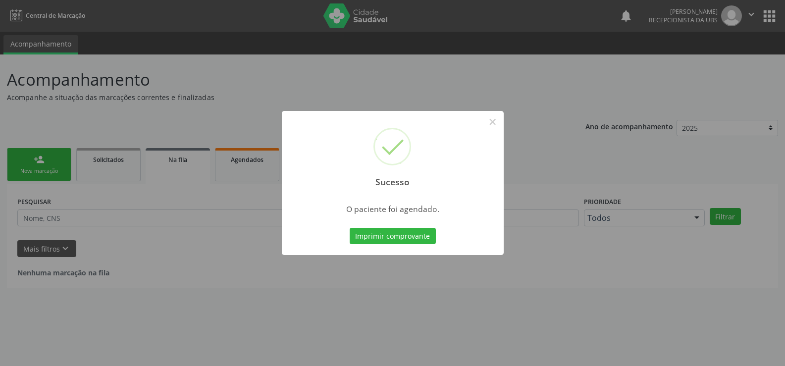
scroll to position [0, 0]
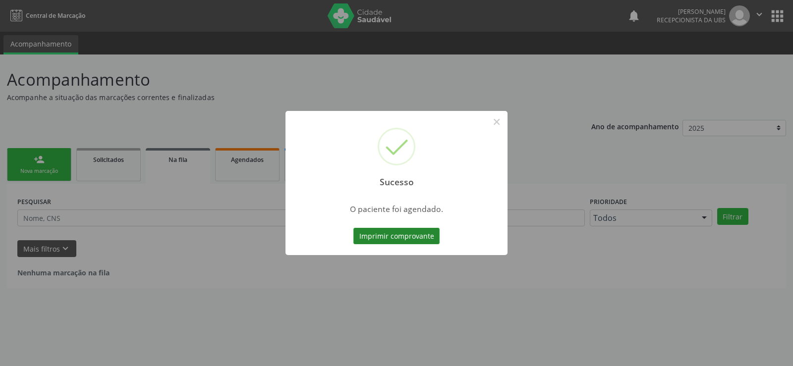
click at [408, 230] on button "Imprimir comprovante" at bounding box center [396, 236] width 86 height 17
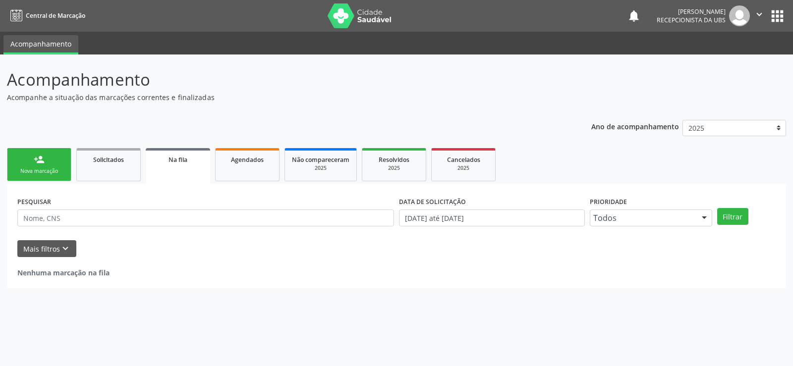
click at [45, 165] on link "person_add Nova marcação" at bounding box center [39, 164] width 64 height 33
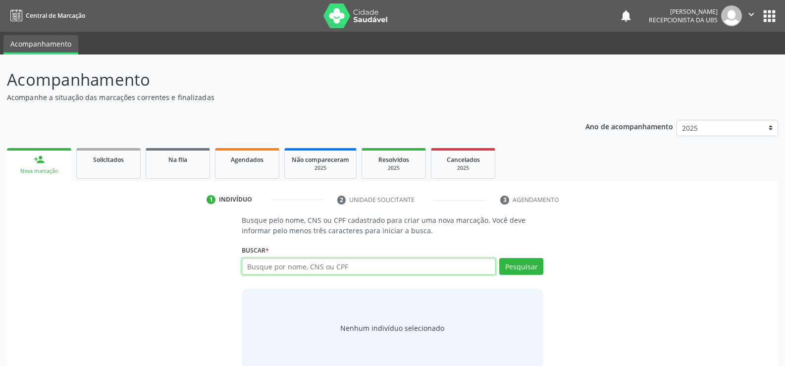
click at [259, 268] on input "text" at bounding box center [369, 266] width 254 height 17
type input "898003403791264"
click at [505, 268] on button "Pesquisar" at bounding box center [522, 266] width 44 height 17
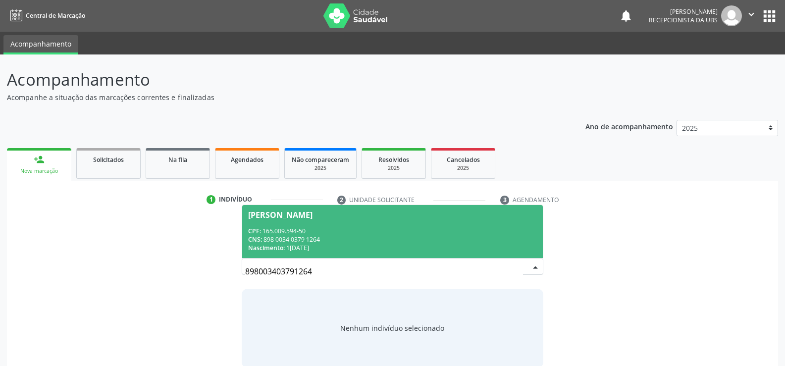
click at [306, 249] on div "Nascimento: [DATE]" at bounding box center [392, 248] width 289 height 8
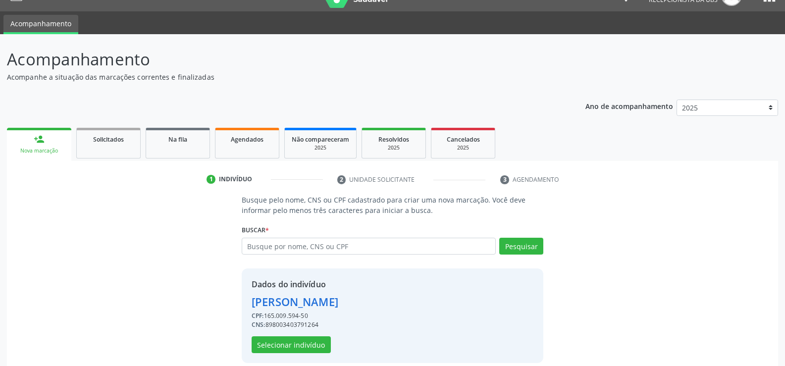
scroll to position [31, 0]
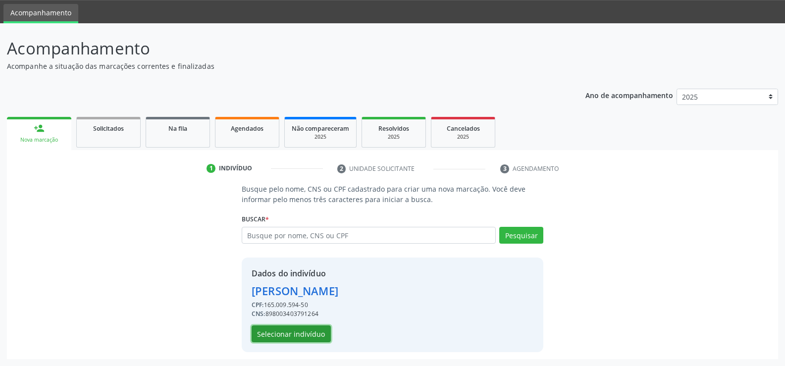
click at [281, 327] on button "Selecionar indivíduo" at bounding box center [291, 334] width 79 height 17
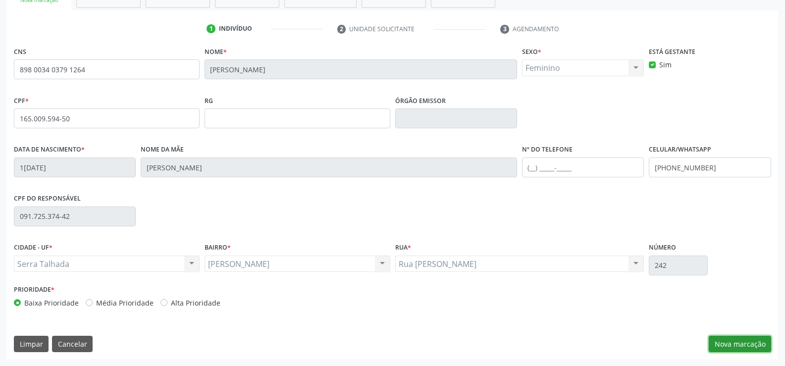
click at [718, 345] on button "Nova marcação" at bounding box center [740, 344] width 62 height 17
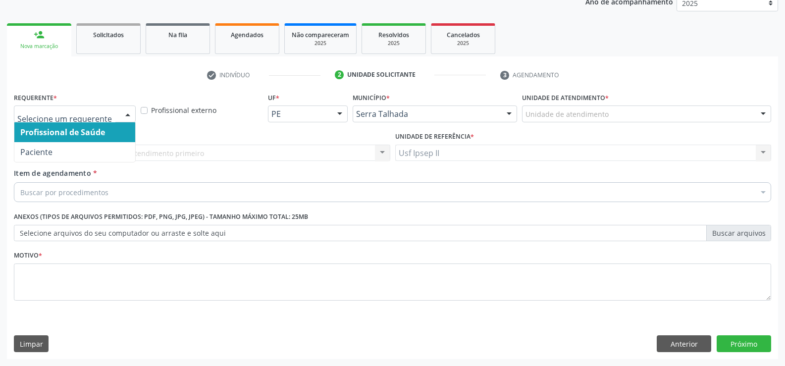
click at [119, 116] on div at bounding box center [75, 114] width 122 height 17
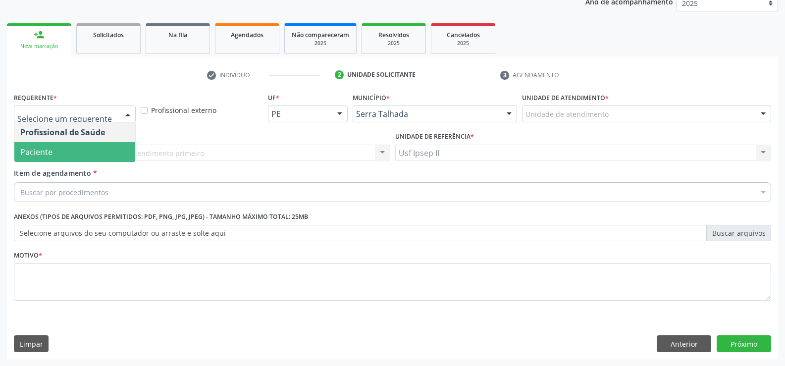
click at [84, 150] on span "Paciente" at bounding box center [74, 152] width 121 height 20
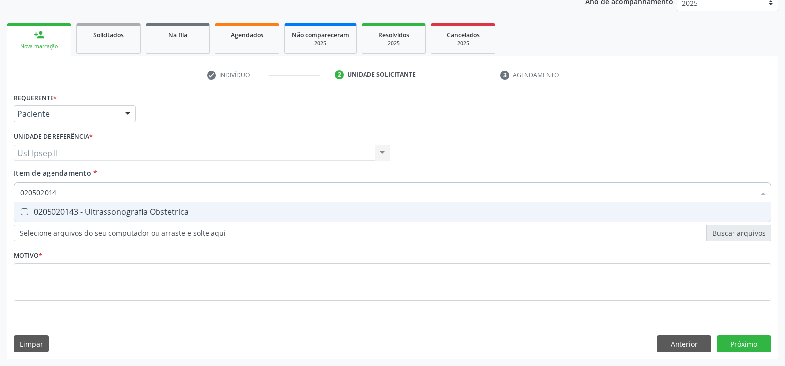
type input "0205020143"
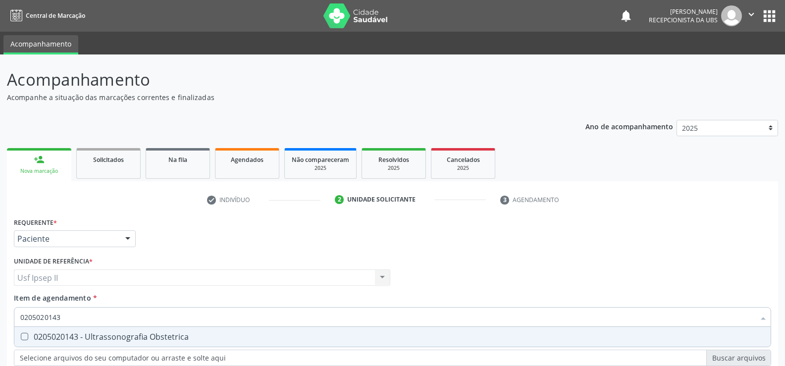
scroll to position [125, 0]
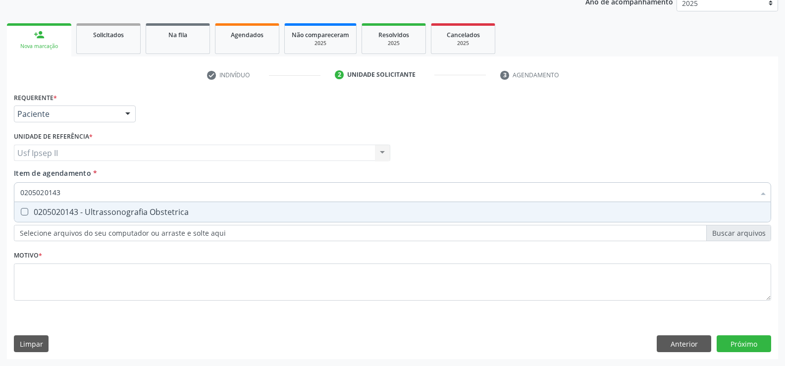
click at [116, 203] on span "0205020143 - Ultrassonografia Obstetrica" at bounding box center [392, 212] width 757 height 20
checkbox Obstetrica "true"
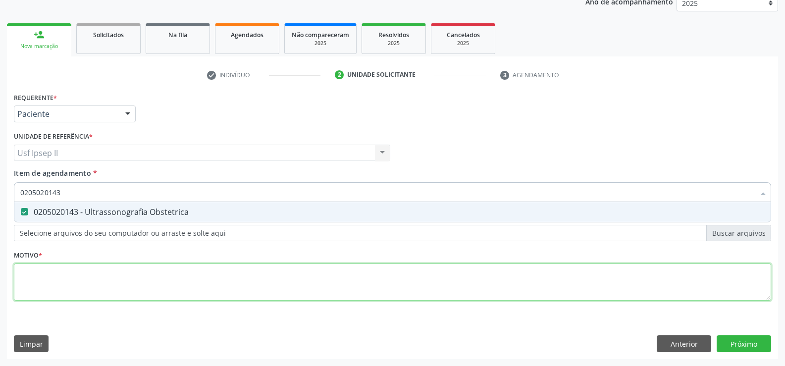
click at [39, 273] on div "Requerente * Paciente Profissional de Saúde Paciente Nenhum resultado encontrad…" at bounding box center [393, 202] width 758 height 224
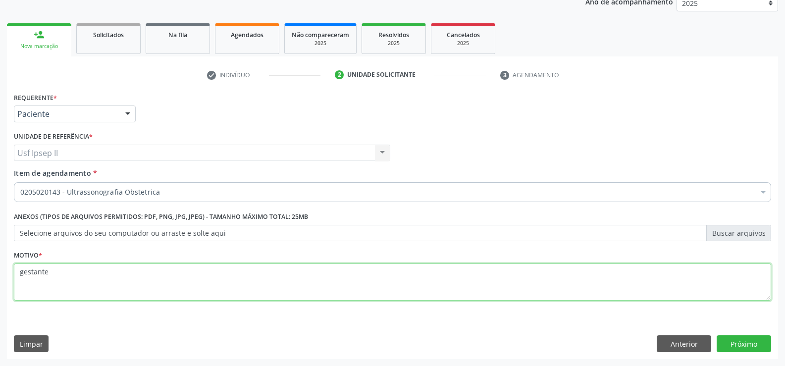
type textarea "gestante"
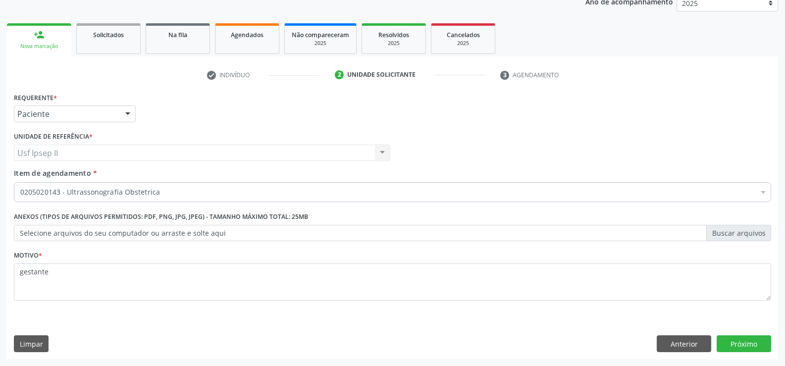
click at [724, 335] on div "Requerente * Paciente Profissional de Saúde Paciente Nenhum resultado encontrad…" at bounding box center [393, 224] width 772 height 269
click at [730, 336] on button "Próximo" at bounding box center [744, 343] width 55 height 17
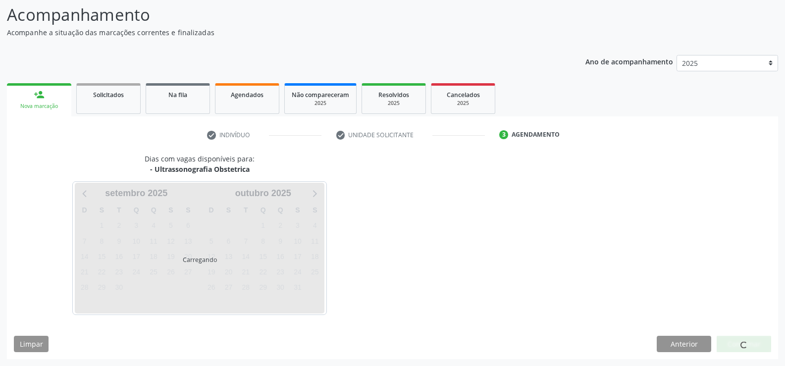
scroll to position [65, 0]
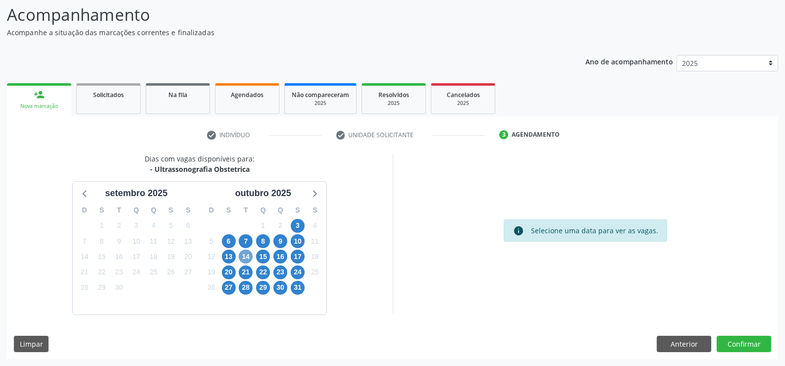
click at [240, 259] on span "14" at bounding box center [246, 257] width 14 height 14
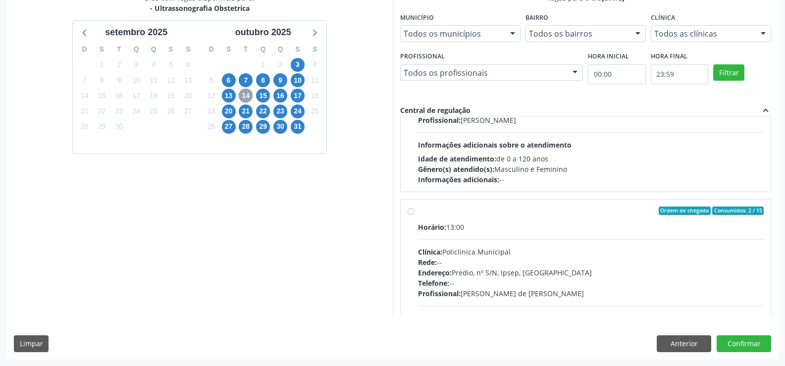
scroll to position [99, 0]
click at [418, 213] on label "Ordem de chegada Consumidos: 2 / 15 Horário: 13:00 Clínica: Policlinica Municip…" at bounding box center [591, 282] width 346 height 152
click at [411, 213] on input "Ordem de chegada Consumidos: 2 / 15 Horário: 13:00 Clínica: Policlinica Municip…" at bounding box center [411, 210] width 7 height 9
radio input "true"
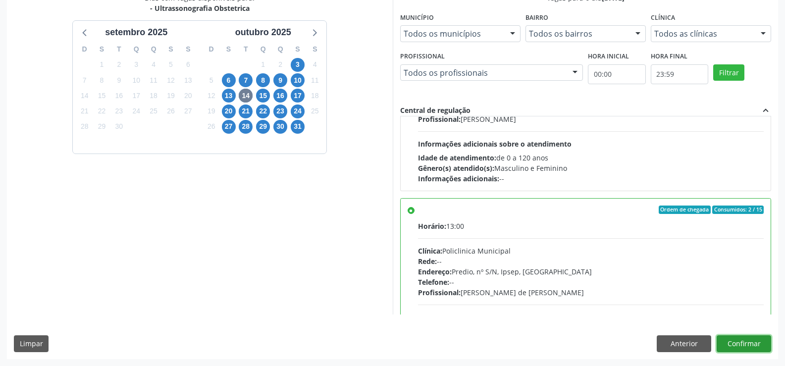
click at [725, 341] on button "Confirmar" at bounding box center [744, 343] width 55 height 17
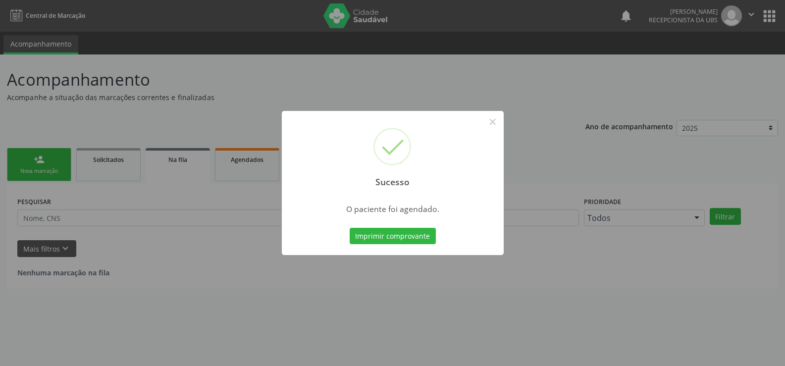
scroll to position [0, 0]
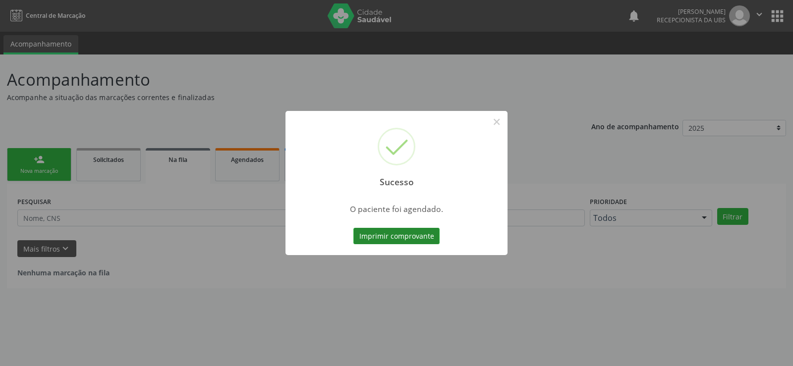
click at [400, 233] on button "Imprimir comprovante" at bounding box center [396, 236] width 86 height 17
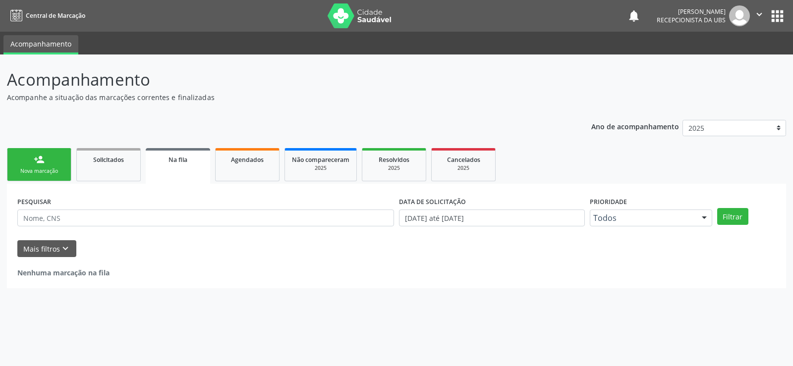
click at [24, 157] on link "person_add Nova marcação" at bounding box center [39, 164] width 64 height 33
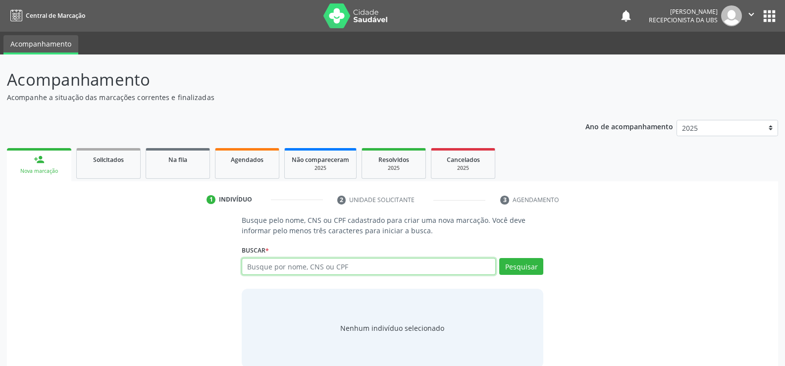
click at [323, 268] on input "text" at bounding box center [369, 266] width 254 height 17
click at [281, 269] on input "898019" at bounding box center [369, 266] width 254 height 17
type input "89801926753242"
click at [525, 280] on div "Pesquisar" at bounding box center [520, 270] width 48 height 24
click at [524, 272] on button "Pesquisar" at bounding box center [522, 266] width 44 height 17
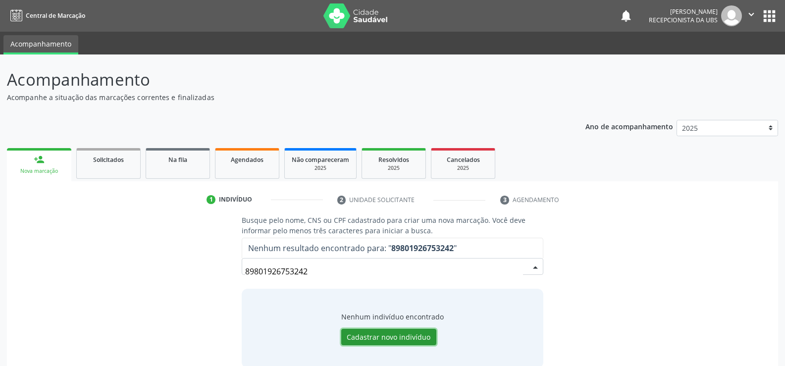
click at [363, 330] on button "Cadastrar novo indivíduo" at bounding box center [388, 337] width 95 height 17
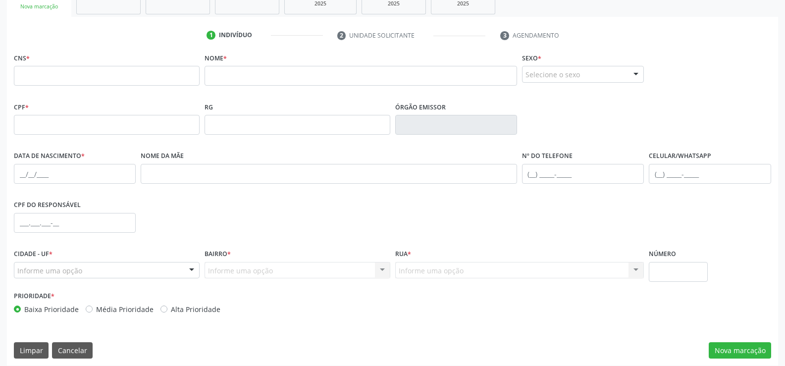
scroll to position [171, 0]
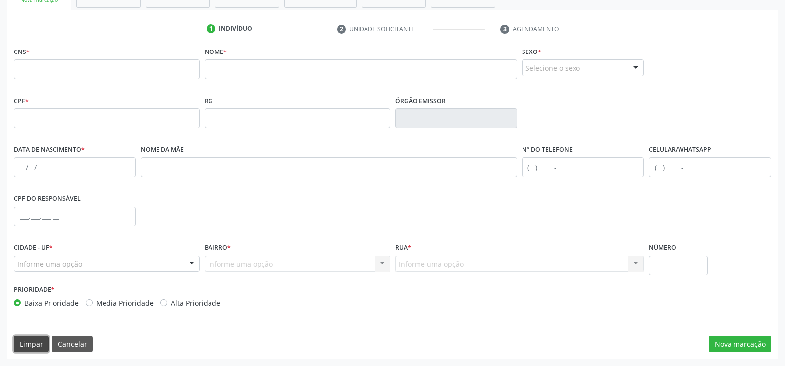
click at [37, 341] on button "Limpar" at bounding box center [31, 344] width 35 height 17
click at [746, 342] on button "Nova marcação" at bounding box center [740, 344] width 62 height 17
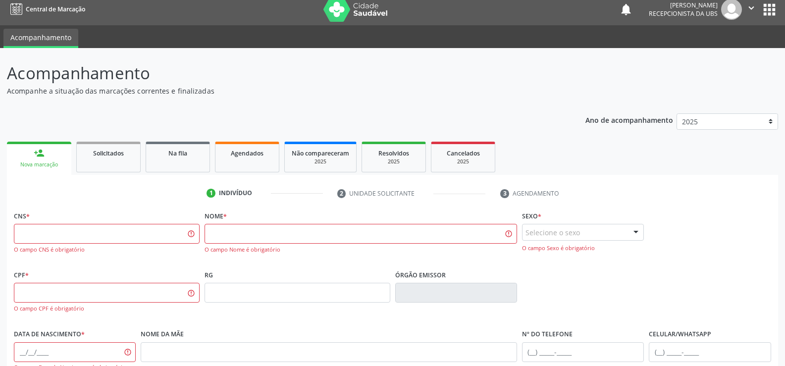
scroll to position [0, 0]
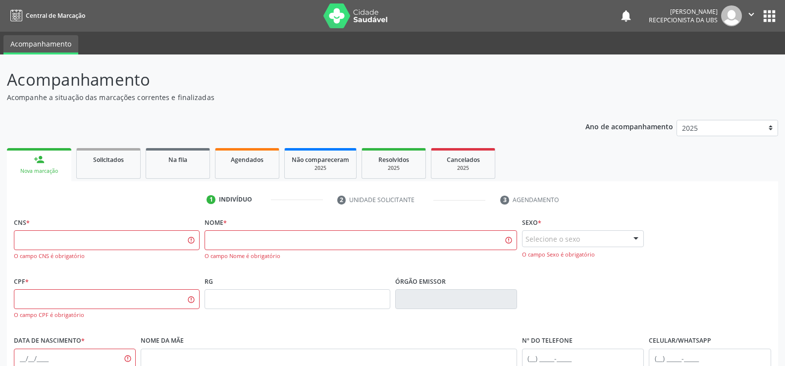
click at [34, 154] on div "person_add" at bounding box center [39, 159] width 11 height 11
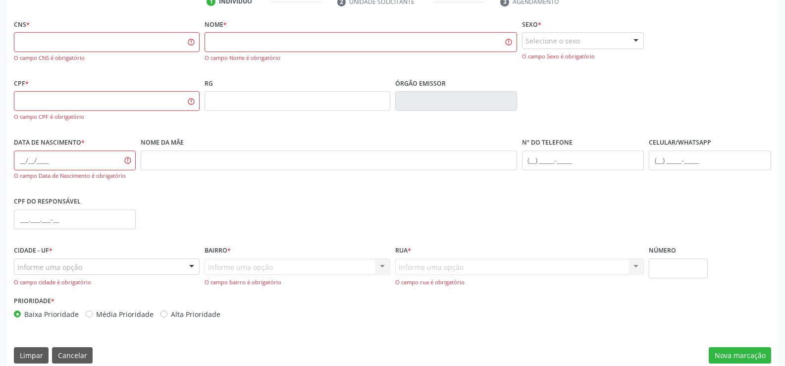
scroll to position [210, 0]
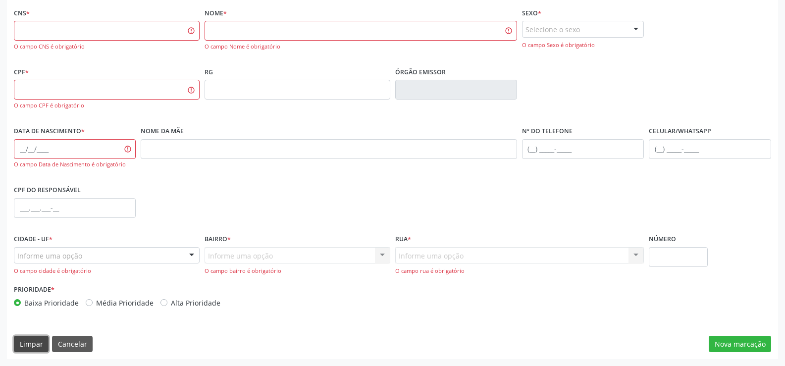
click at [22, 347] on button "Limpar" at bounding box center [31, 344] width 35 height 17
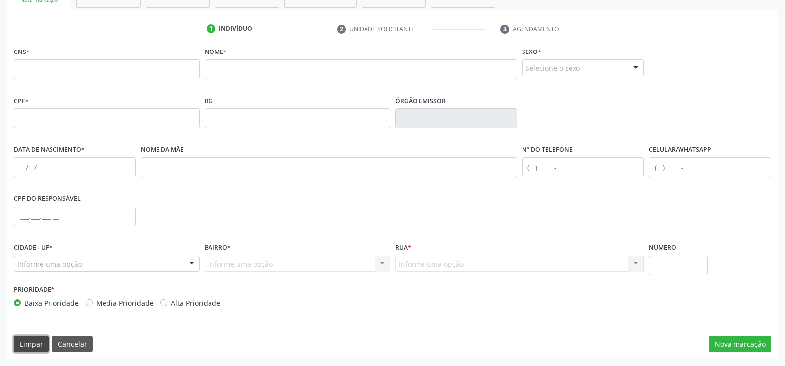
scroll to position [171, 0]
click at [721, 339] on button "Nova marcação" at bounding box center [740, 344] width 62 height 17
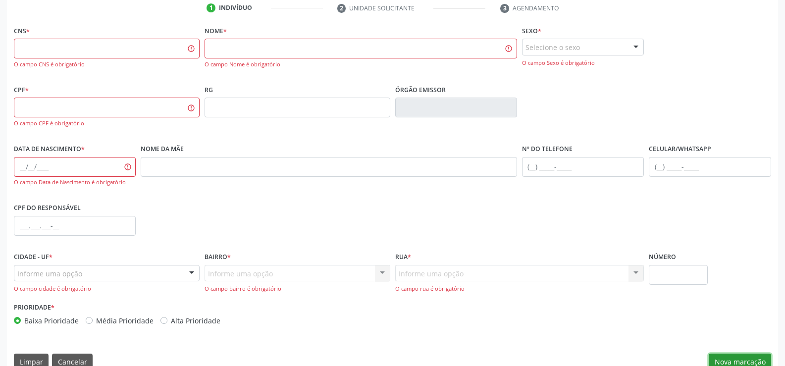
scroll to position [210, 0]
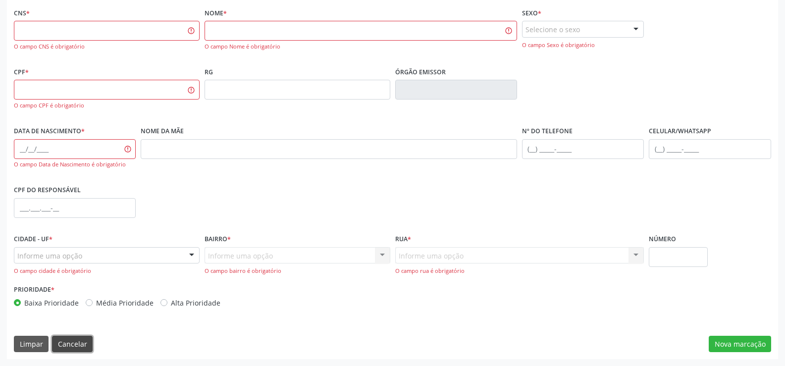
click at [65, 336] on button "Cancelar" at bounding box center [72, 344] width 41 height 17
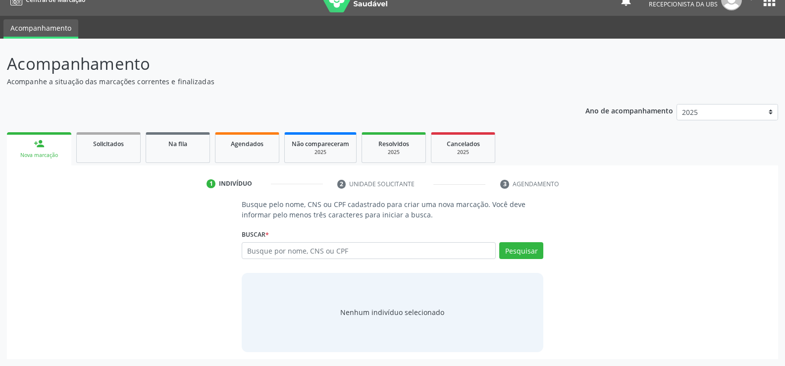
scroll to position [16, 0]
click at [287, 257] on input "text" at bounding box center [369, 250] width 254 height 17
type input "ellen mabel cesario de lima"
click at [514, 253] on button "Pesquisar" at bounding box center [522, 250] width 44 height 17
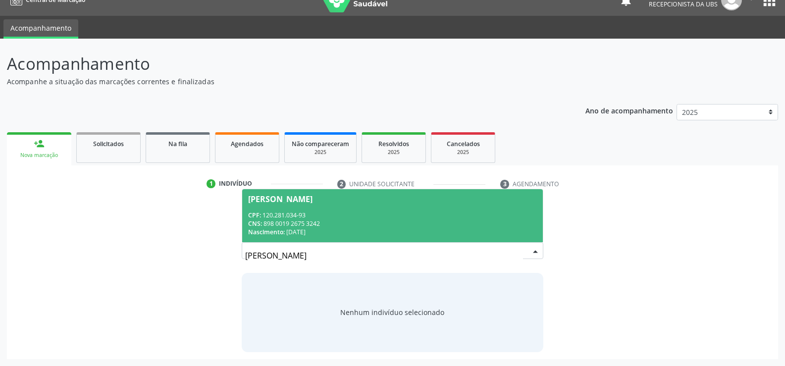
click at [264, 229] on span "Nascimento:" at bounding box center [266, 232] width 37 height 8
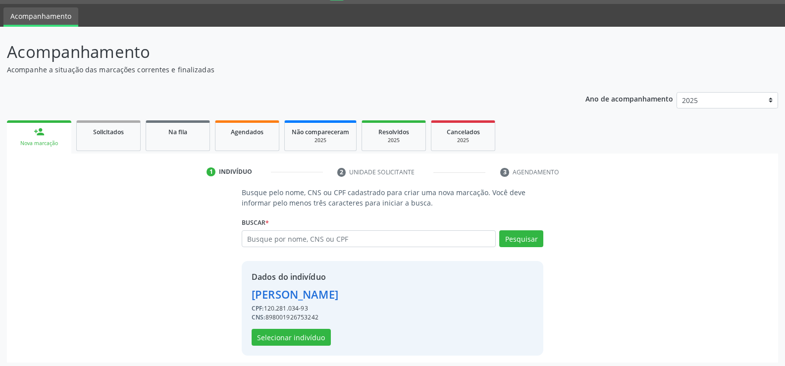
scroll to position [31, 0]
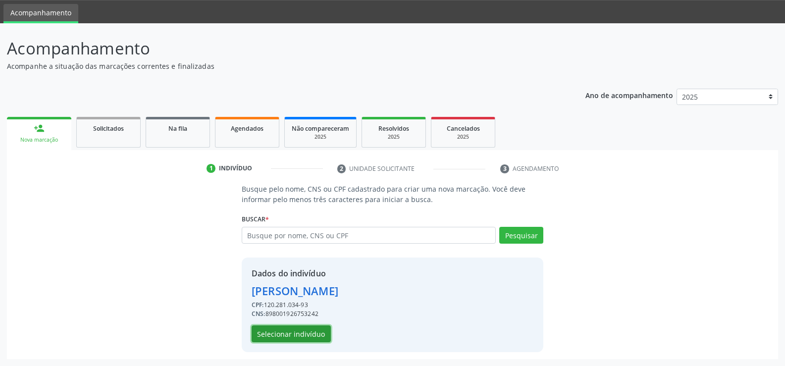
click at [272, 332] on button "Selecionar indivíduo" at bounding box center [291, 334] width 79 height 17
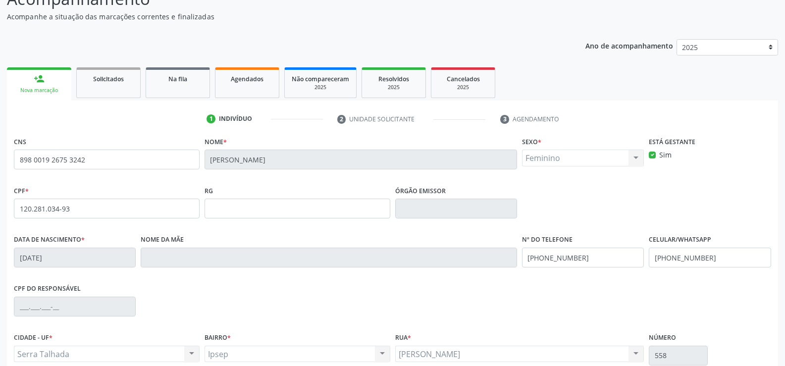
scroll to position [171, 0]
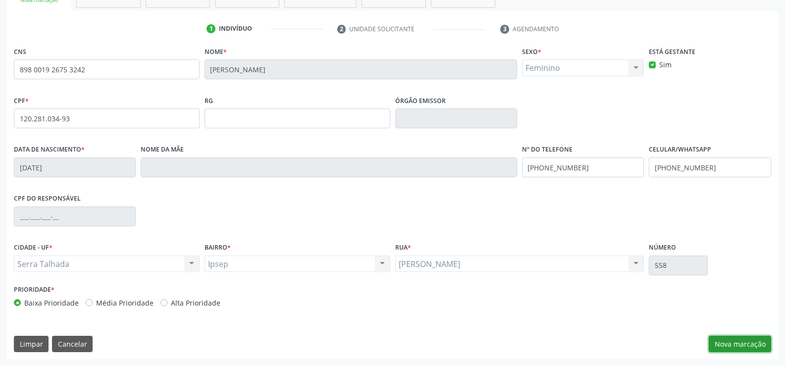
click at [752, 339] on button "Nova marcação" at bounding box center [740, 344] width 62 height 17
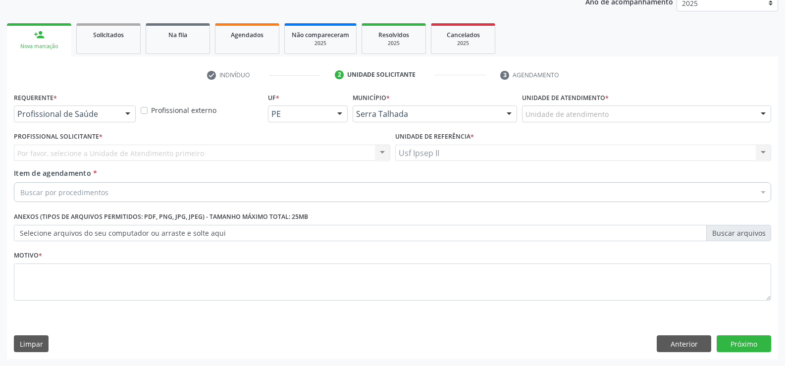
scroll to position [125, 0]
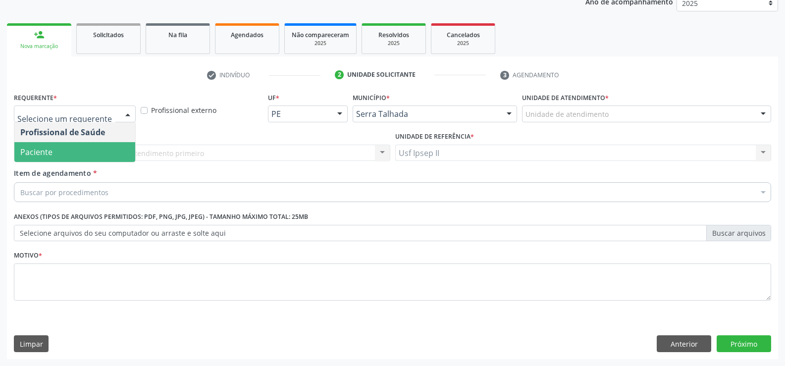
click at [62, 150] on span "Paciente" at bounding box center [74, 152] width 121 height 20
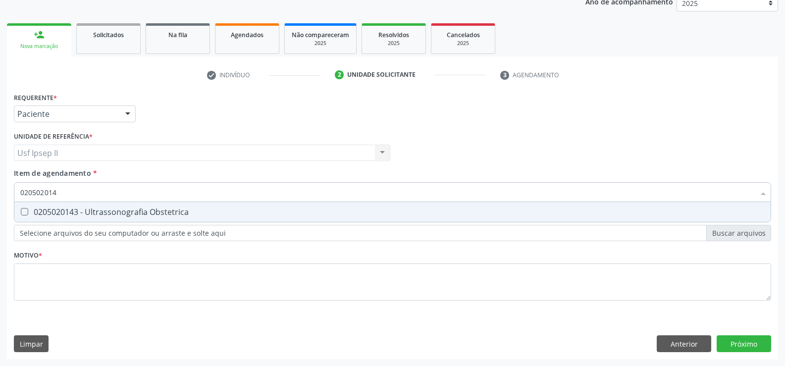
type input "0205020143"
click at [92, 206] on span "0205020143 - Ultrassonografia Obstetrica" at bounding box center [392, 212] width 757 height 20
checkbox Obstetrica "true"
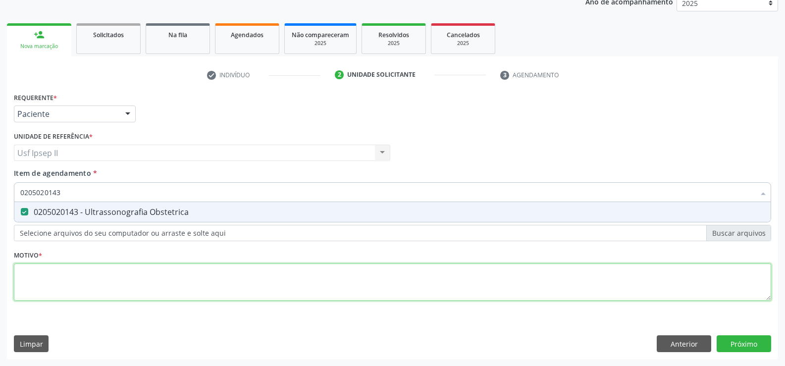
click at [58, 273] on div "Requerente * Paciente Profissional de Saúde Paciente Nenhum resultado encontrad…" at bounding box center [393, 202] width 758 height 224
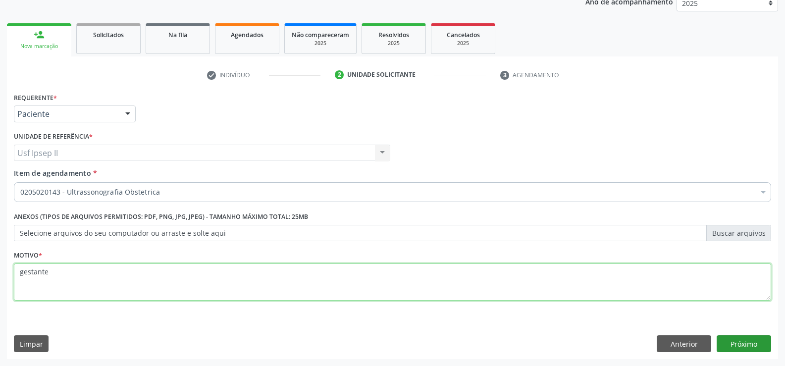
type textarea "gestante"
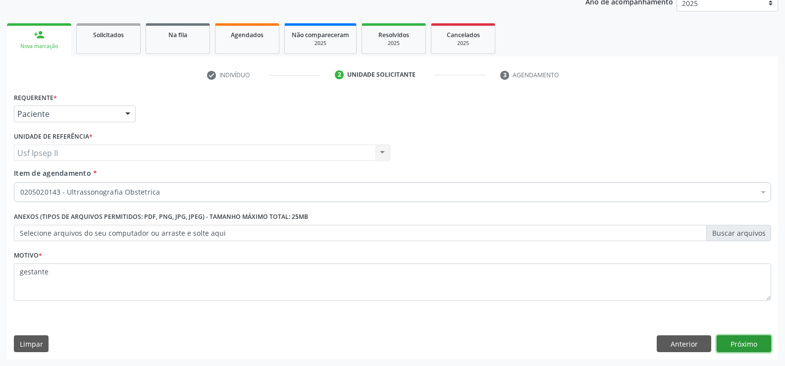
click at [721, 345] on button "Próximo" at bounding box center [744, 343] width 55 height 17
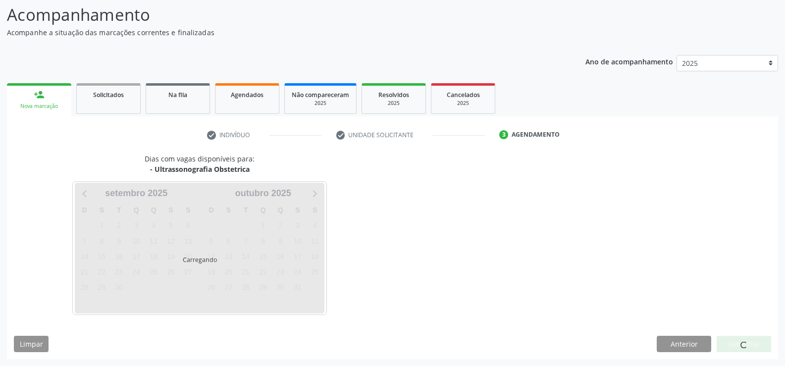
scroll to position [65, 0]
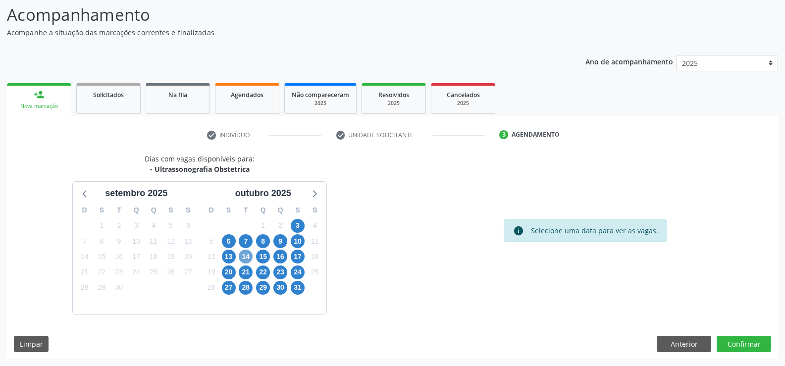
click at [251, 252] on span "14" at bounding box center [246, 257] width 14 height 14
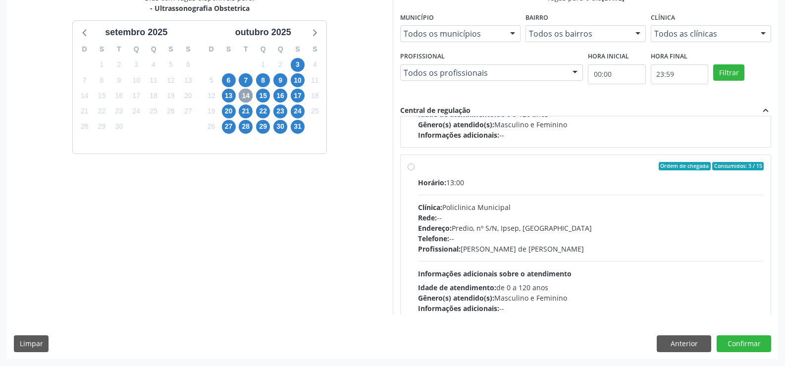
scroll to position [149, 0]
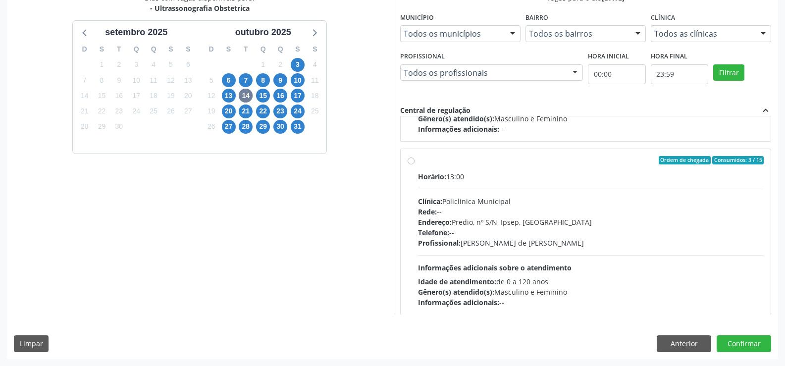
click at [418, 161] on label "Ordem de chegada Consumidos: 3 / 15 Horário: 13:00 Clínica: Policlinica Municip…" at bounding box center [591, 232] width 346 height 152
click at [408, 161] on input "Ordem de chegada Consumidos: 3 / 15 Horário: 13:00 Clínica: Policlinica Municip…" at bounding box center [411, 160] width 7 height 9
radio input "true"
click at [739, 347] on button "Confirmar" at bounding box center [744, 343] width 55 height 17
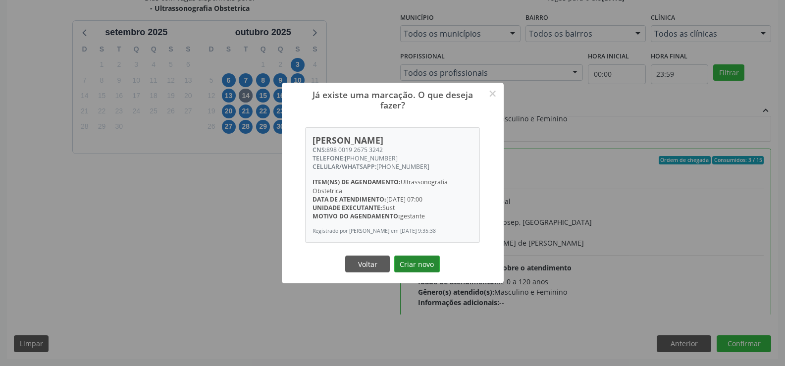
click at [428, 268] on button "Criar novo" at bounding box center [417, 264] width 46 height 17
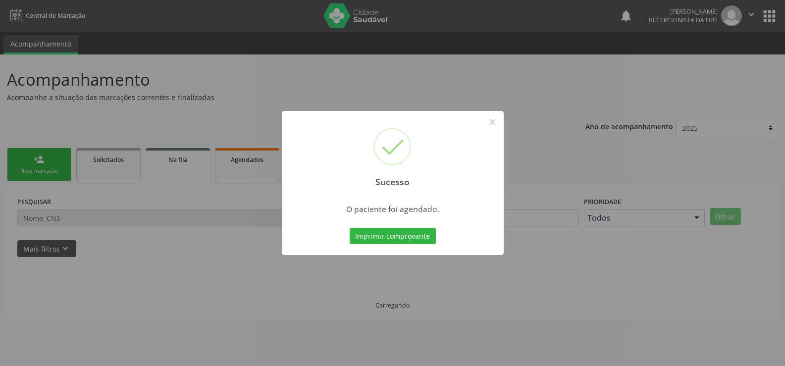
scroll to position [0, 0]
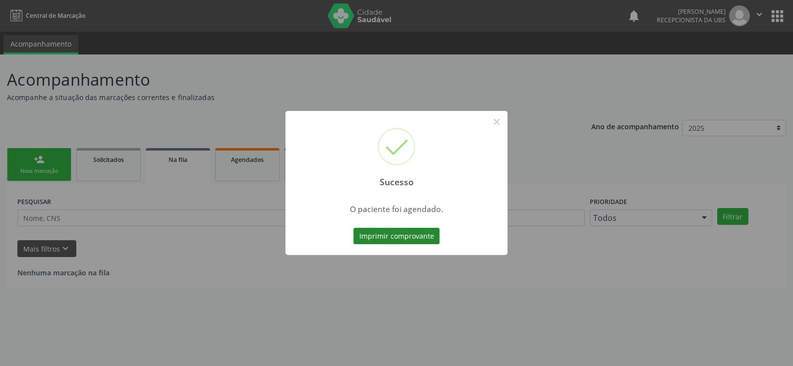
click at [367, 231] on button "Imprimir comprovante" at bounding box center [396, 236] width 86 height 17
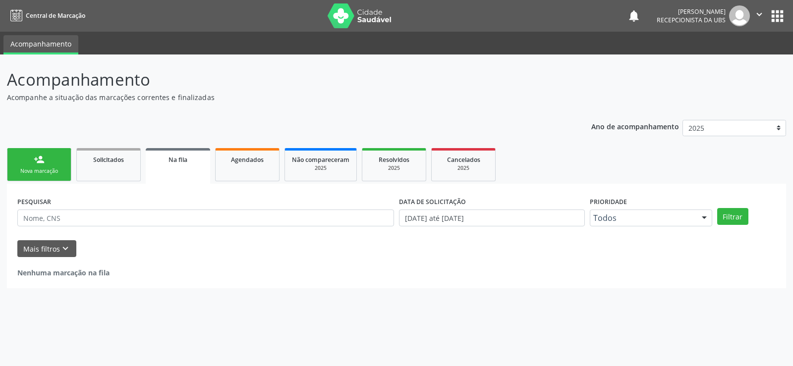
click at [47, 167] on link "person_add Nova marcação" at bounding box center [39, 164] width 64 height 33
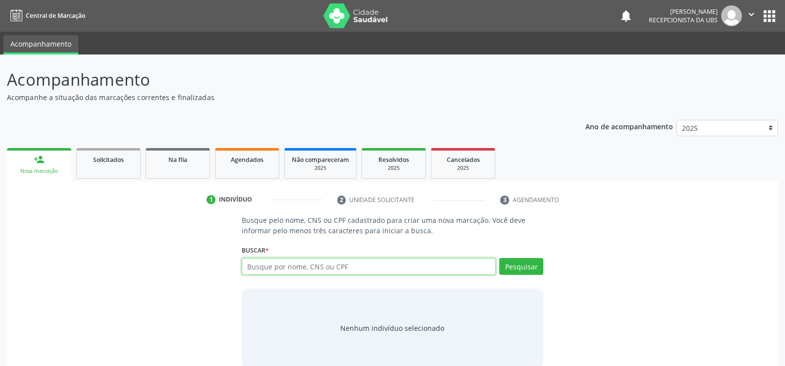
click at [318, 272] on input "text" at bounding box center [369, 266] width 254 height 17
click at [501, 271] on button "Pesquisar" at bounding box center [522, 266] width 44 height 17
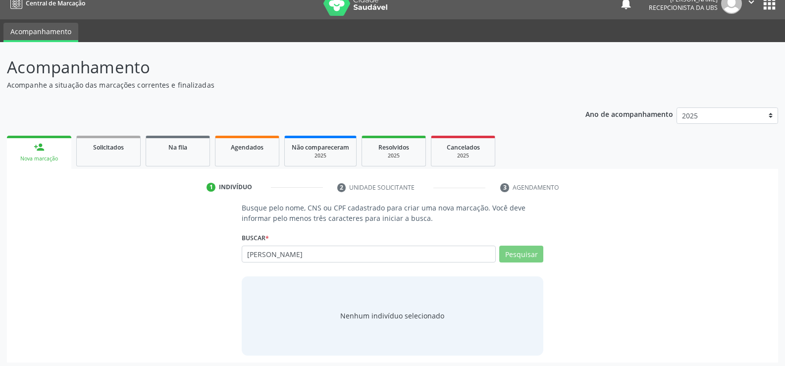
scroll to position [16, 0]
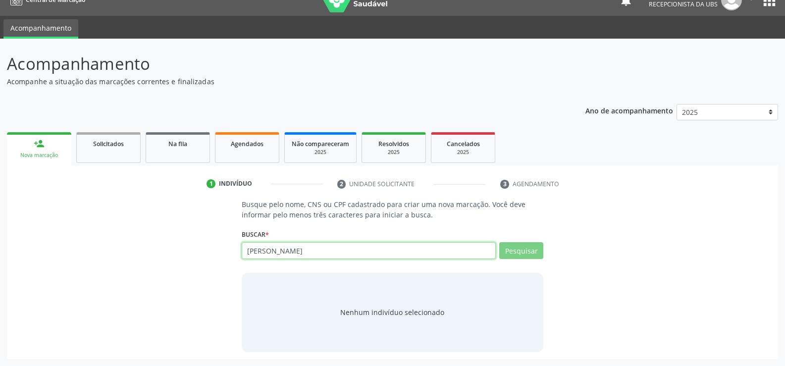
click at [364, 246] on input "maria ayla nicacio lima" at bounding box center [369, 250] width 254 height 17
type input "maria ayla nic"
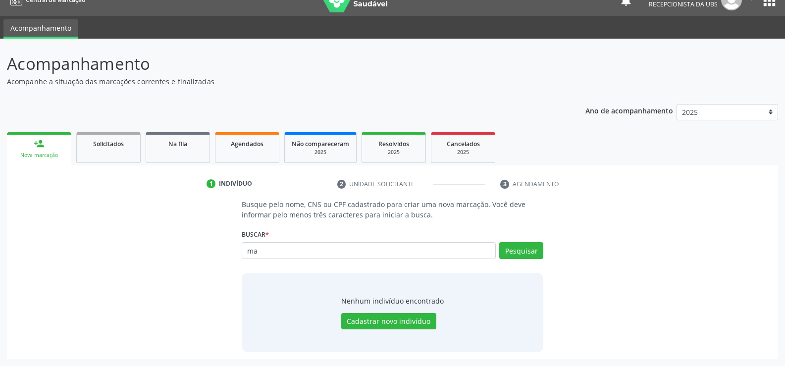
type input "m"
type input "maria aylla nicacio lima"
click at [529, 259] on button "Pesquisar" at bounding box center [522, 250] width 44 height 17
click at [335, 259] on input "maria aylla nicacio lima" at bounding box center [384, 256] width 278 height 20
type input "m"
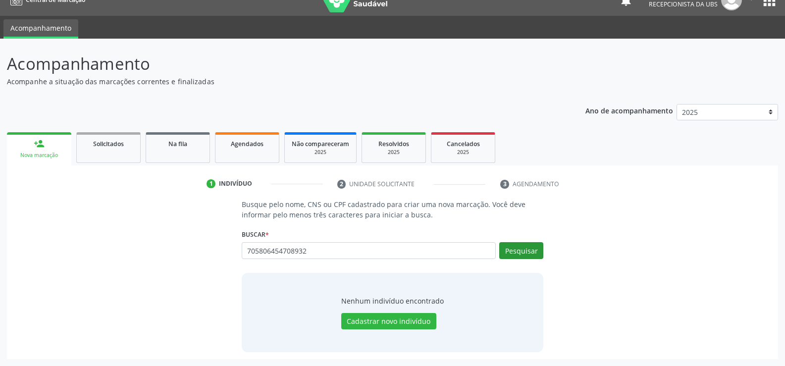
type input "705806454708932"
click at [513, 252] on button "Pesquisar" at bounding box center [522, 250] width 44 height 17
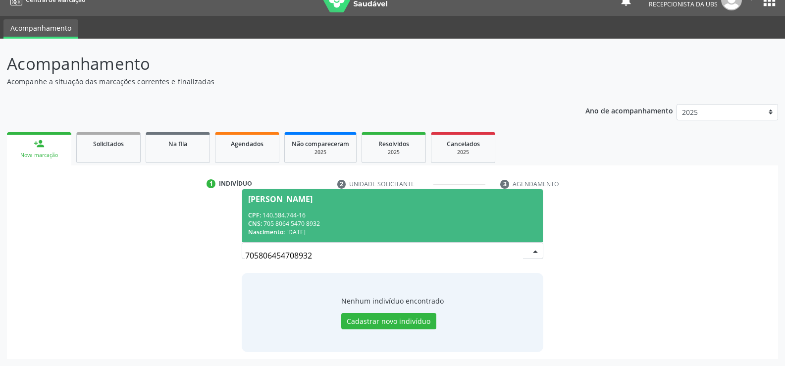
click at [310, 224] on div "CNS: 705 8064 5470 8932" at bounding box center [392, 224] width 289 height 8
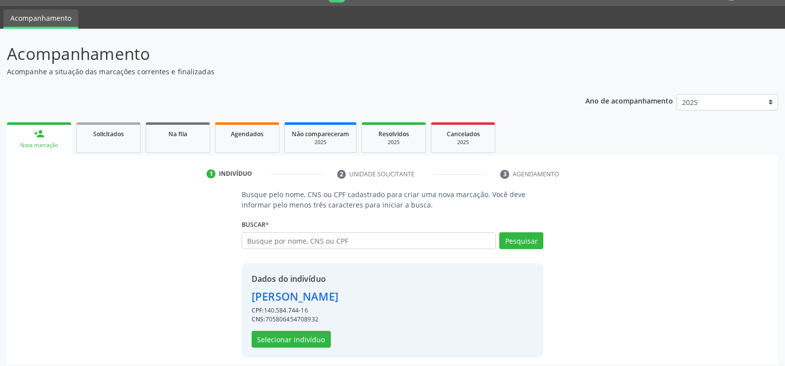
scroll to position [31, 0]
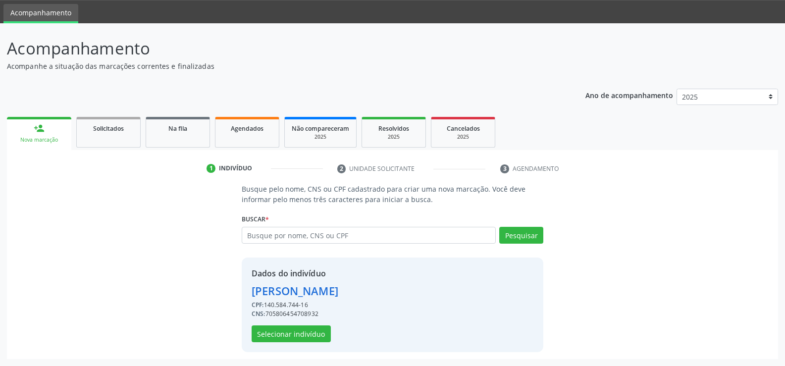
click at [285, 289] on div "Maria Ayla Nicacio de Lima" at bounding box center [295, 291] width 87 height 16
click at [291, 338] on button "Selecionar indivíduo" at bounding box center [291, 334] width 79 height 17
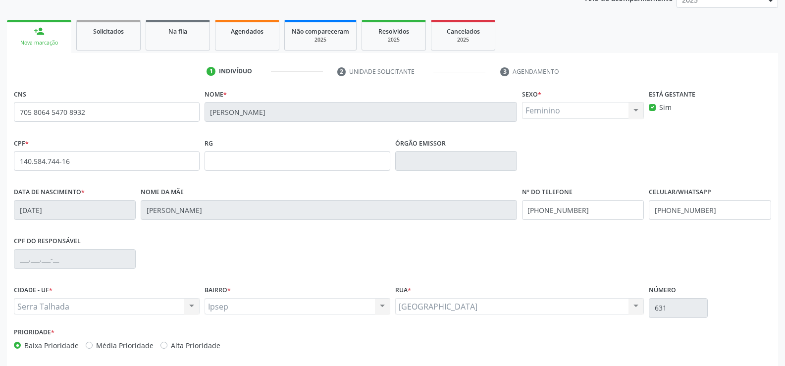
scroll to position [171, 0]
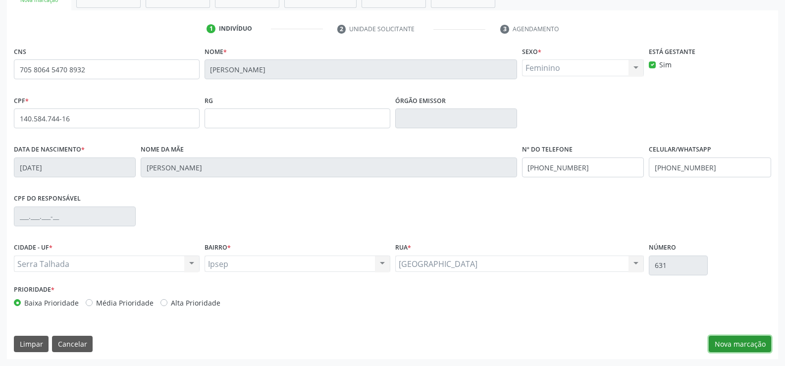
click at [717, 343] on button "Nova marcação" at bounding box center [740, 344] width 62 height 17
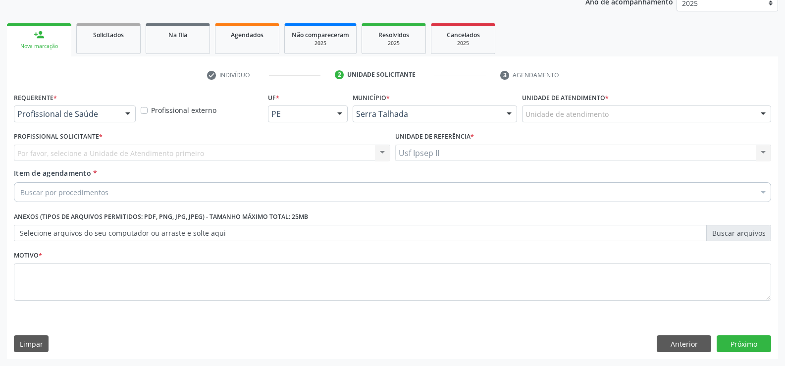
scroll to position [125, 0]
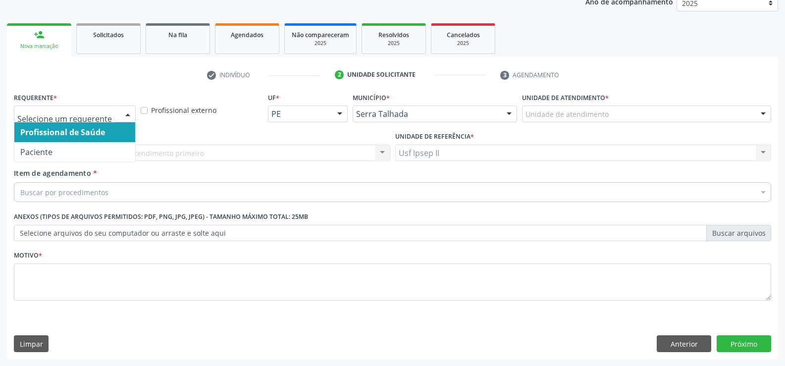
click at [122, 115] on div at bounding box center [127, 114] width 15 height 17
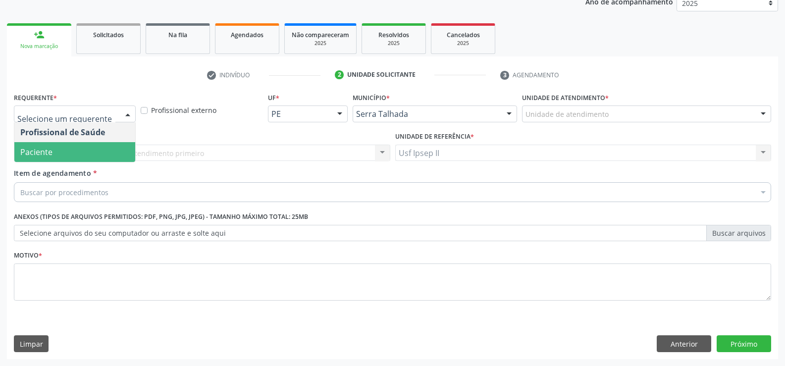
click at [68, 150] on span "Paciente" at bounding box center [74, 152] width 121 height 20
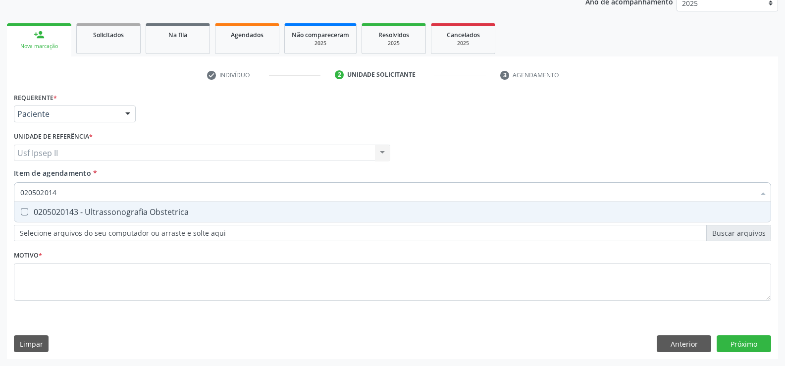
type input "0205020143"
click at [81, 208] on div "0205020143 - Ultrassonografia Obstetrica" at bounding box center [392, 212] width 745 height 8
checkbox Obstetrica "true"
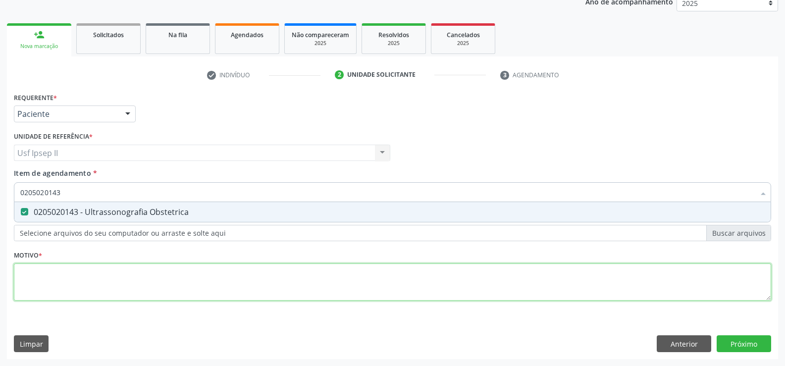
click at [51, 278] on div "Requerente * Paciente Profissional de Saúde Paciente Nenhum resultado encontrad…" at bounding box center [393, 202] width 758 height 224
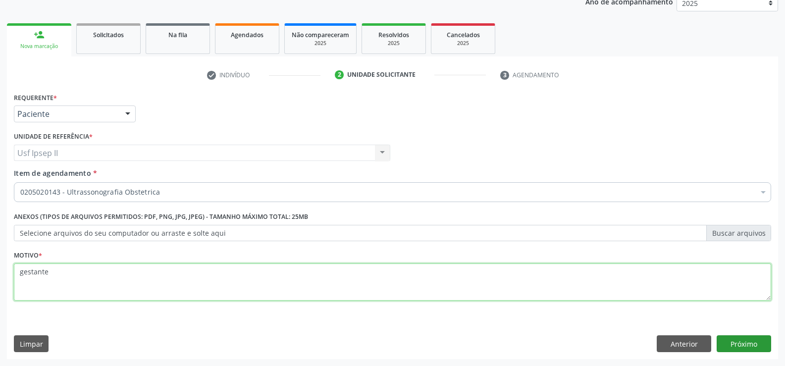
type textarea "gestante"
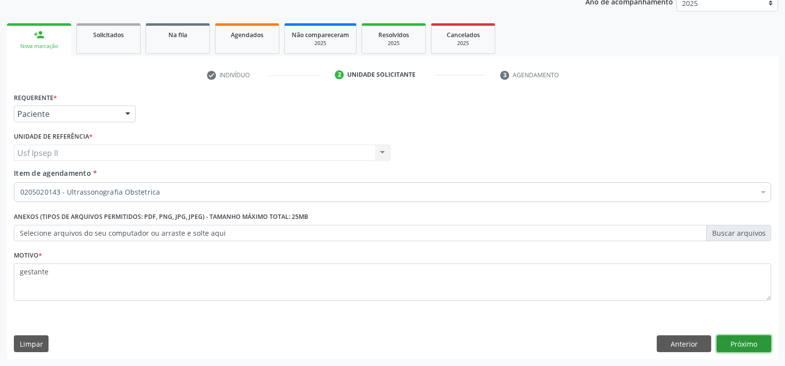
click at [743, 347] on button "Próximo" at bounding box center [744, 343] width 55 height 17
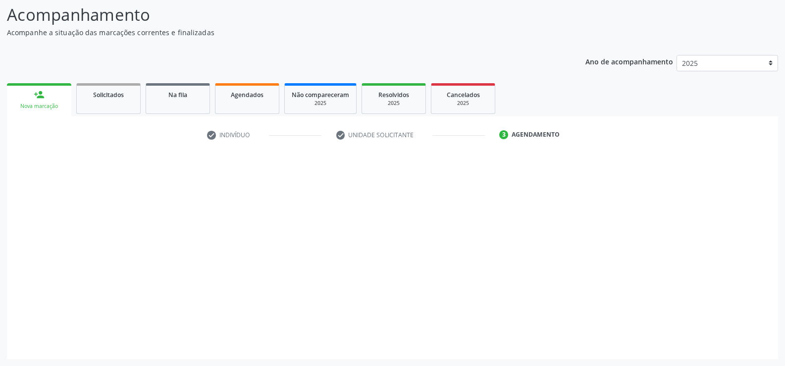
scroll to position [65, 0]
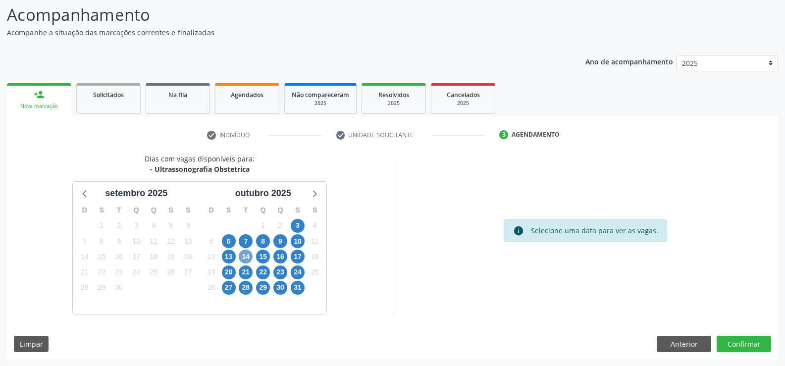
click at [245, 254] on span "14" at bounding box center [246, 257] width 14 height 14
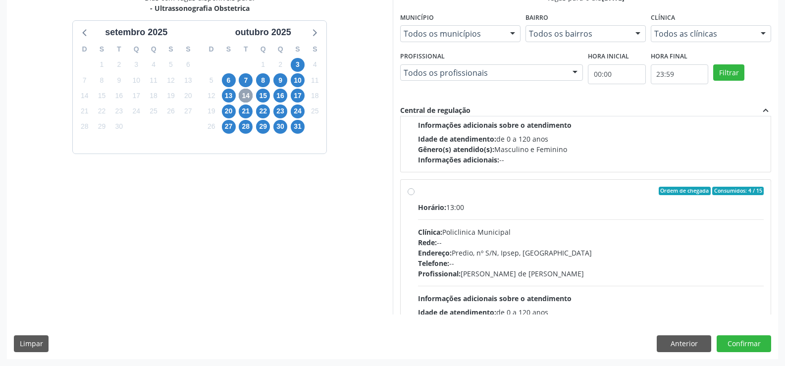
scroll to position [149, 0]
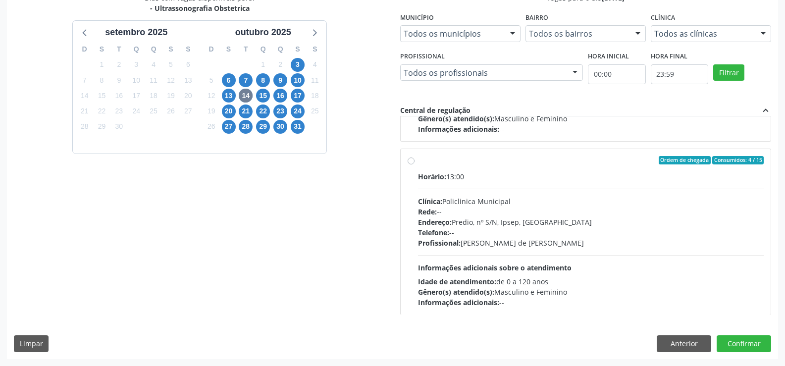
click at [418, 162] on label "Ordem de chegada Consumidos: 4 / 15 Horário: 13:00 Clínica: Policlinica Municip…" at bounding box center [591, 232] width 346 height 152
click at [414, 162] on input "Ordem de chegada Consumidos: 4 / 15 Horário: 13:00 Clínica: Policlinica Municip…" at bounding box center [411, 160] width 7 height 9
radio input "true"
click at [735, 345] on button "Confirmar" at bounding box center [744, 343] width 55 height 17
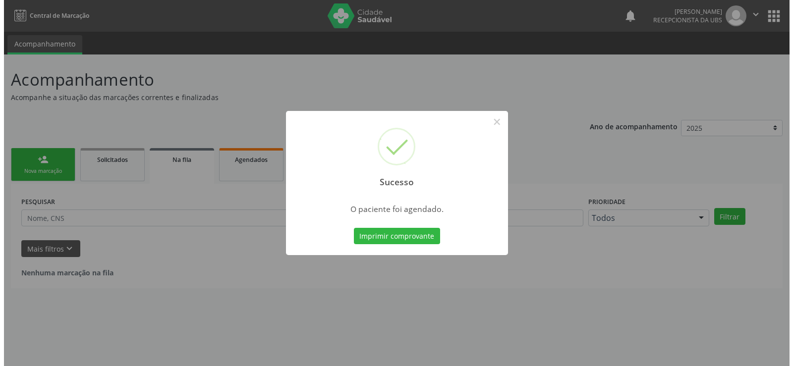
scroll to position [0, 0]
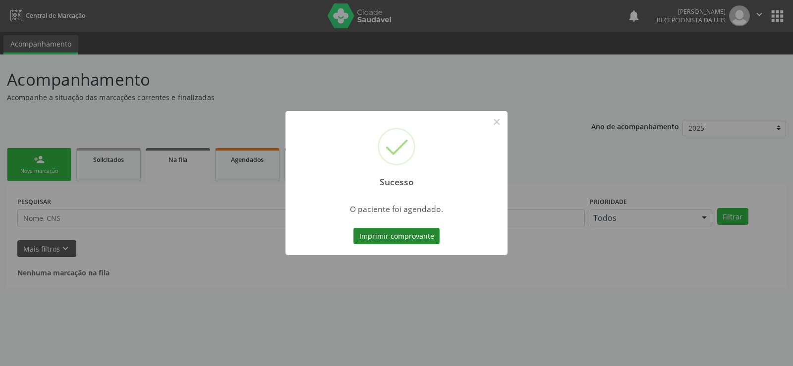
click at [409, 230] on button "Imprimir comprovante" at bounding box center [396, 236] width 86 height 17
